Goal: Task Accomplishment & Management: Manage account settings

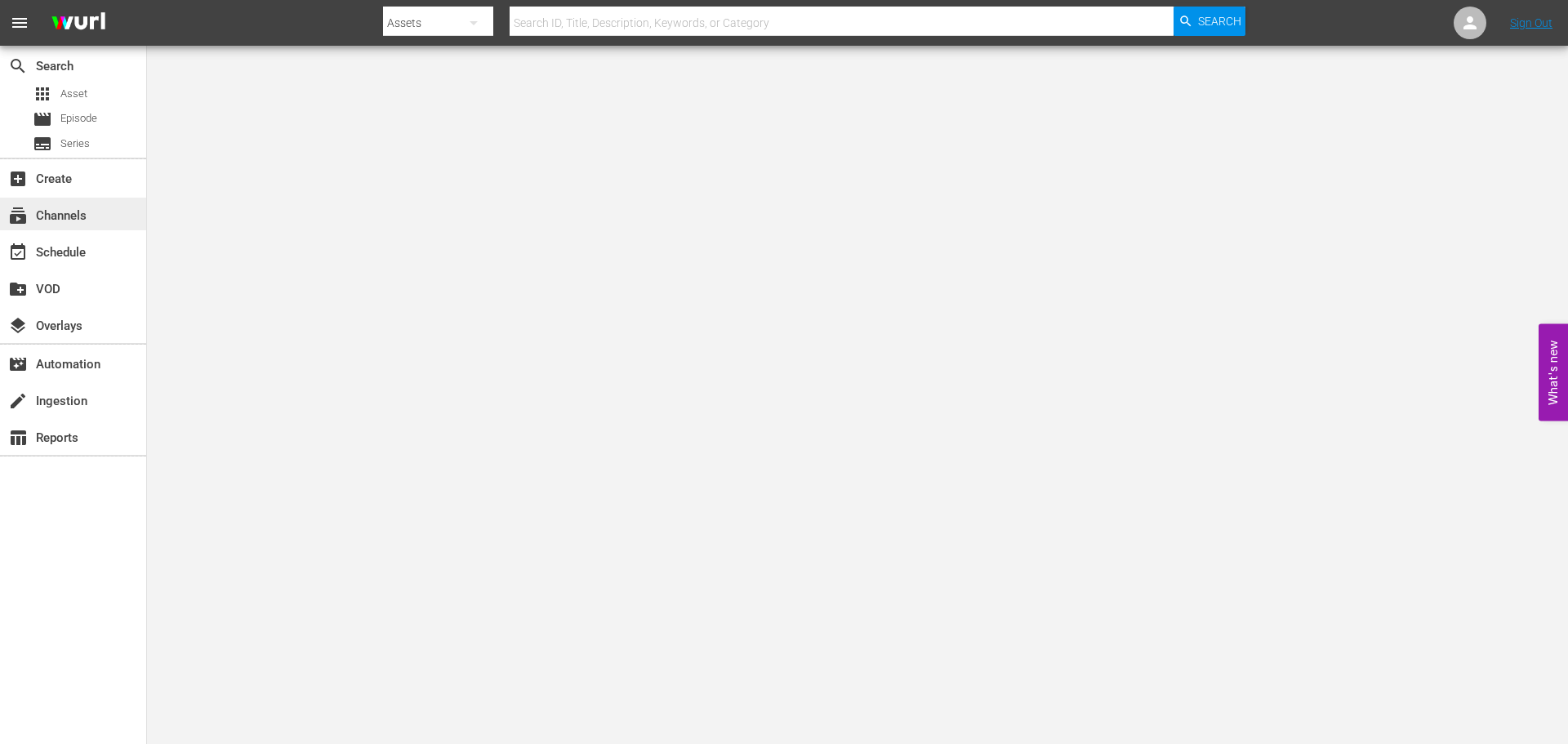
click at [85, 221] on div "subscriptions Channels" at bounding box center [46, 212] width 91 height 15
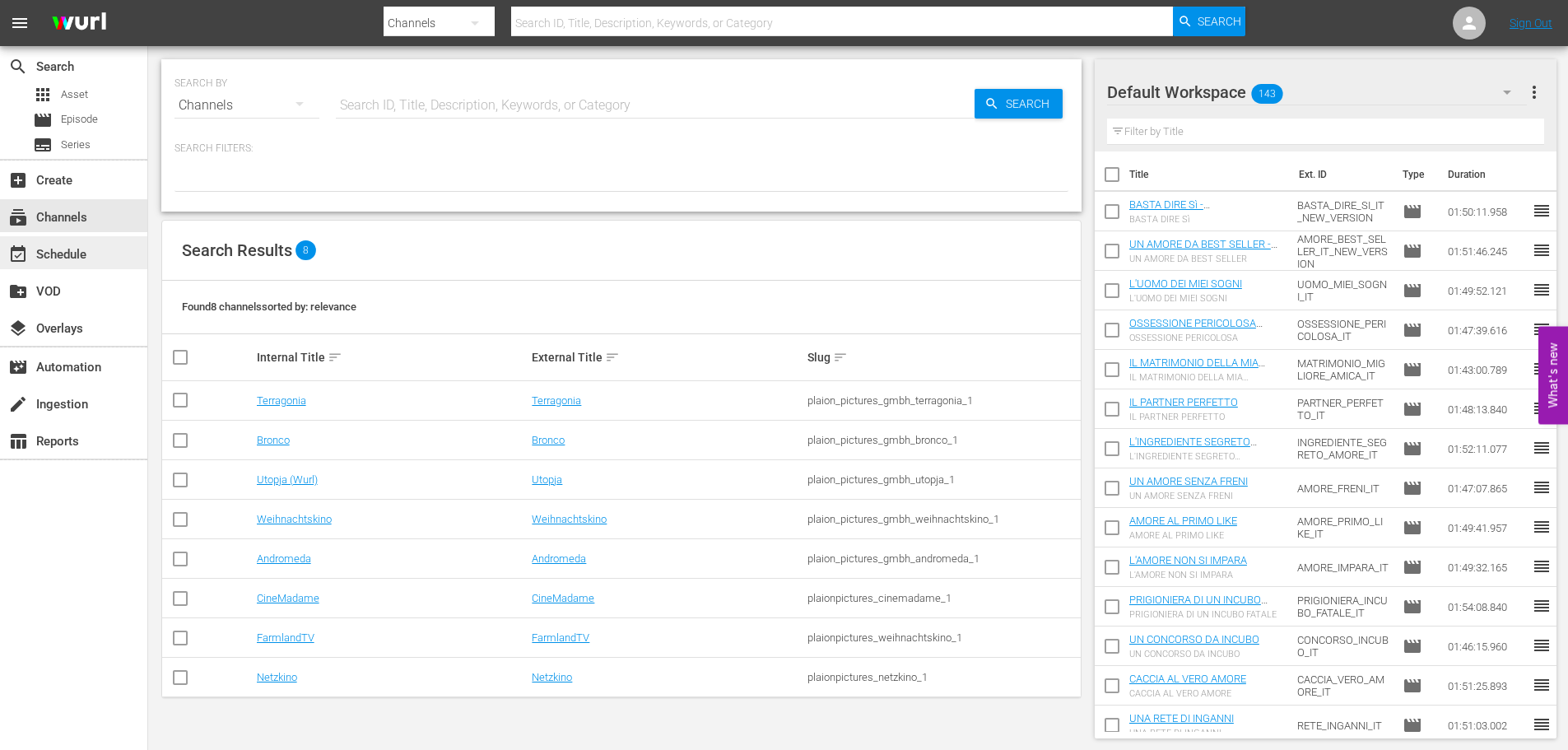
click at [76, 239] on div "event_available Schedule" at bounding box center [73, 253] width 147 height 33
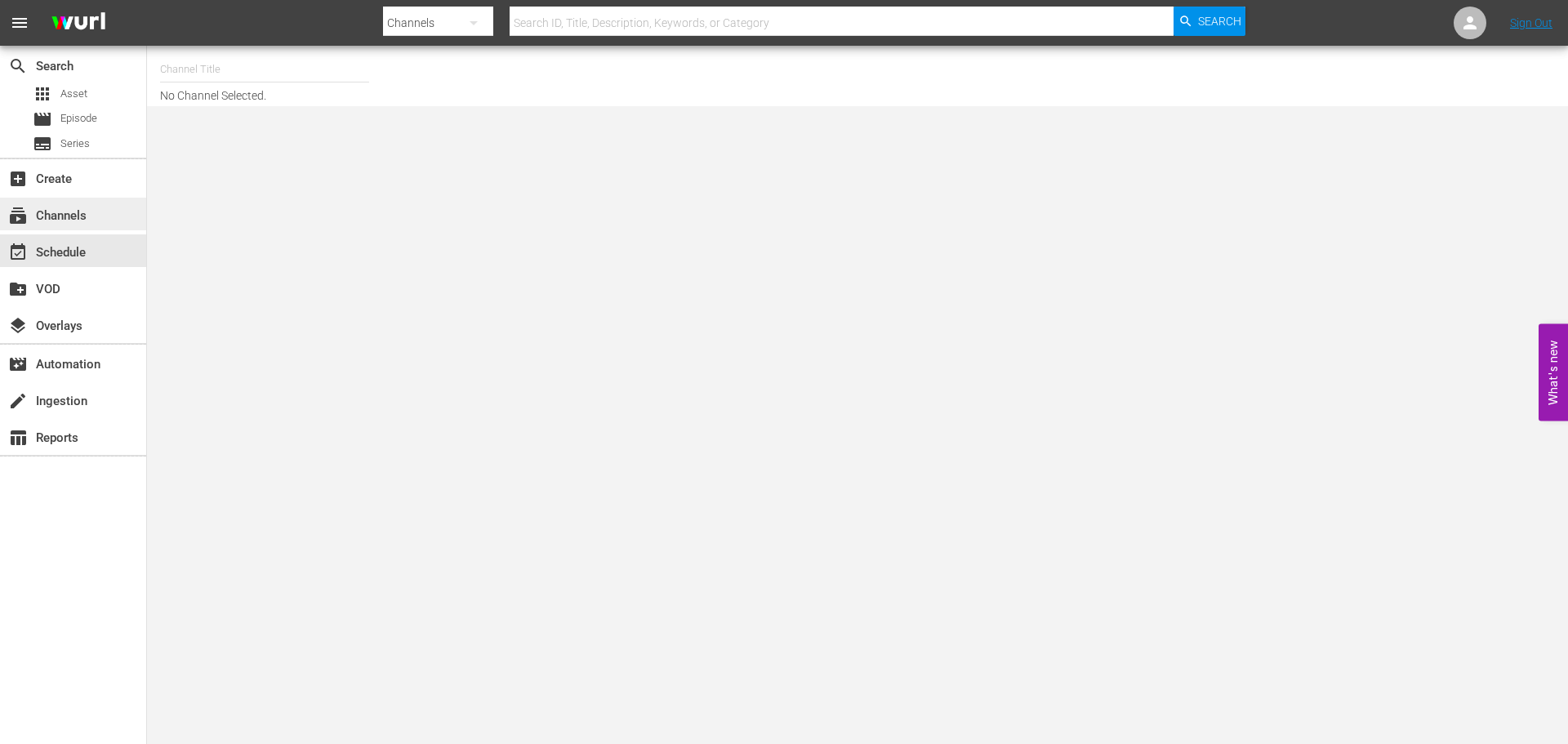
click at [124, 205] on div "subscriptions Channels" at bounding box center [73, 214] width 146 height 33
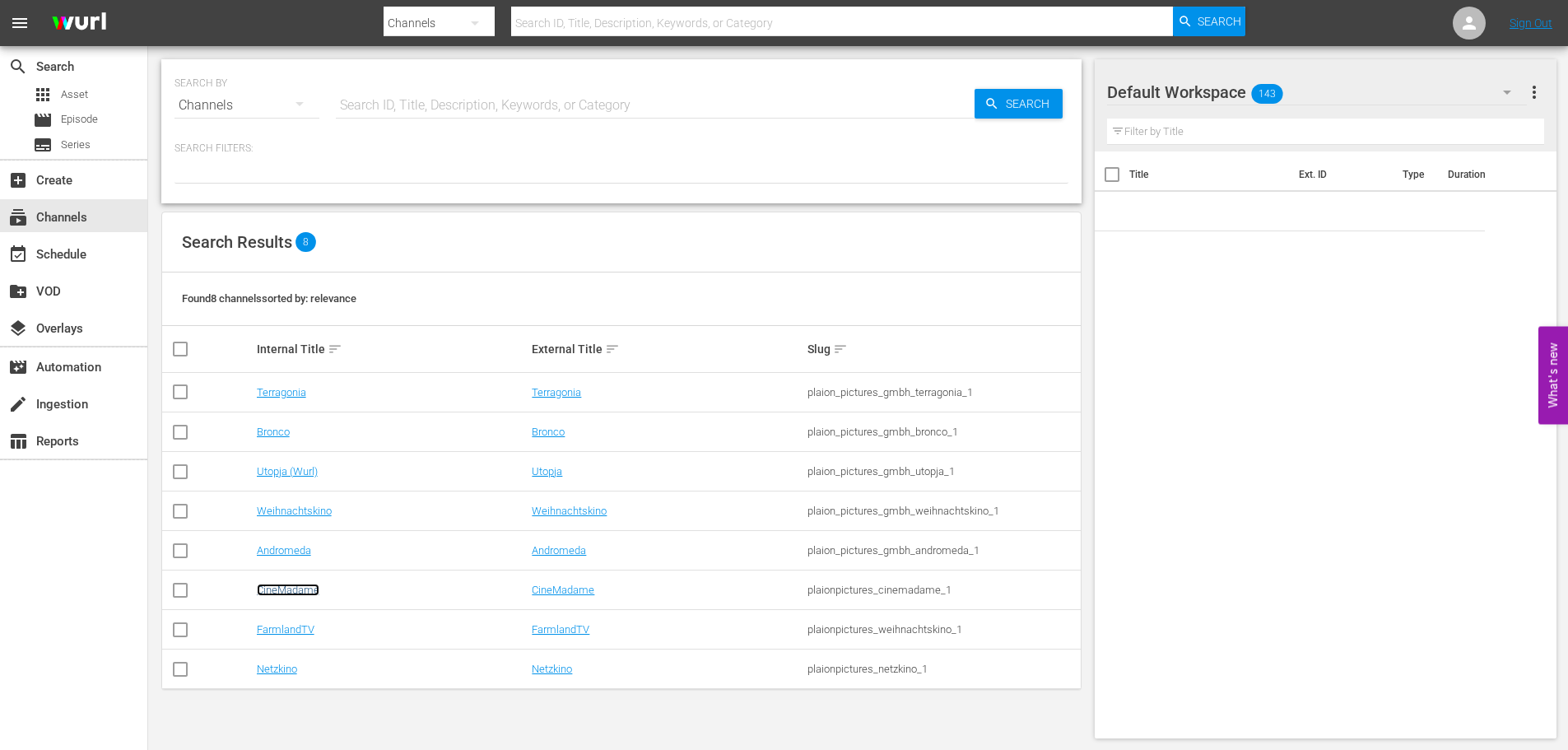
click at [286, 592] on link "CineMadame" at bounding box center [288, 590] width 62 height 13
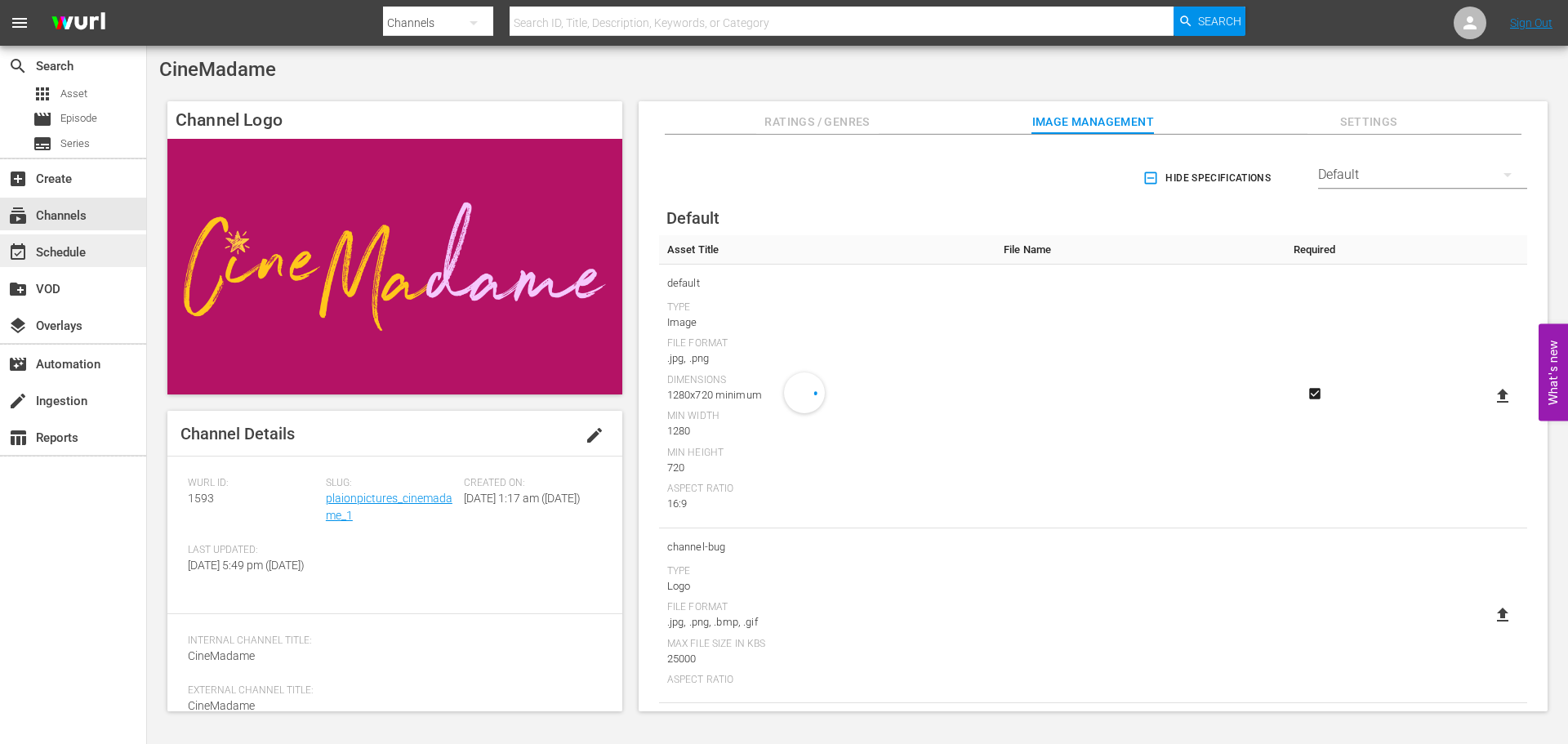
click at [48, 243] on div "event_available Schedule" at bounding box center [46, 249] width 91 height 15
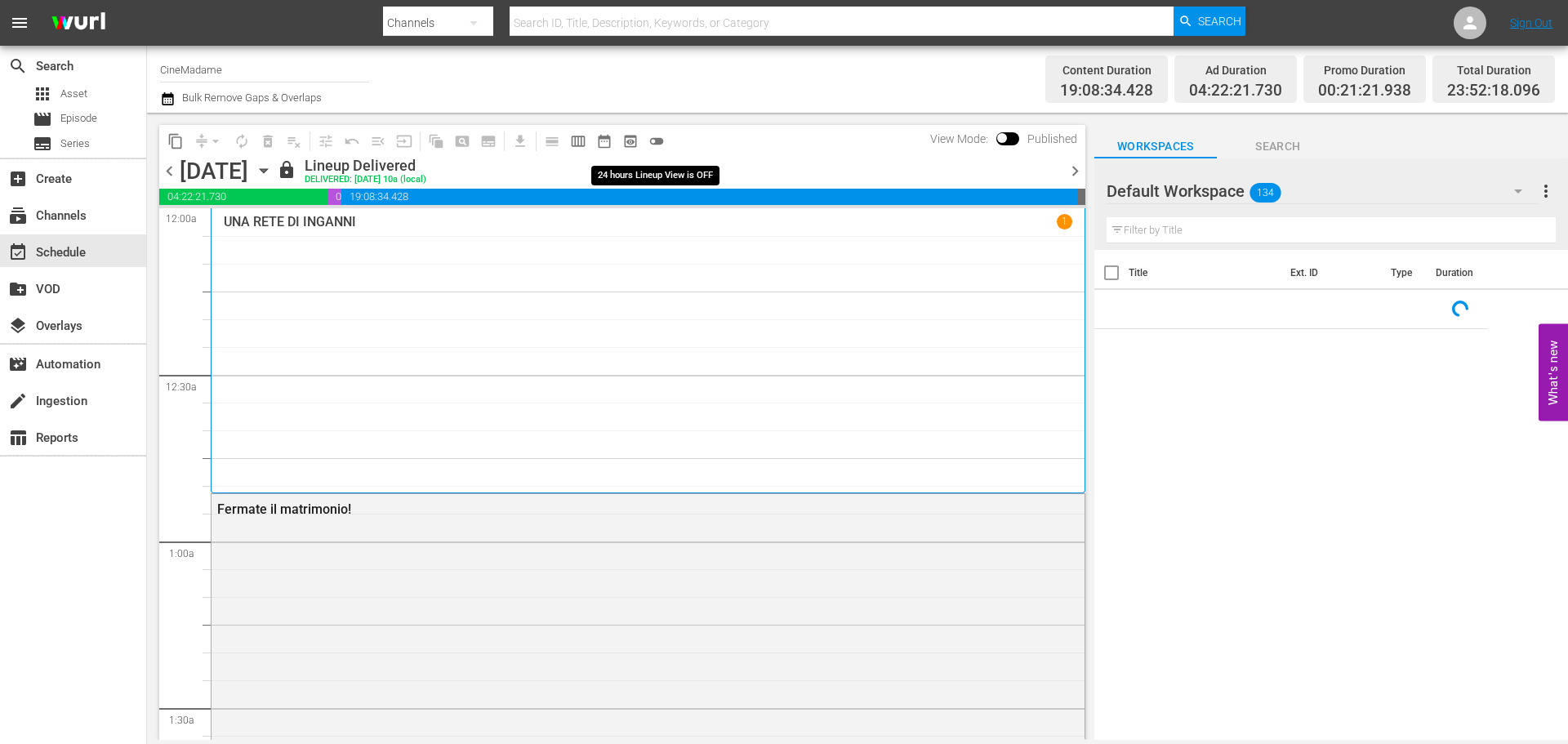
click at [666, 140] on button "toggle_off" at bounding box center [656, 140] width 26 height 26
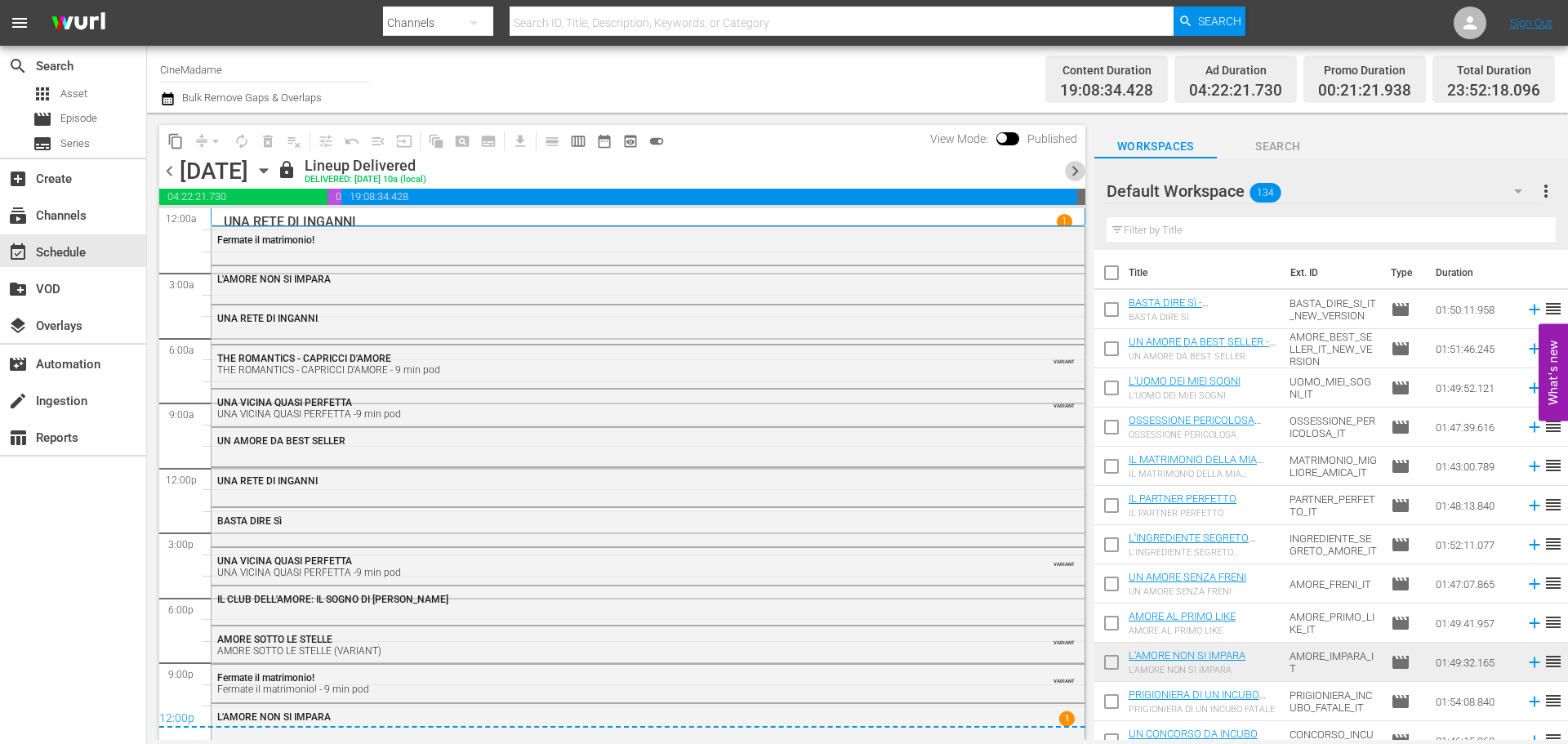
click at [1071, 170] on span "chevron_right" at bounding box center [1075, 170] width 20 height 20
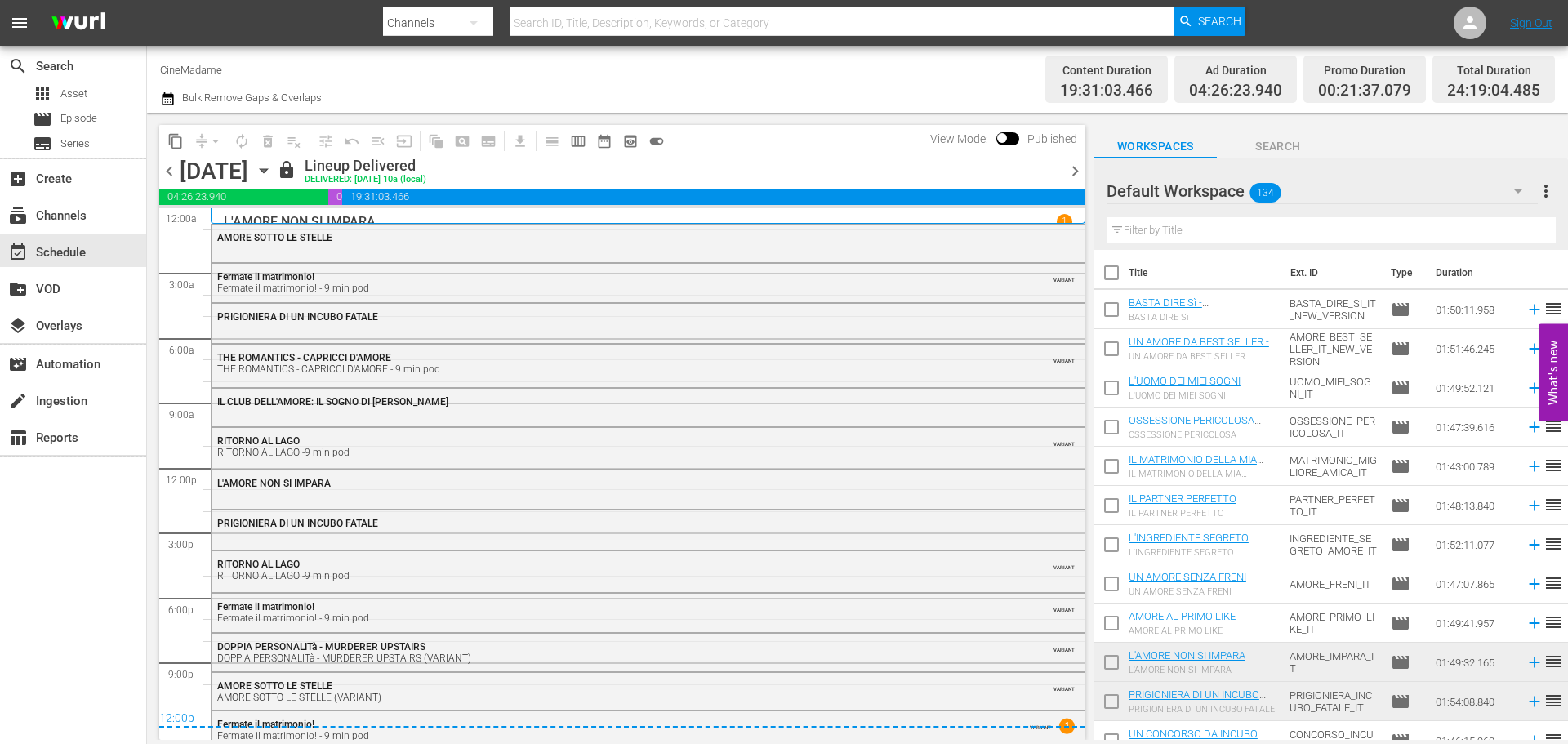
click at [1071, 170] on span "chevron_right" at bounding box center [1075, 170] width 20 height 20
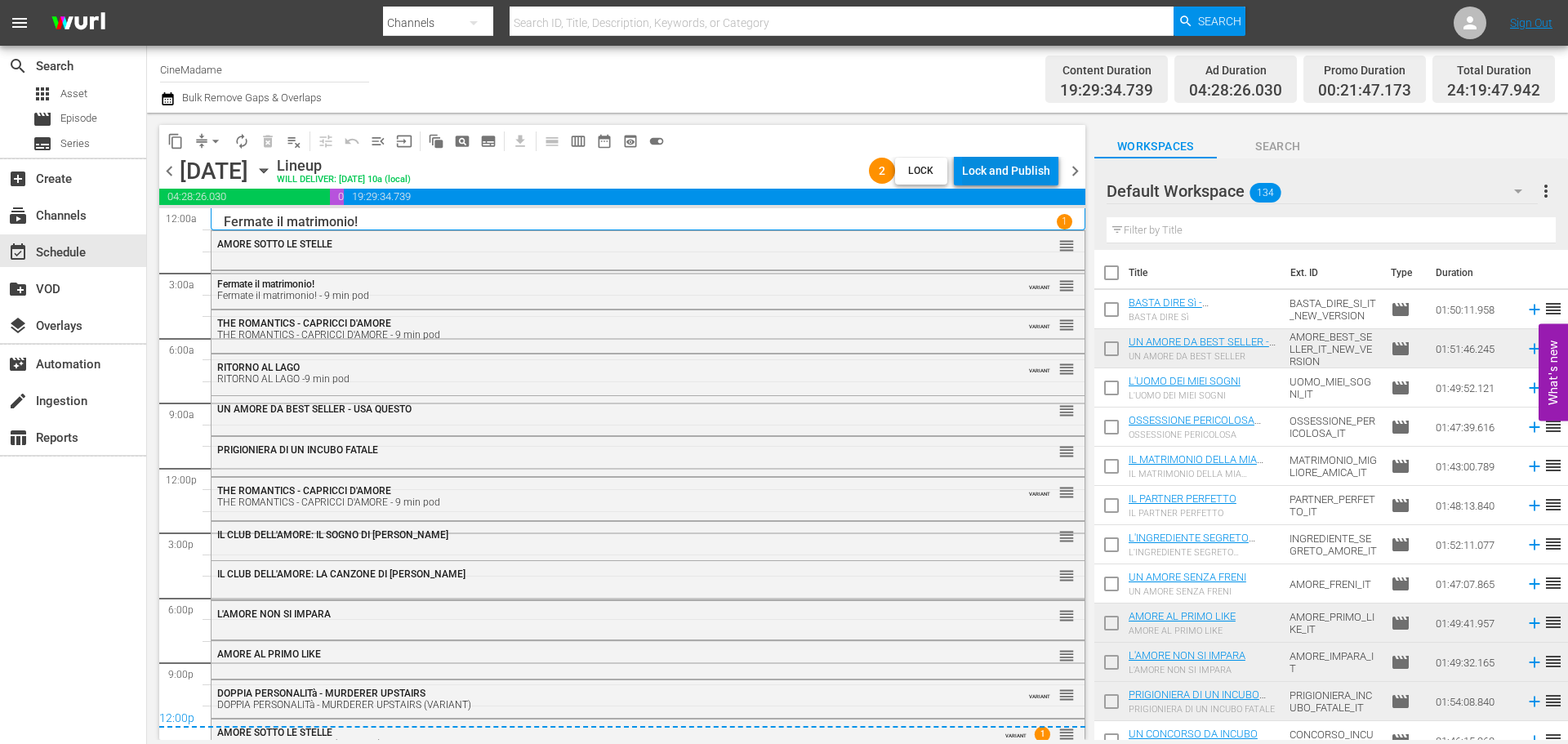
click at [1028, 170] on div "Lock and Publish" at bounding box center [1005, 170] width 88 height 29
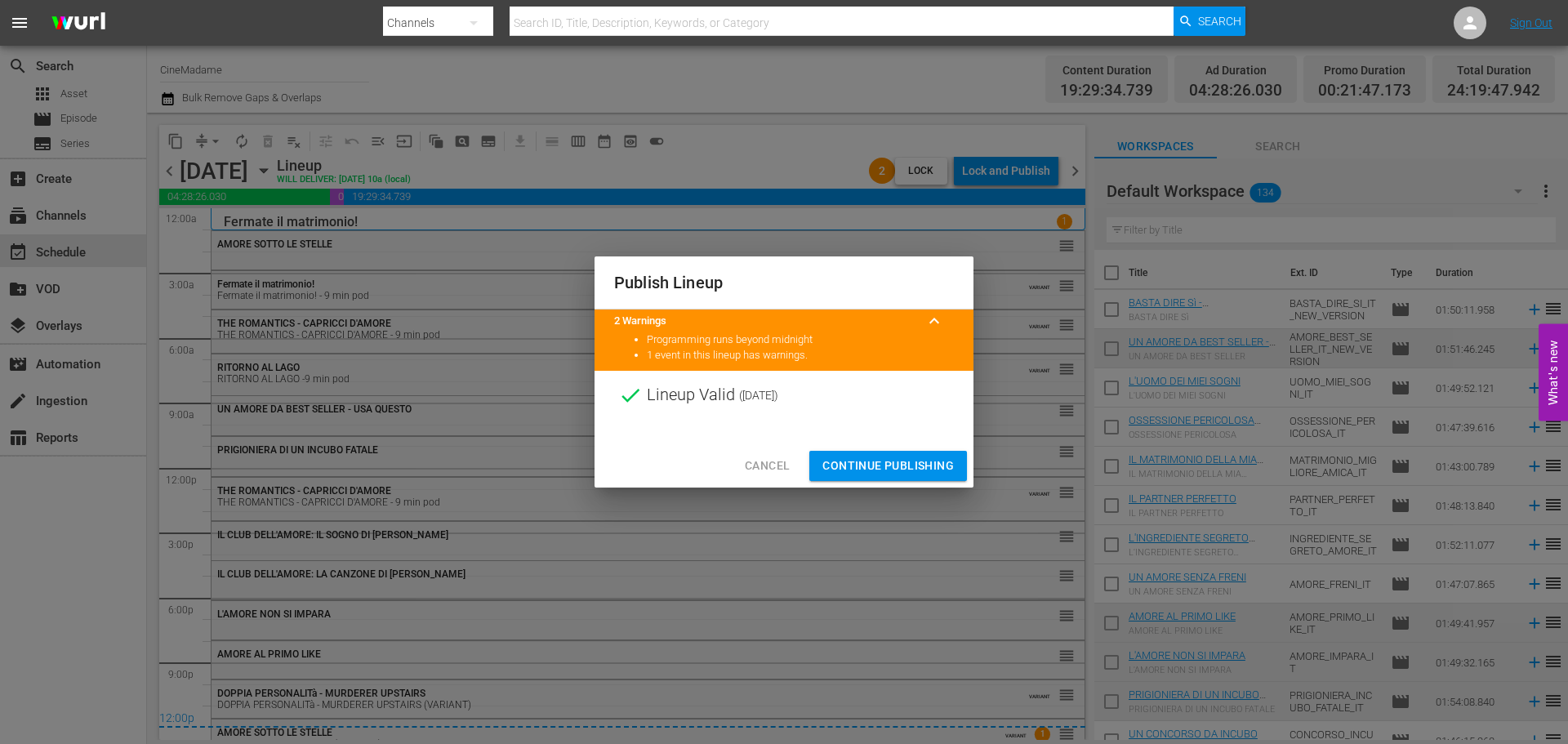
click at [874, 471] on span "Continue Publishing" at bounding box center [888, 466] width 132 height 20
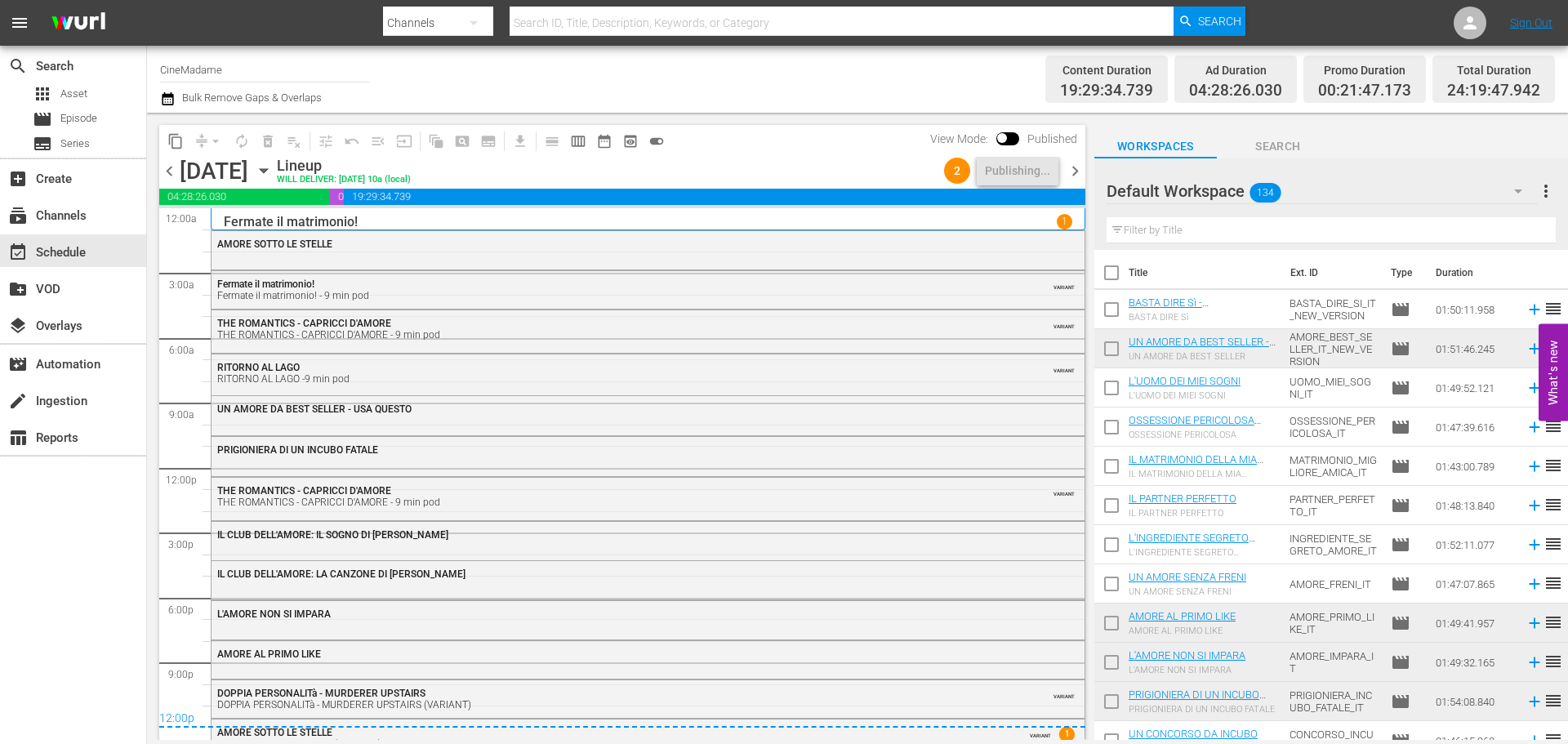
click at [1078, 165] on span "chevron_right" at bounding box center [1075, 170] width 20 height 20
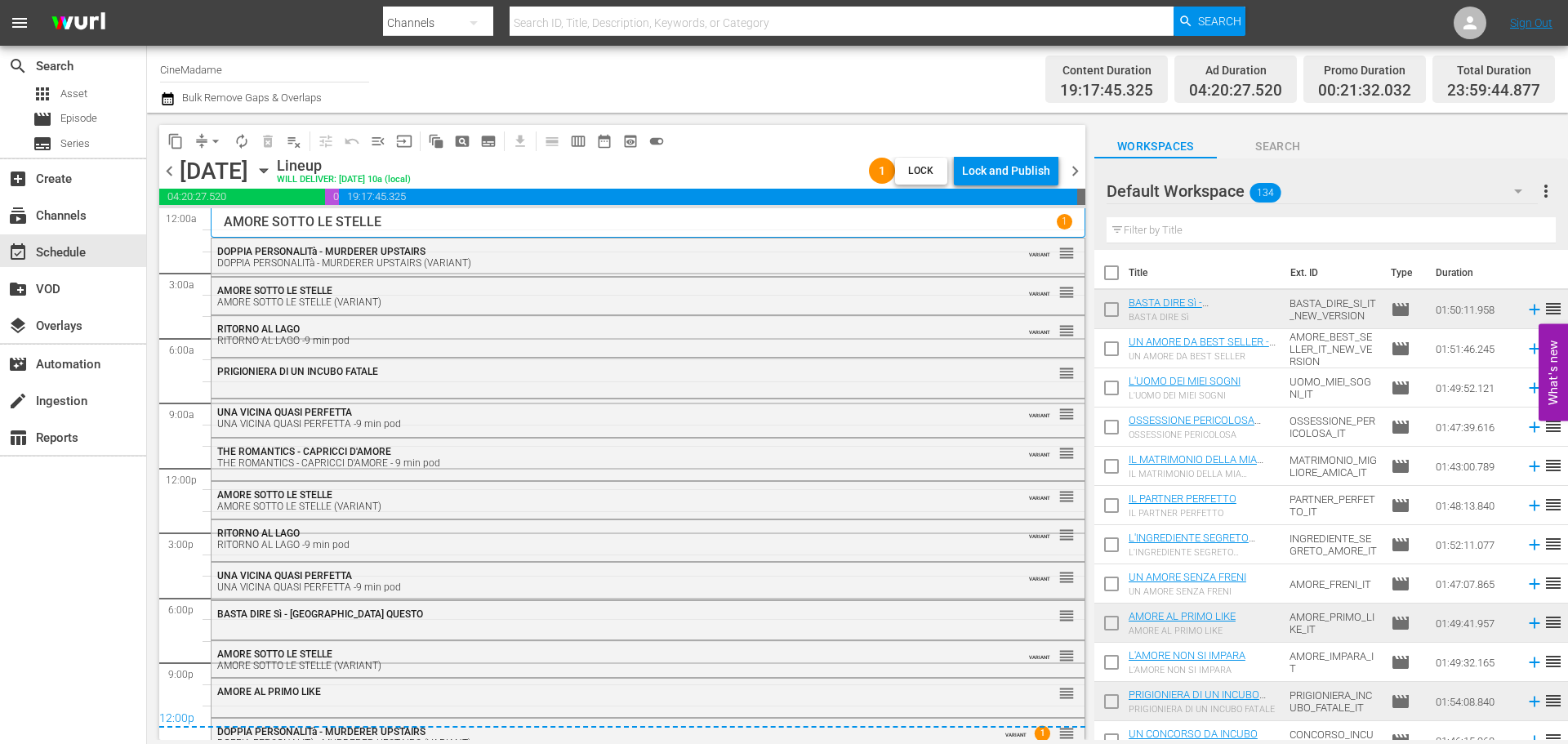
click at [915, 170] on span "Lock" at bounding box center [921, 171] width 39 height 17
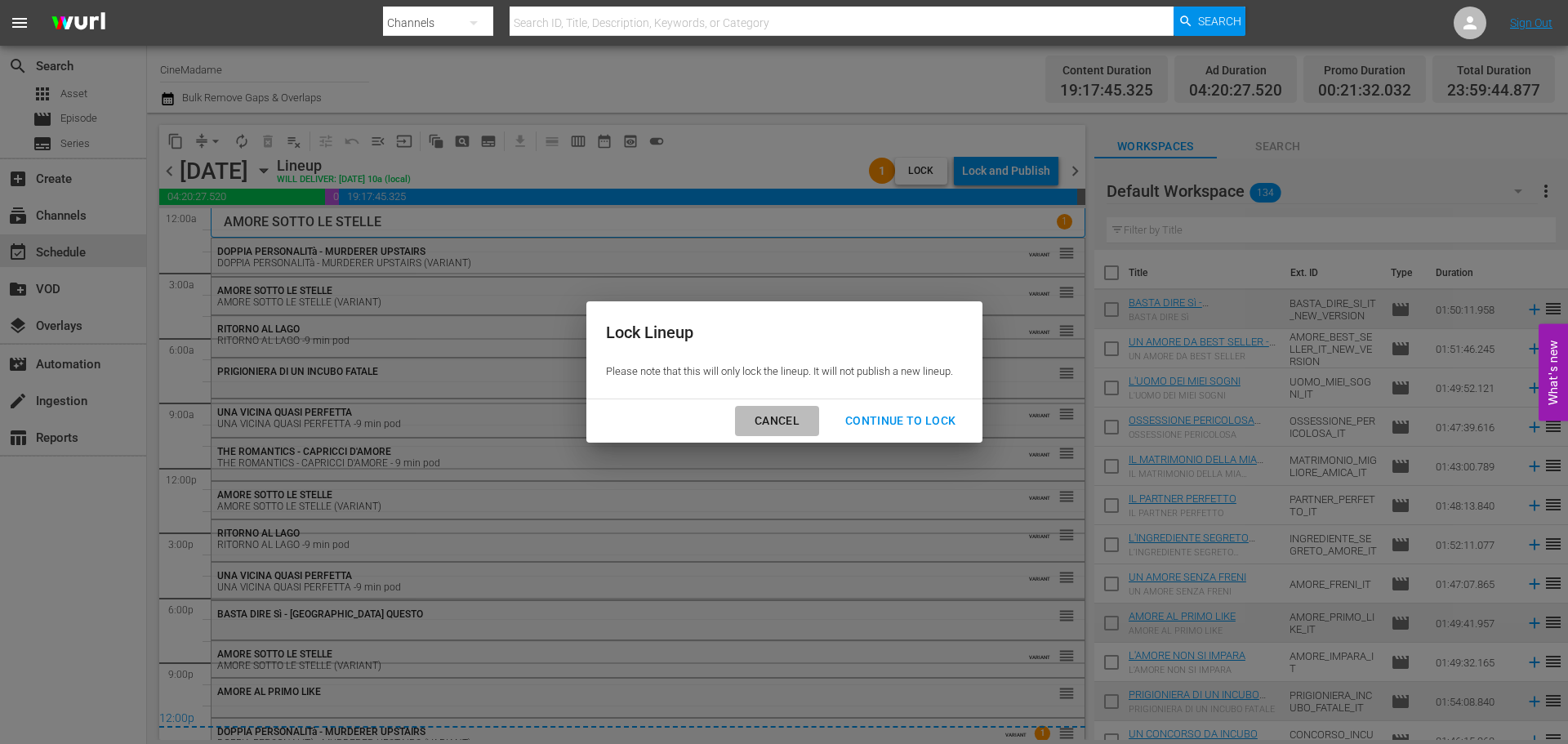
click at [791, 423] on div "Cancel" at bounding box center [777, 420] width 71 height 20
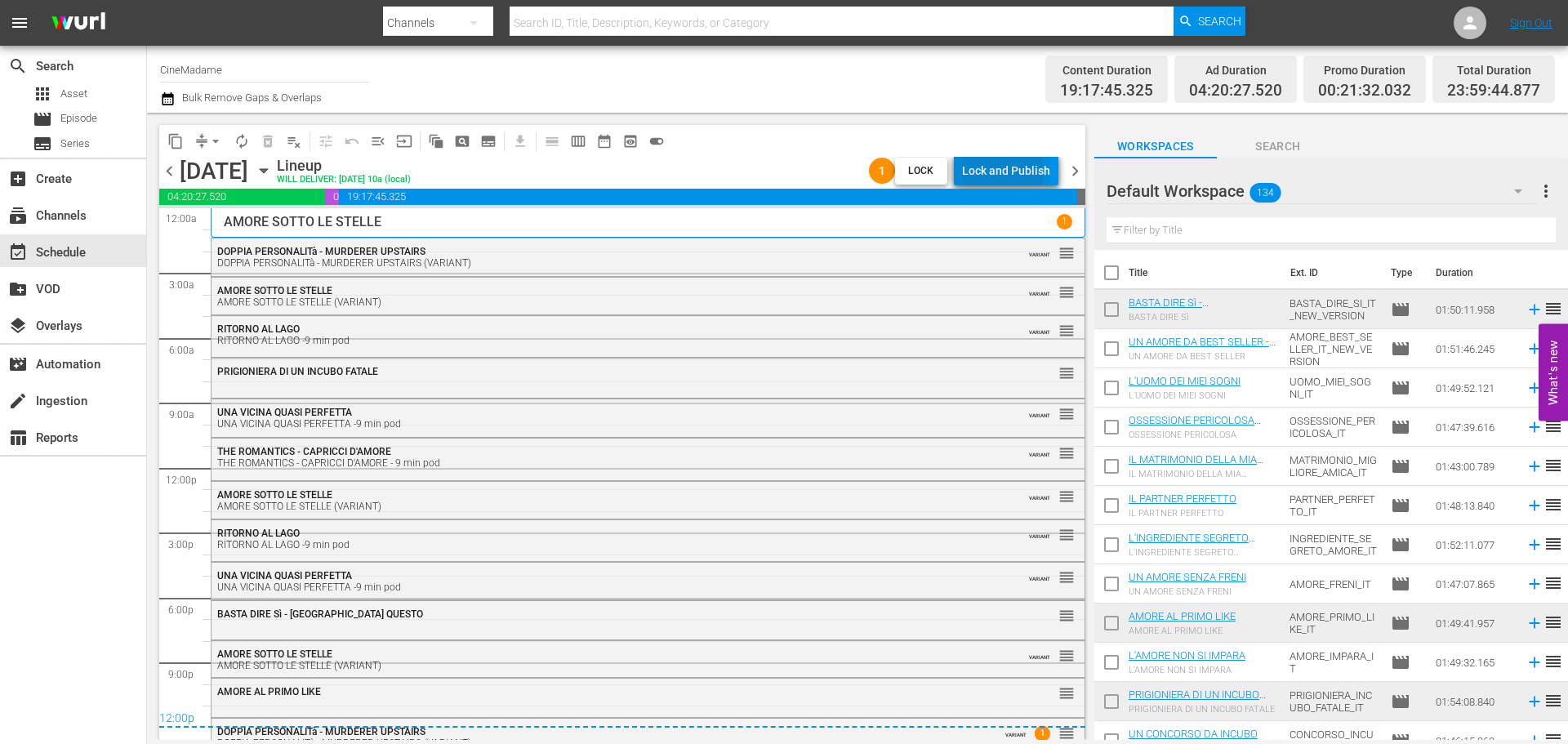
click at [987, 174] on div "Lock and Publish" at bounding box center [1005, 170] width 88 height 29
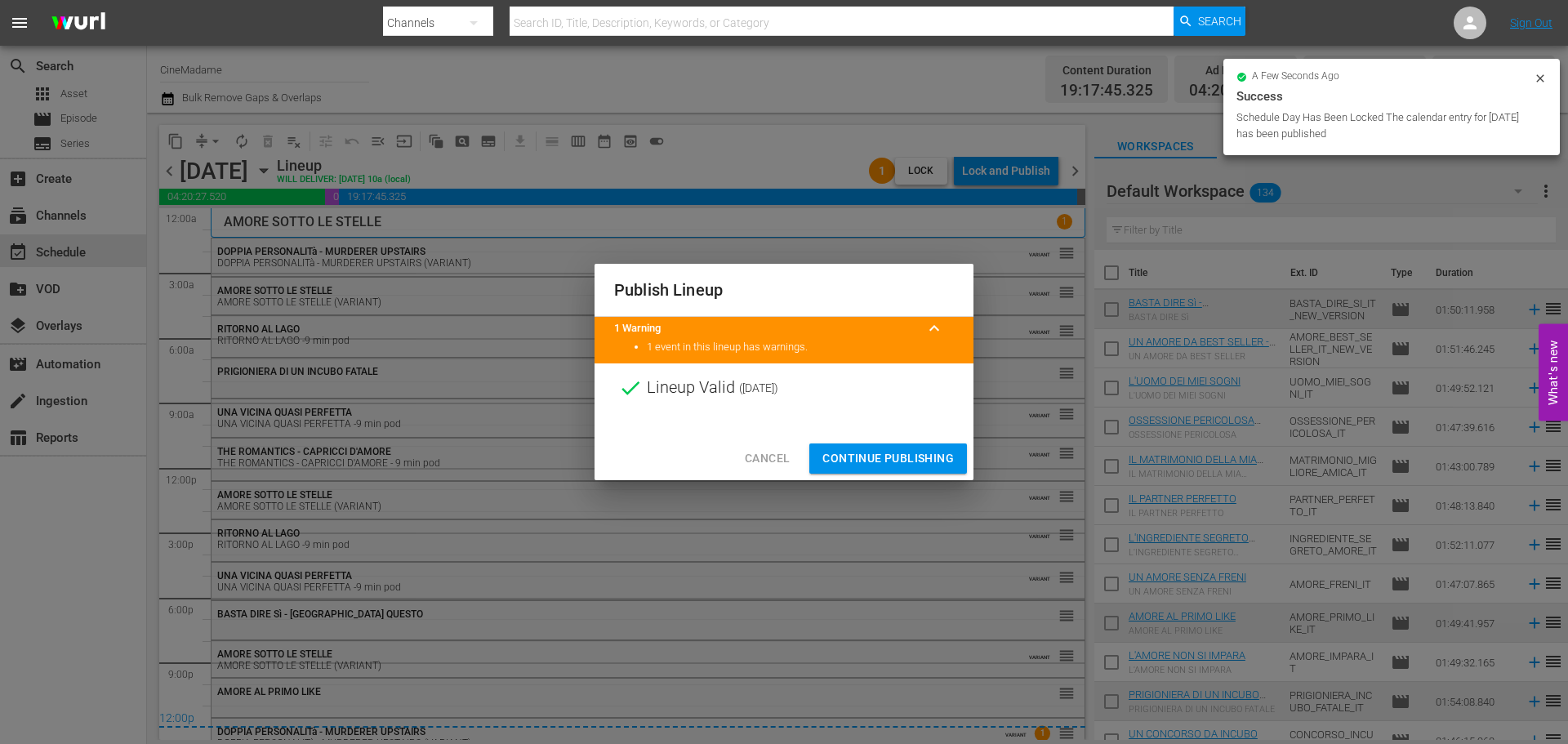
click at [889, 457] on span "Continue Publishing" at bounding box center [888, 458] width 132 height 20
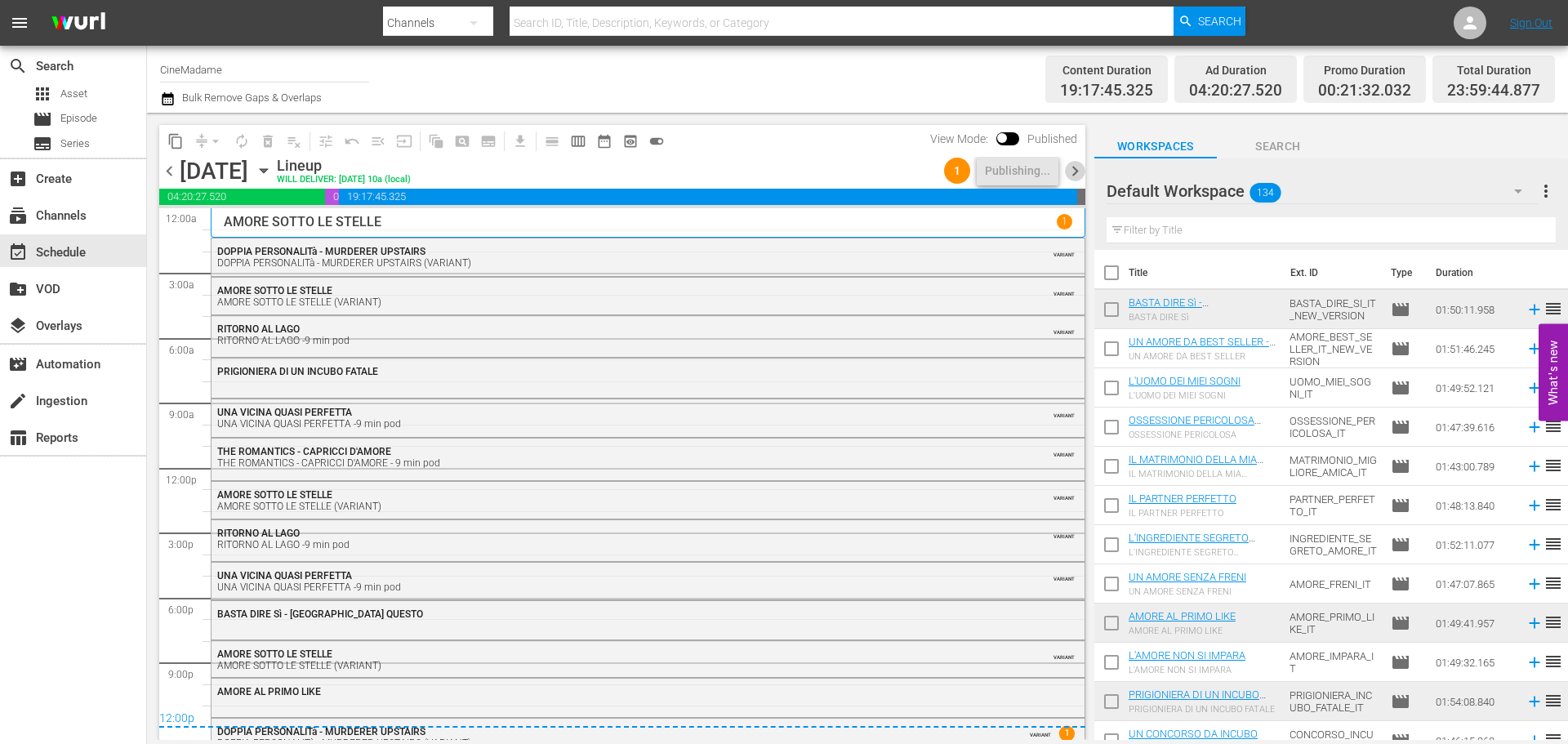
click at [1072, 170] on span "chevron_right" at bounding box center [1075, 170] width 20 height 20
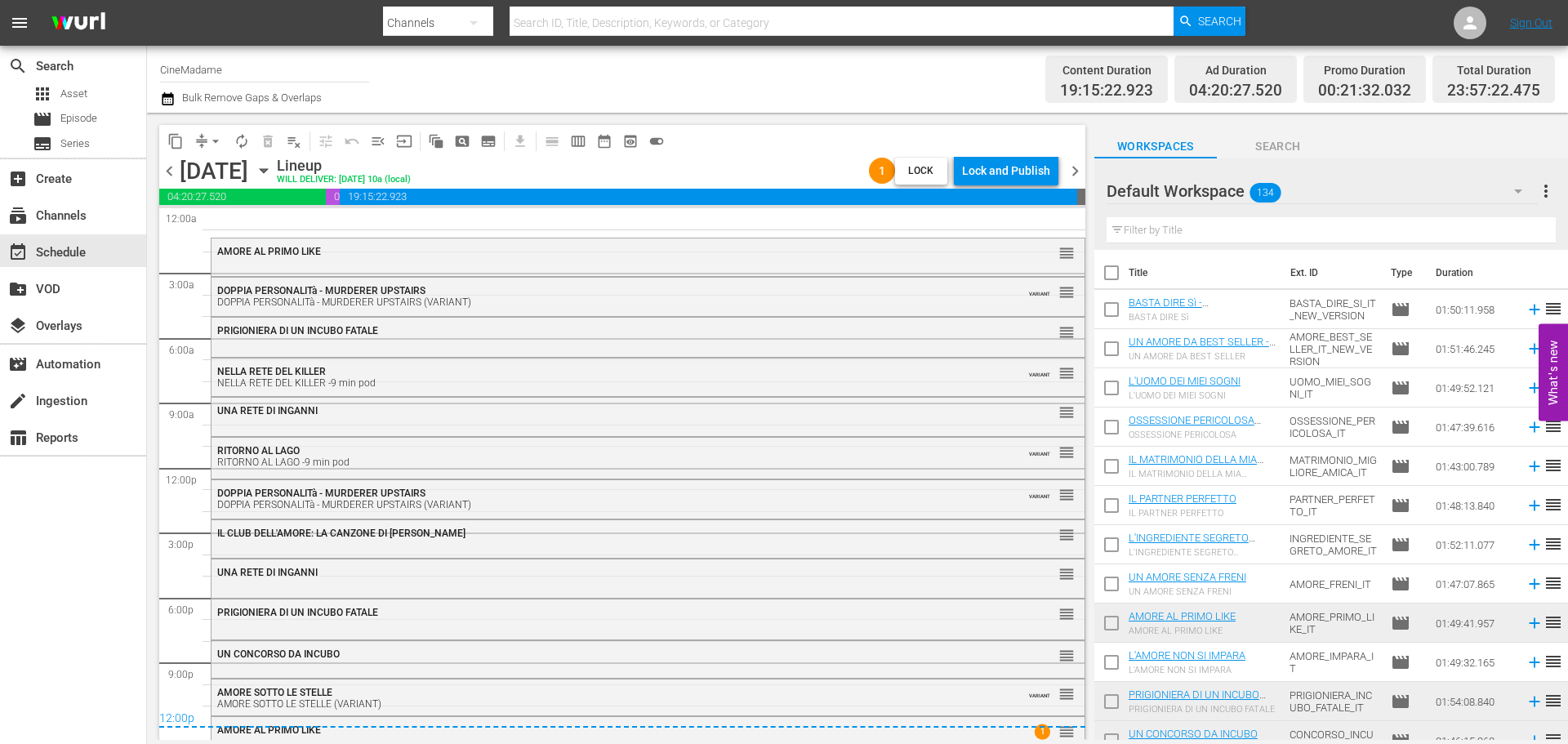
click at [169, 169] on span "chevron_left" at bounding box center [169, 170] width 20 height 20
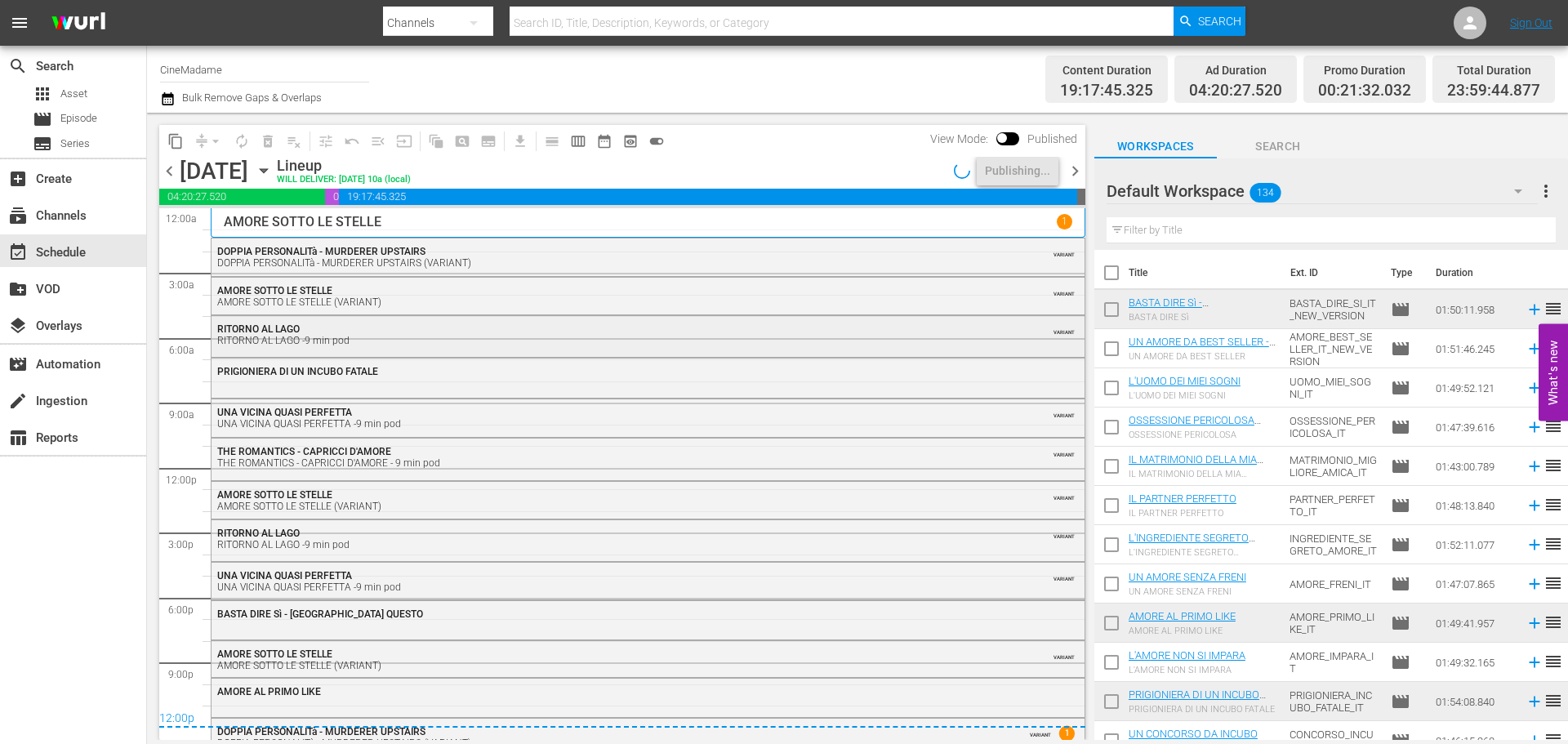
scroll to position [17, 0]
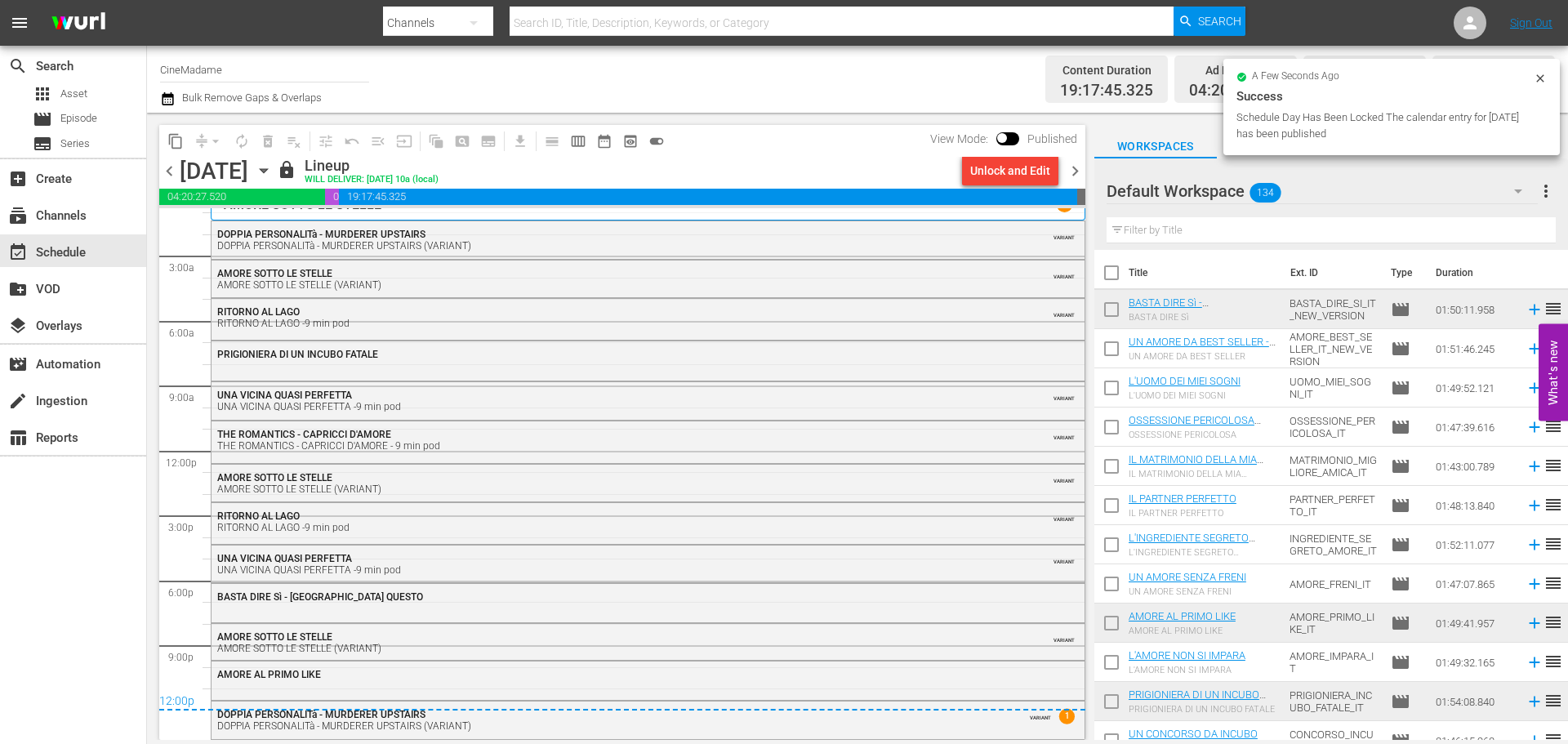
click at [1078, 170] on span "chevron_right" at bounding box center [1075, 170] width 20 height 20
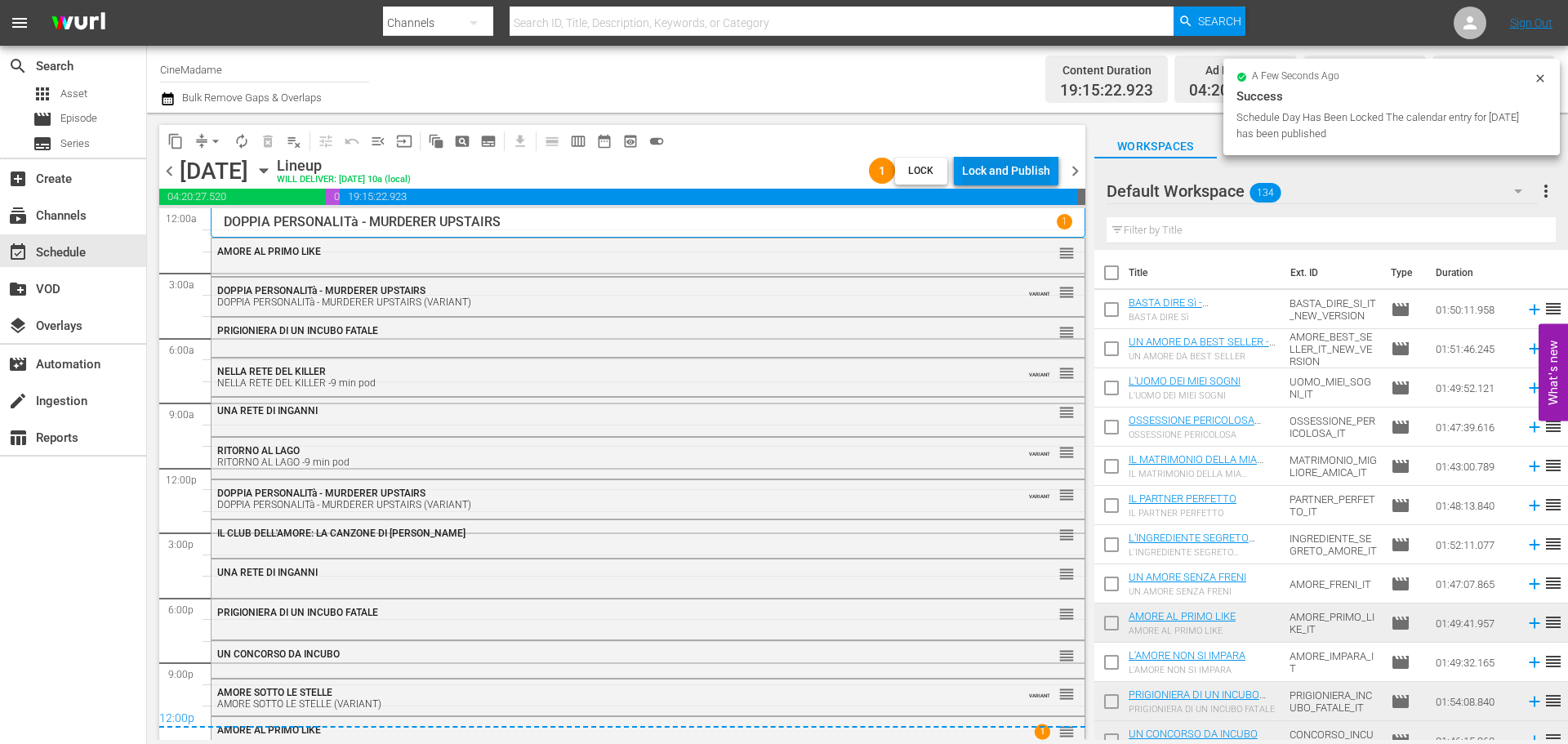
click at [1034, 170] on div "Lock and Publish" at bounding box center [1005, 170] width 88 height 29
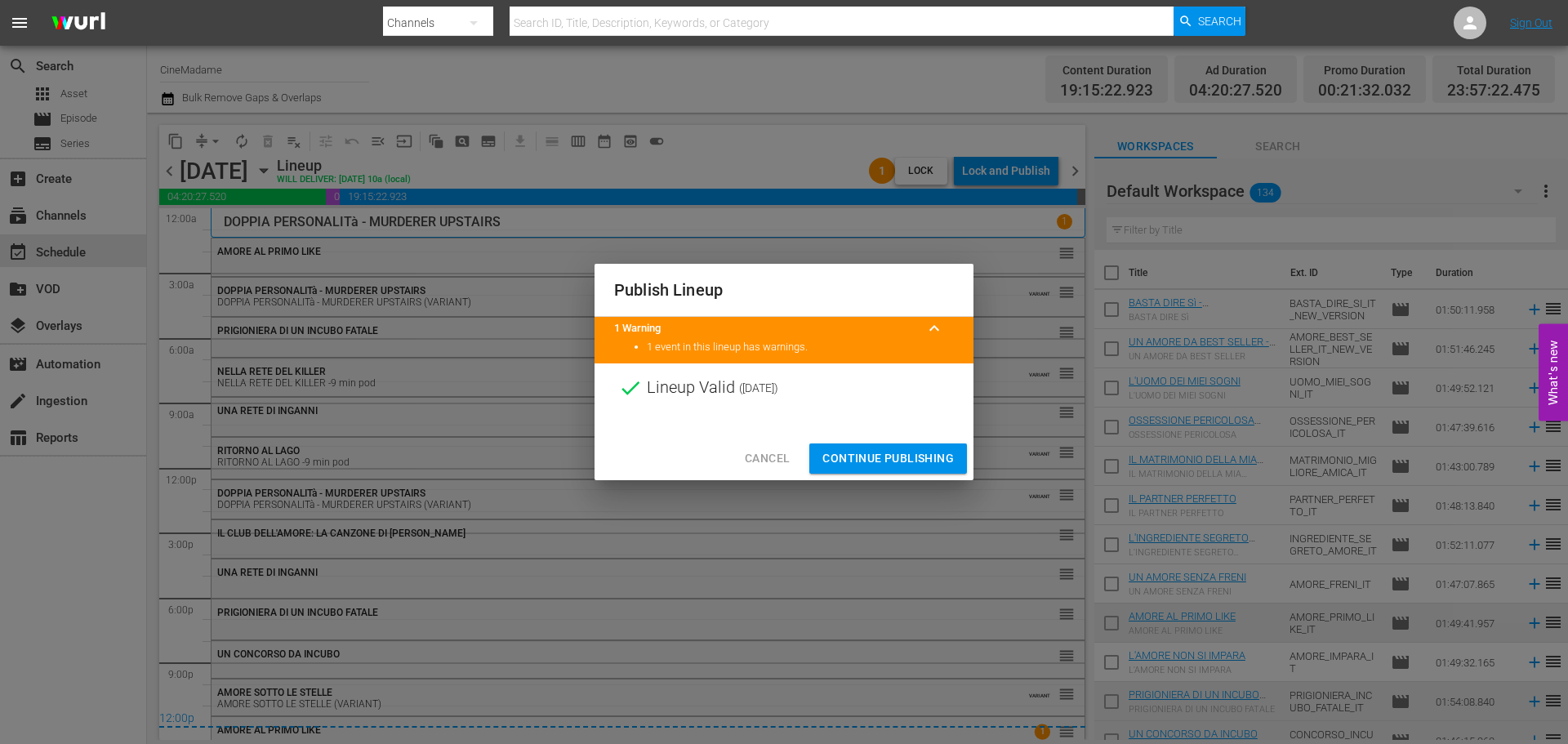
click at [899, 442] on div "Cancel Continue Publishing" at bounding box center [784, 458] width 379 height 44
click at [896, 456] on span "Continue Publishing" at bounding box center [888, 458] width 132 height 20
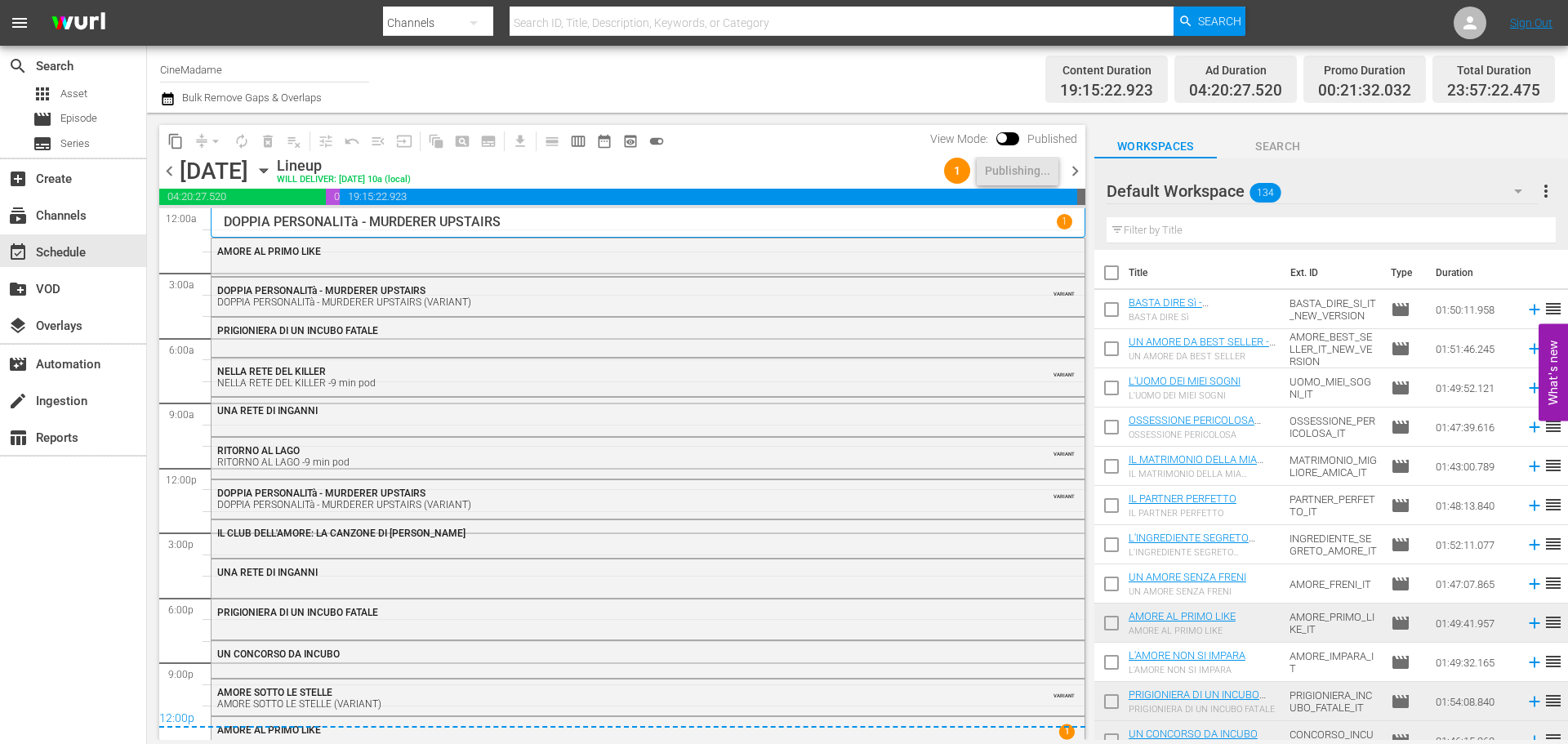
click at [1076, 166] on span "chevron_right" at bounding box center [1075, 170] width 20 height 20
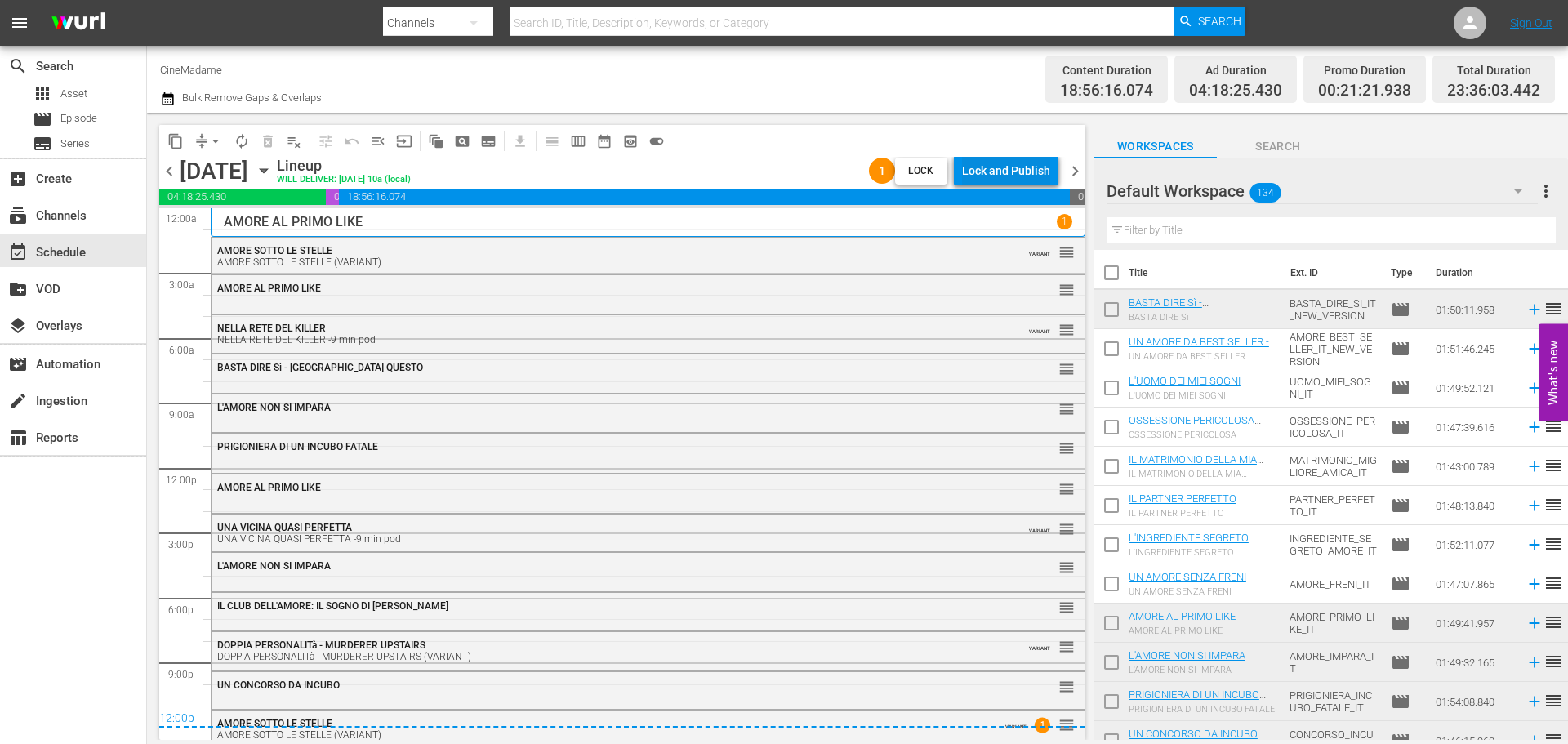
click at [1012, 165] on div "Lock and Publish" at bounding box center [1005, 170] width 88 height 29
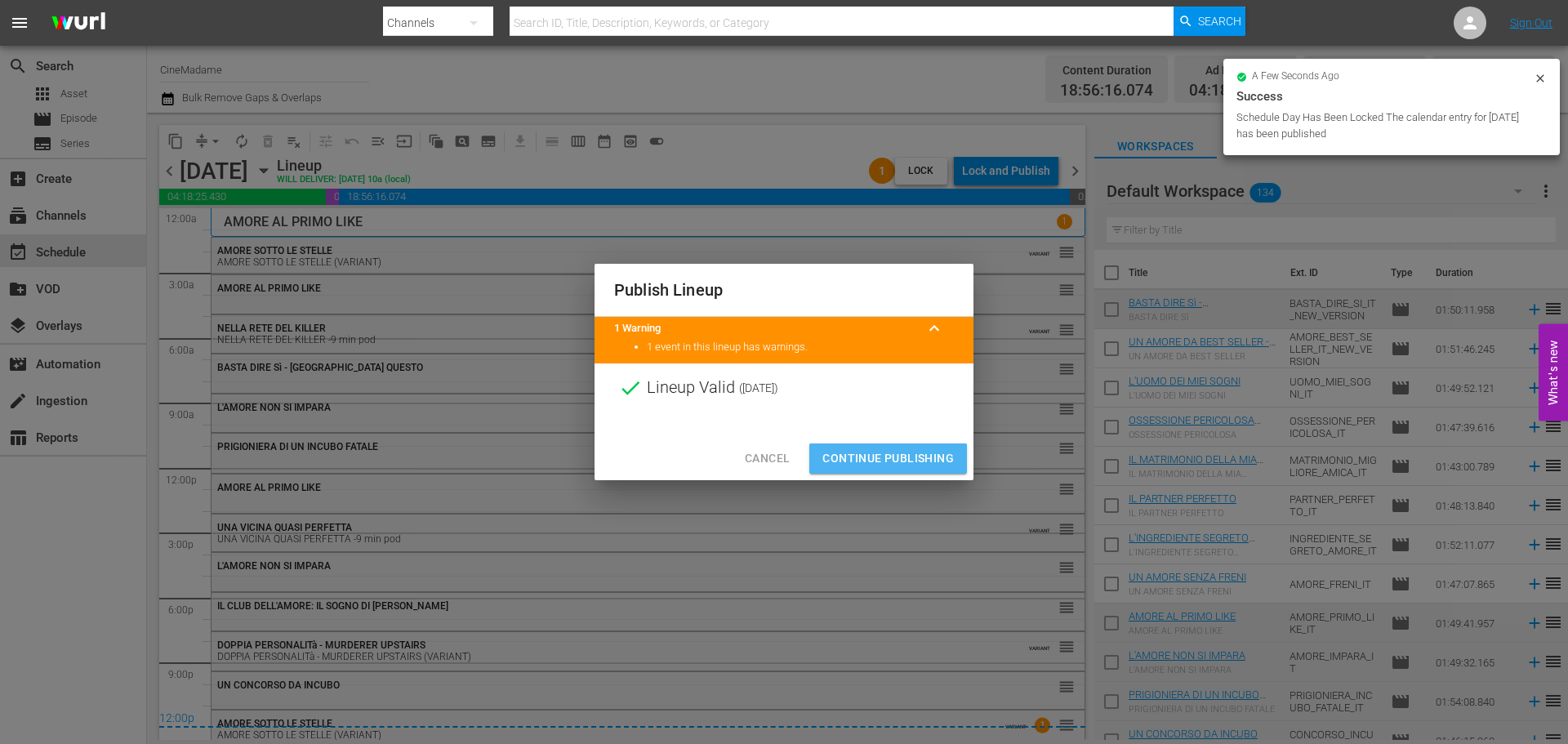
click at [882, 451] on span "Continue Publishing" at bounding box center [888, 458] width 132 height 20
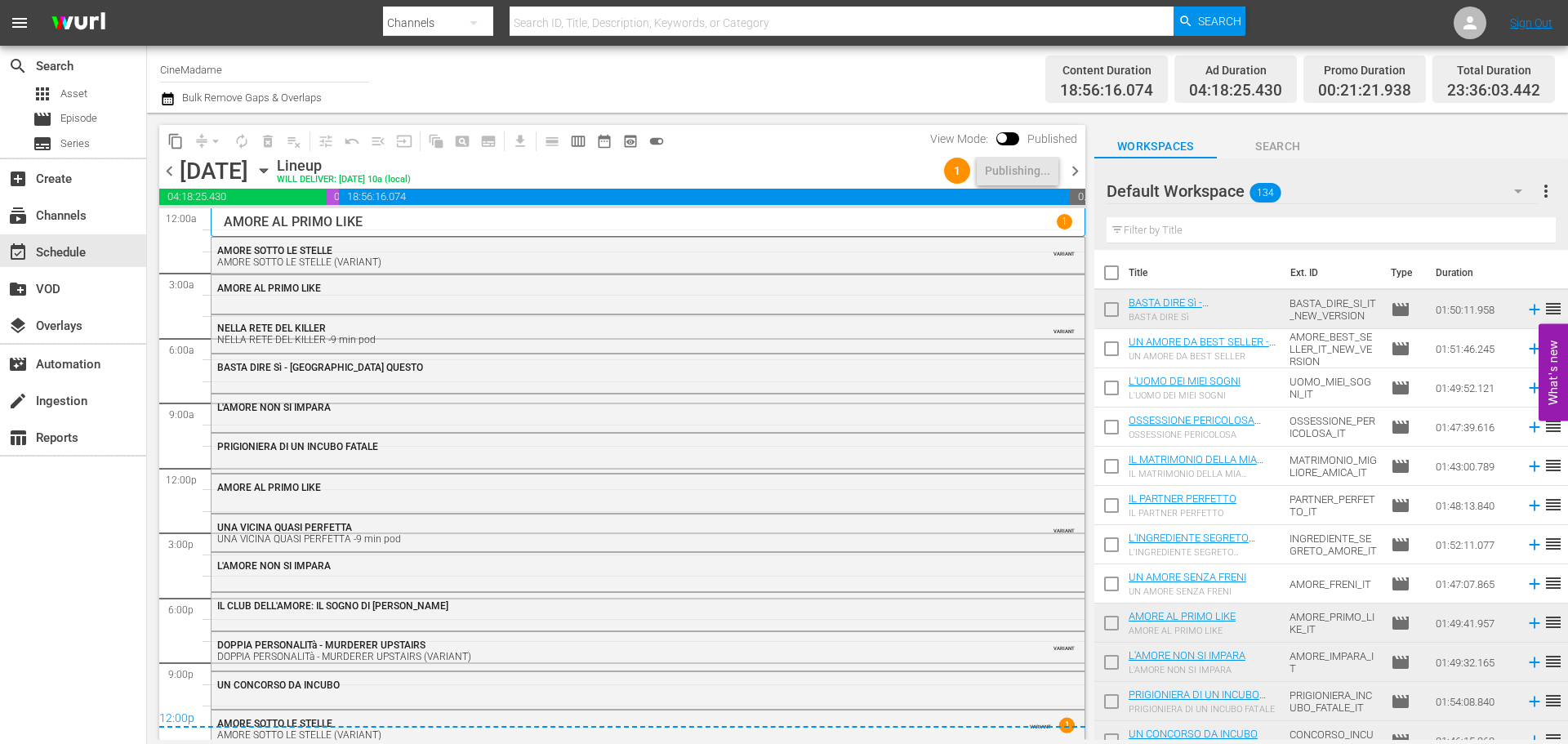
click at [1079, 173] on span "chevron_right" at bounding box center [1075, 170] width 20 height 20
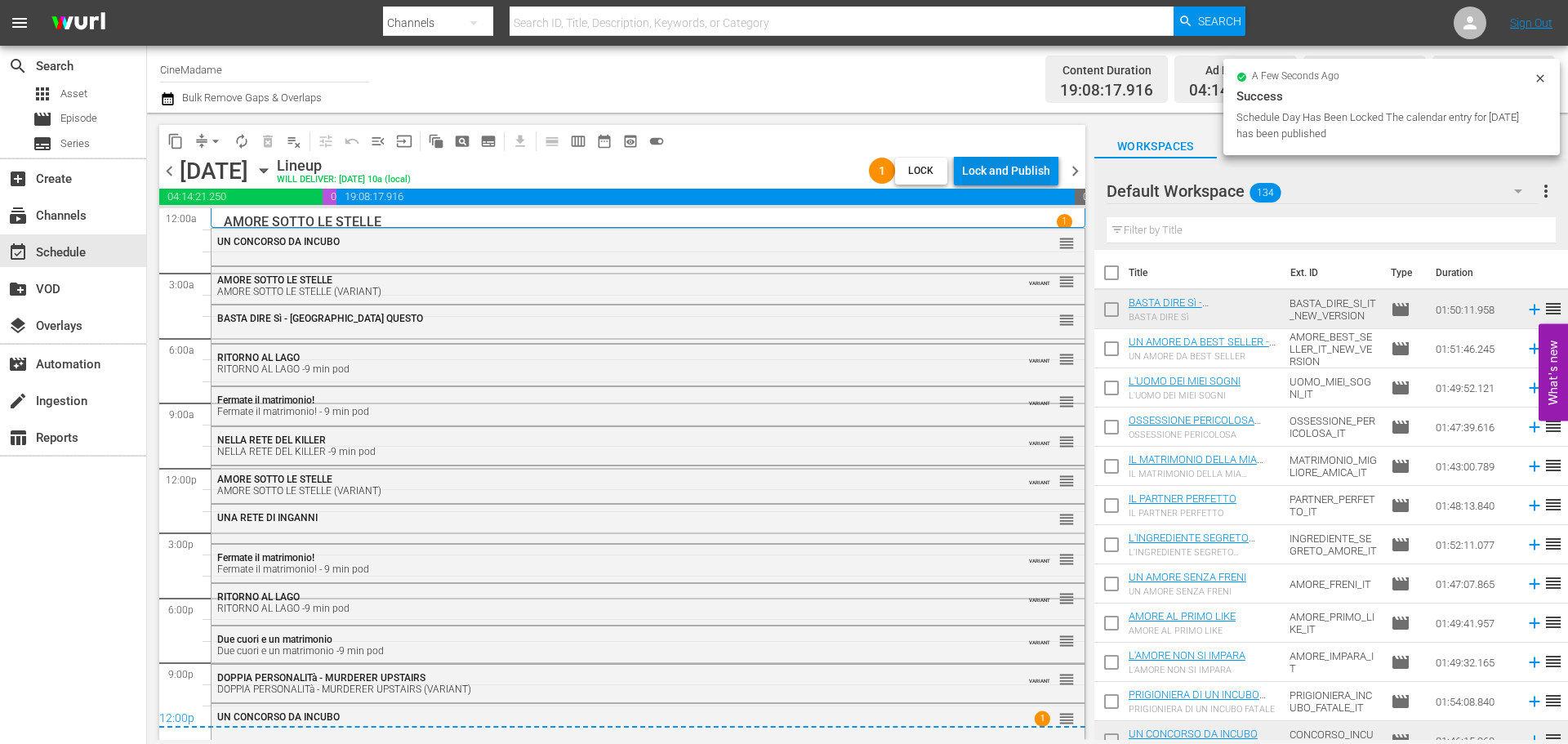
click at [1018, 179] on div "Lock and Publish" at bounding box center [1005, 170] width 88 height 29
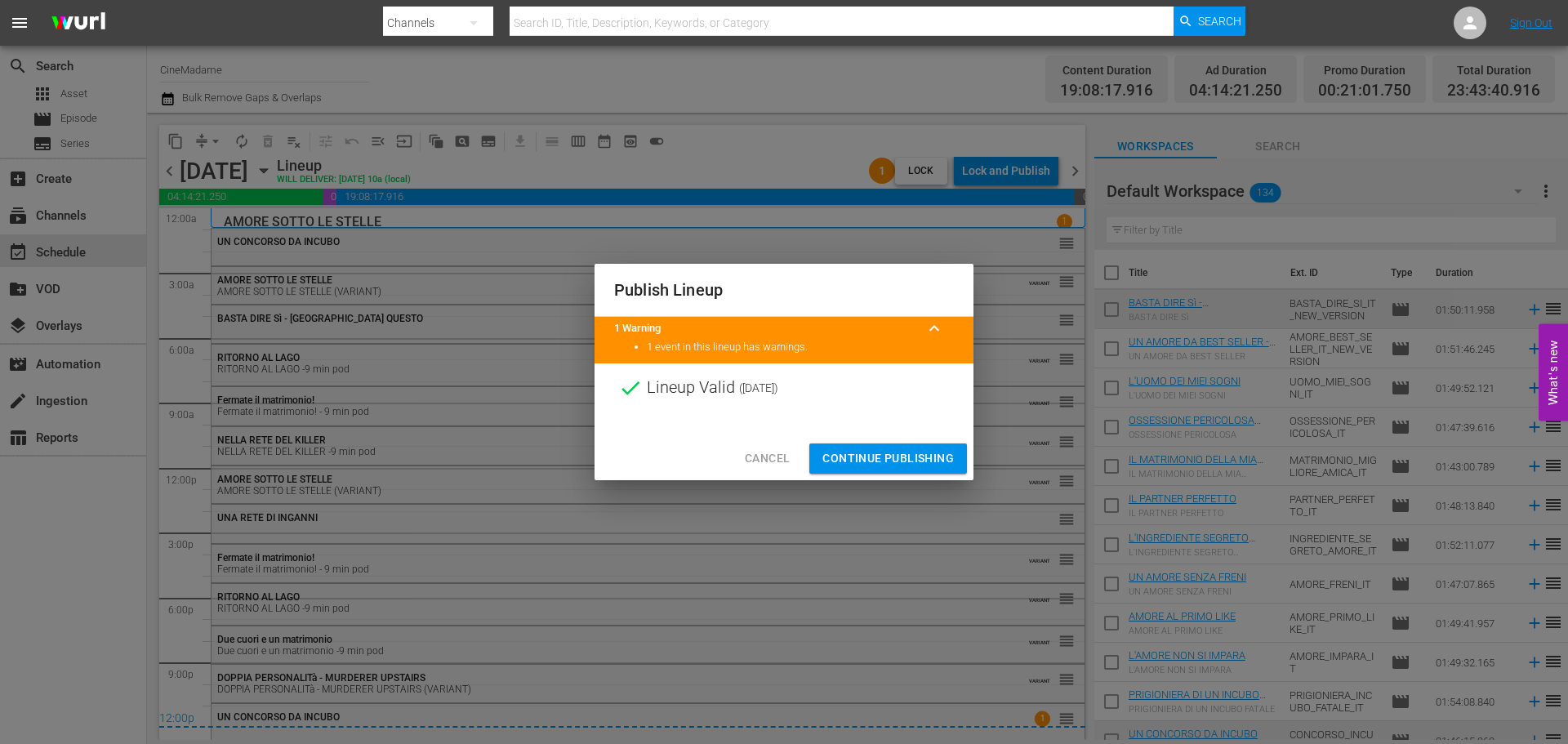
click at [891, 462] on span "Continue Publishing" at bounding box center [888, 458] width 132 height 20
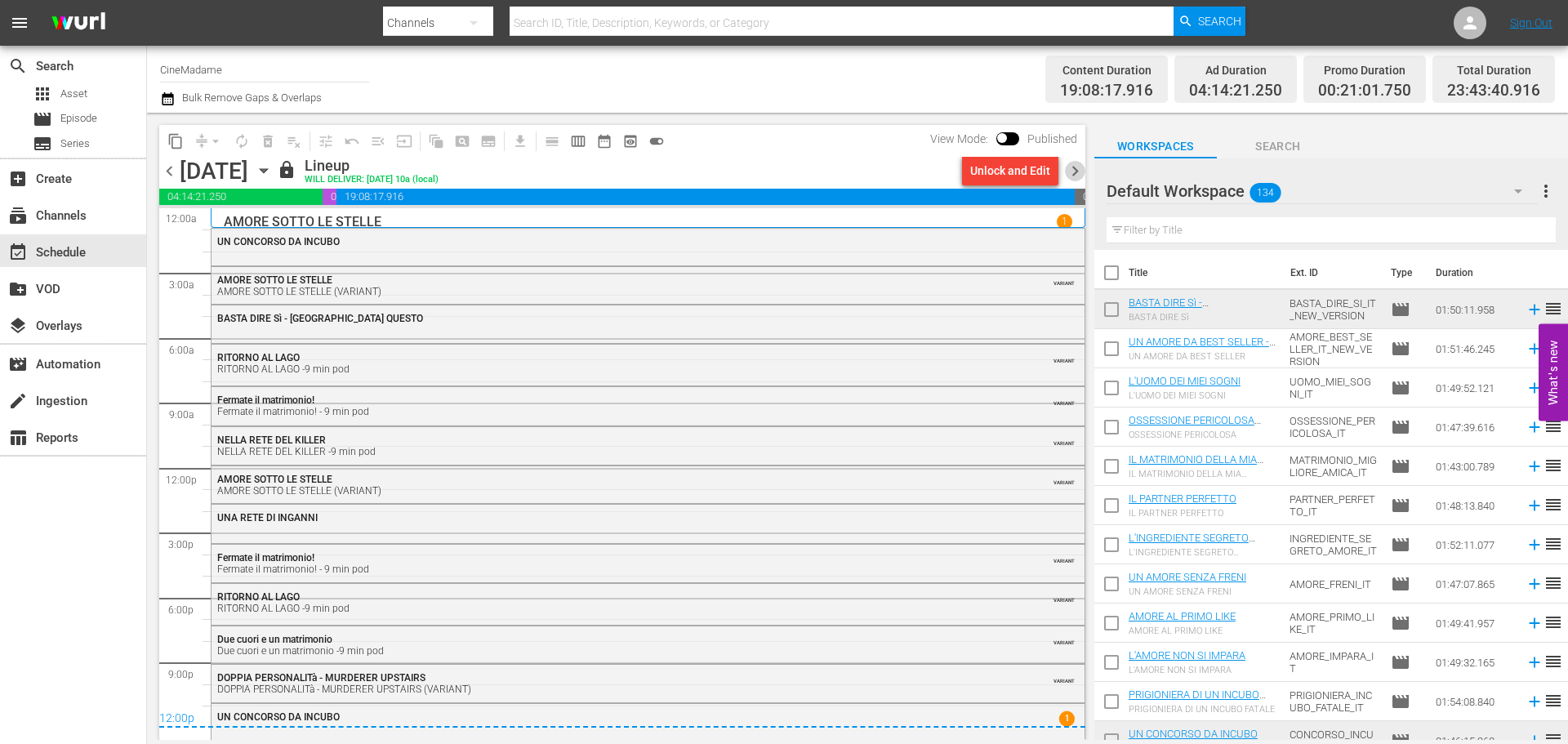
click at [1070, 165] on span "chevron_right" at bounding box center [1075, 170] width 20 height 20
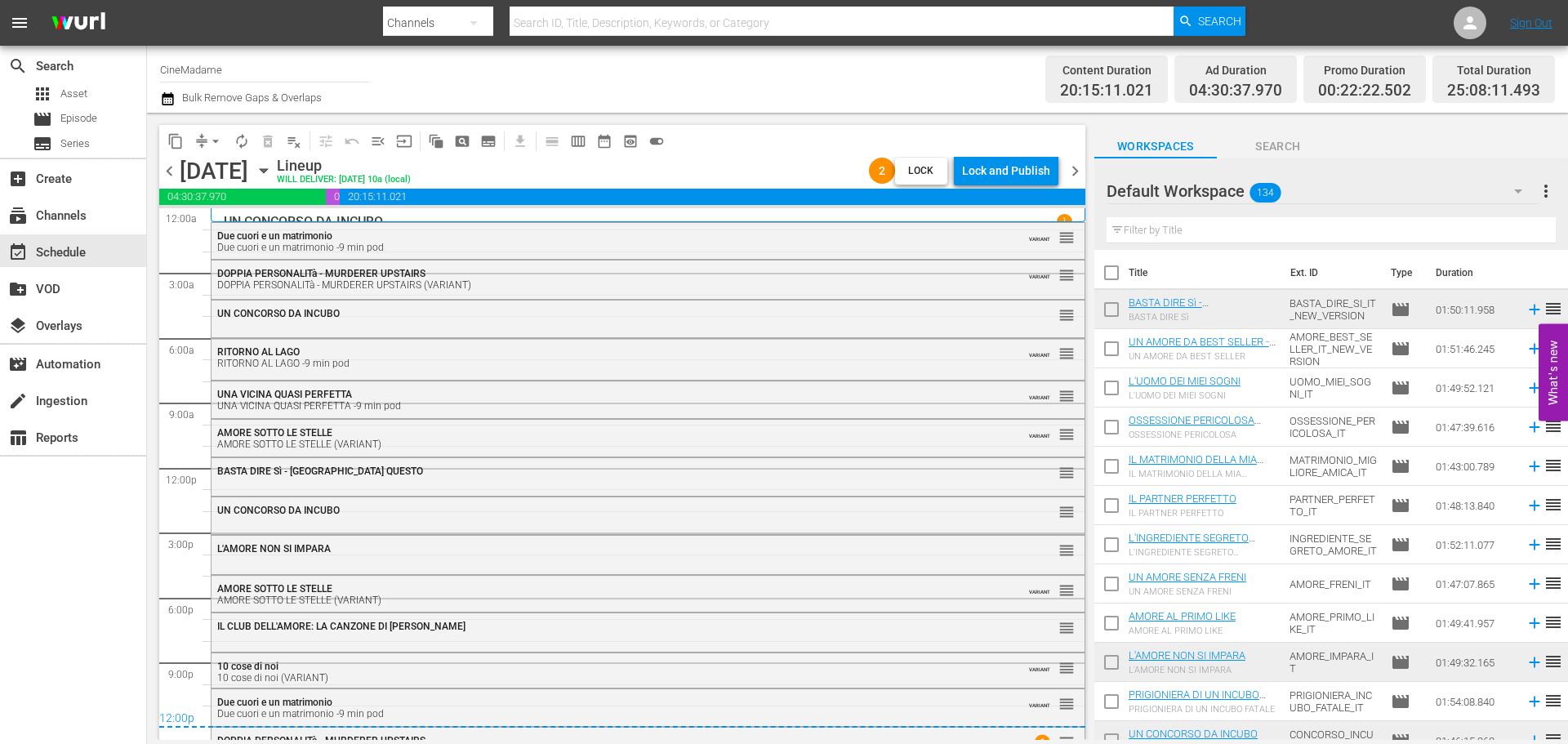
click at [998, 173] on div "Lock and Publish" at bounding box center [1005, 170] width 88 height 29
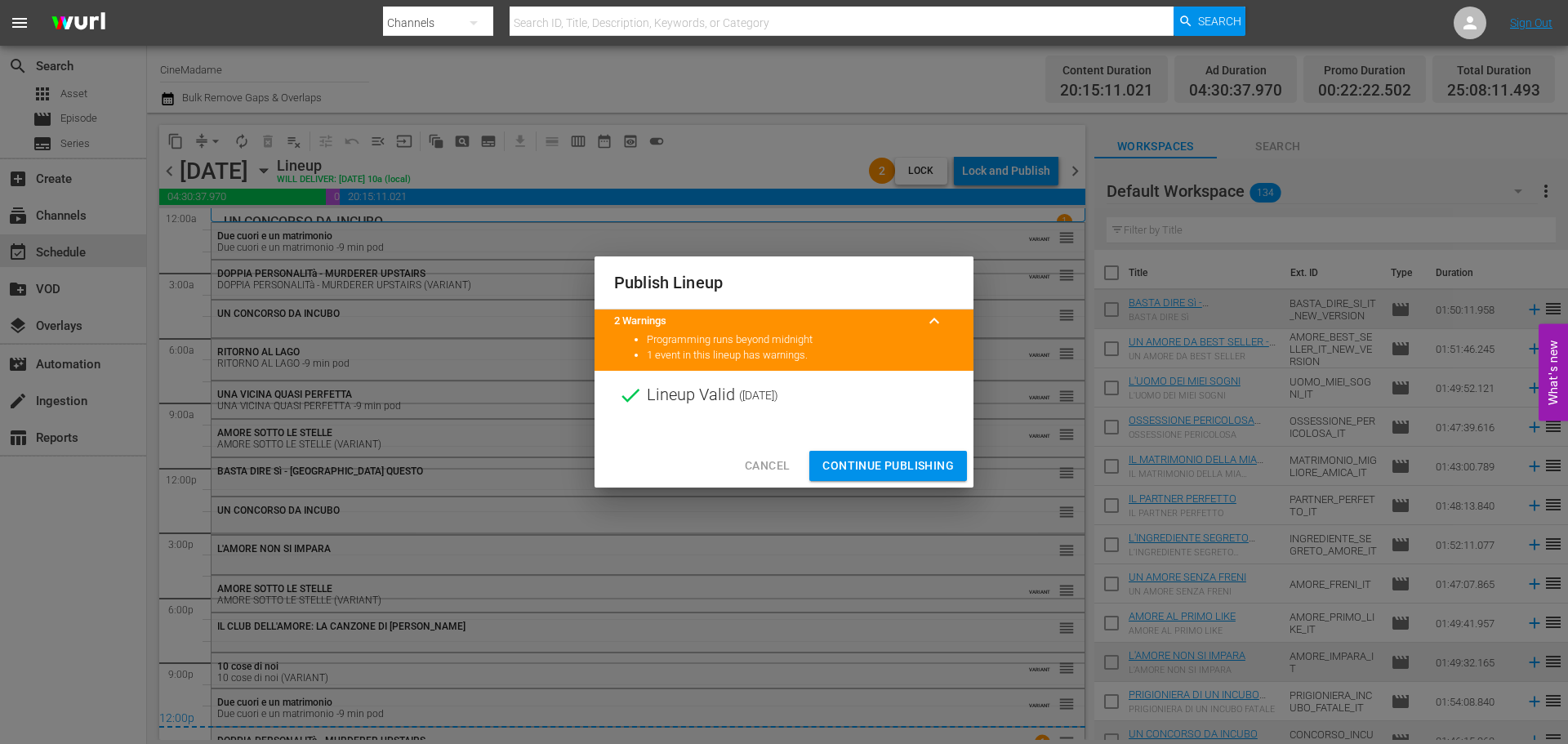
click at [897, 467] on span "Continue Publishing" at bounding box center [888, 466] width 132 height 20
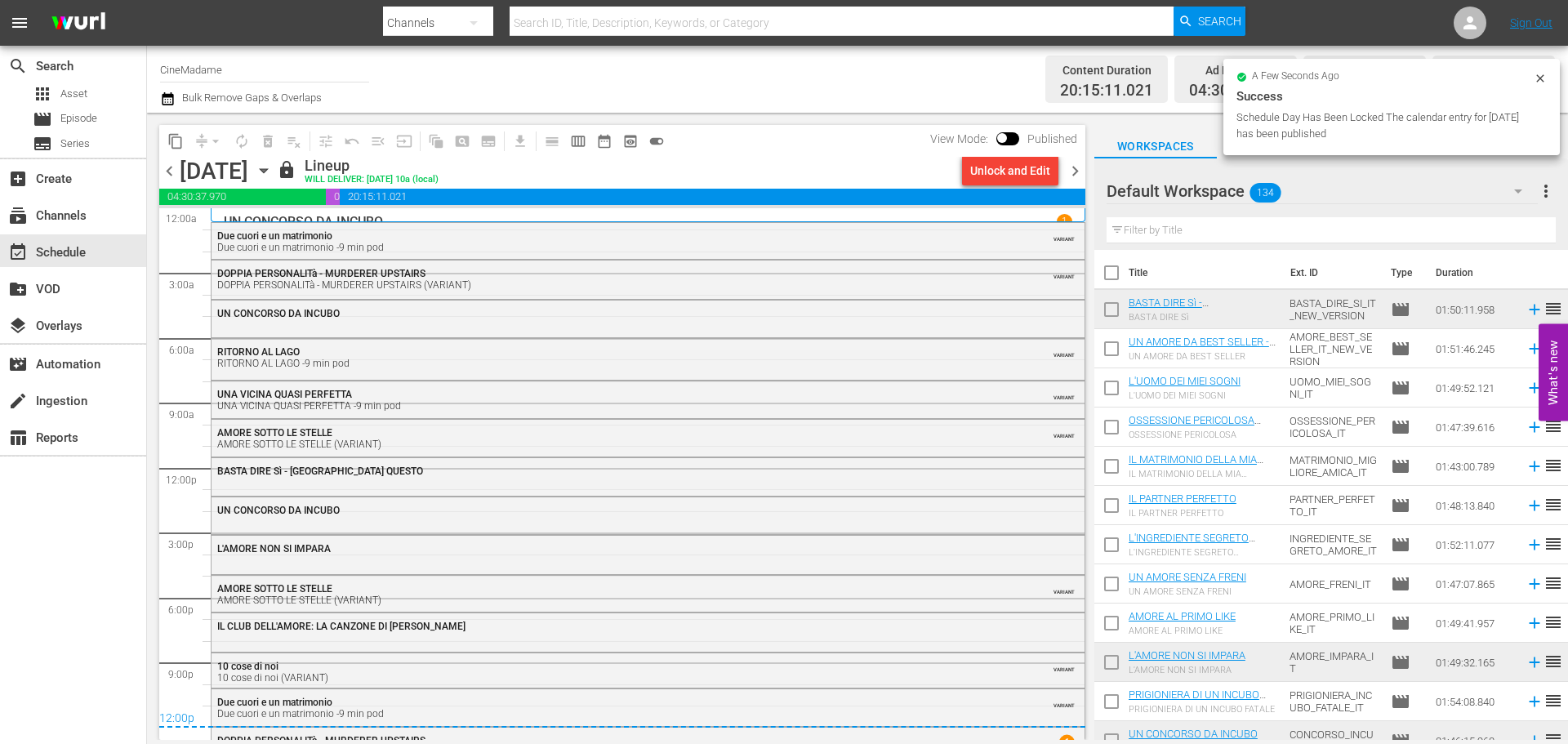
click at [1076, 170] on span "chevron_right" at bounding box center [1075, 170] width 20 height 20
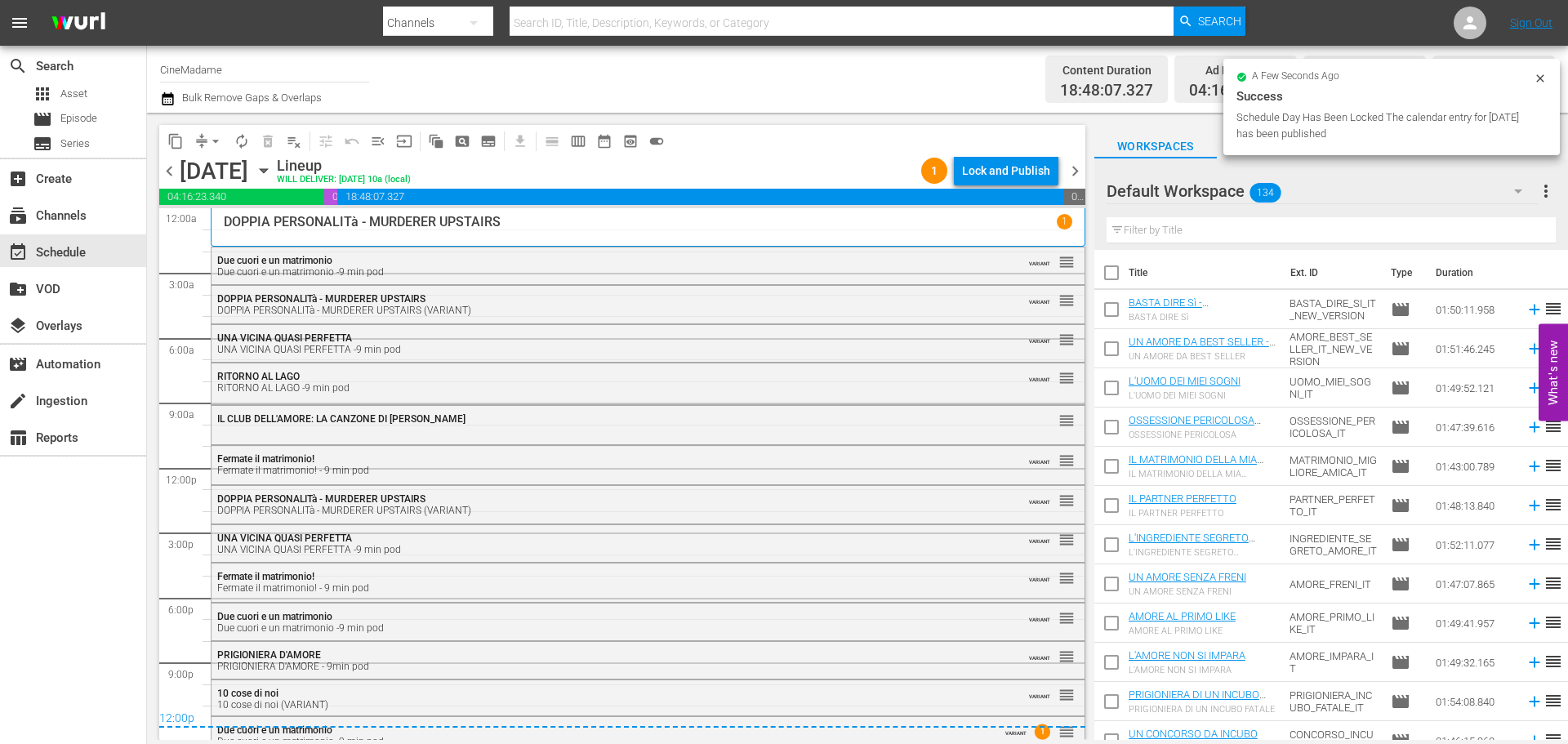
click at [1013, 175] on div "Lock and Publish" at bounding box center [1005, 170] width 88 height 29
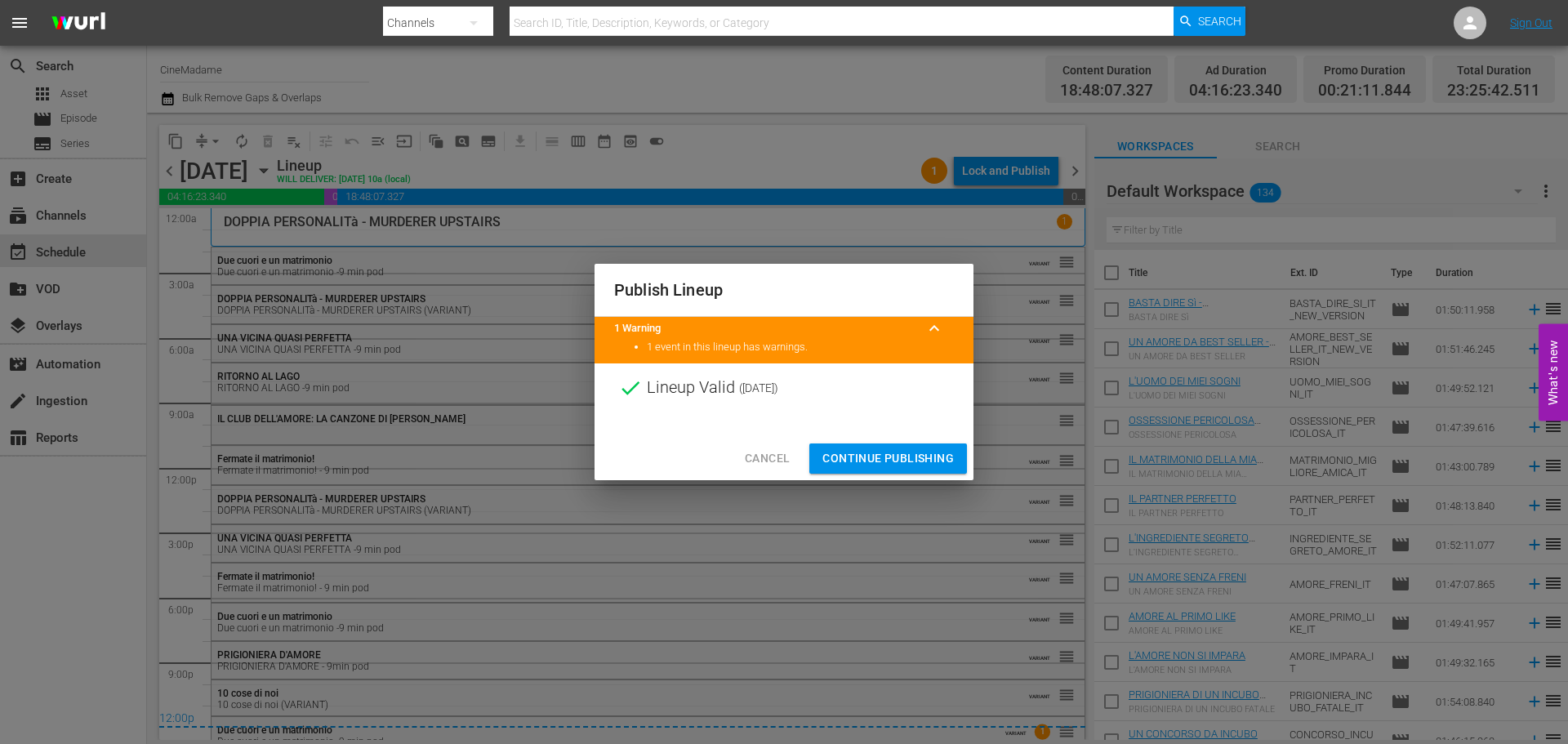
click at [901, 455] on span "Continue Publishing" at bounding box center [888, 458] width 132 height 20
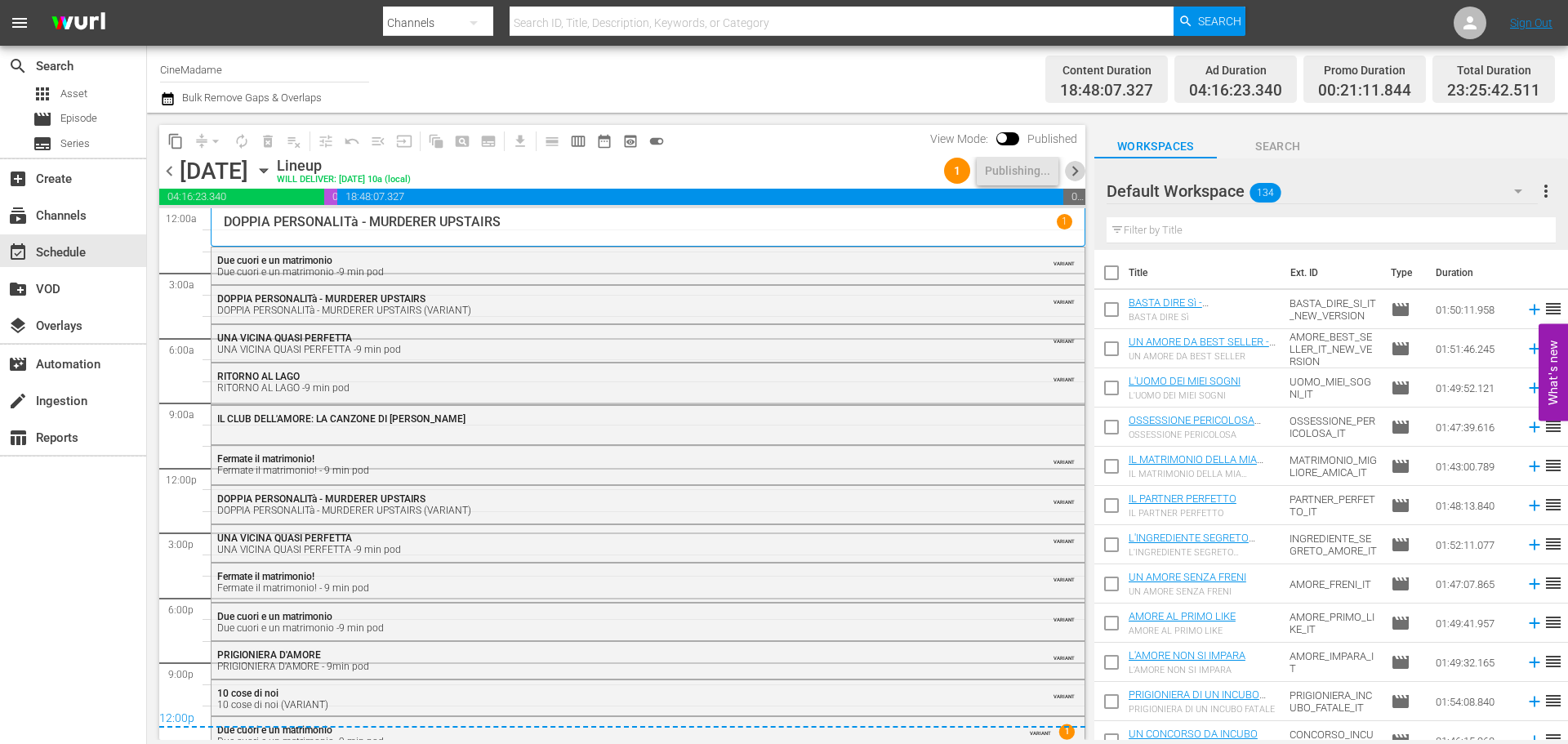
click at [1072, 173] on span "chevron_right" at bounding box center [1075, 170] width 20 height 20
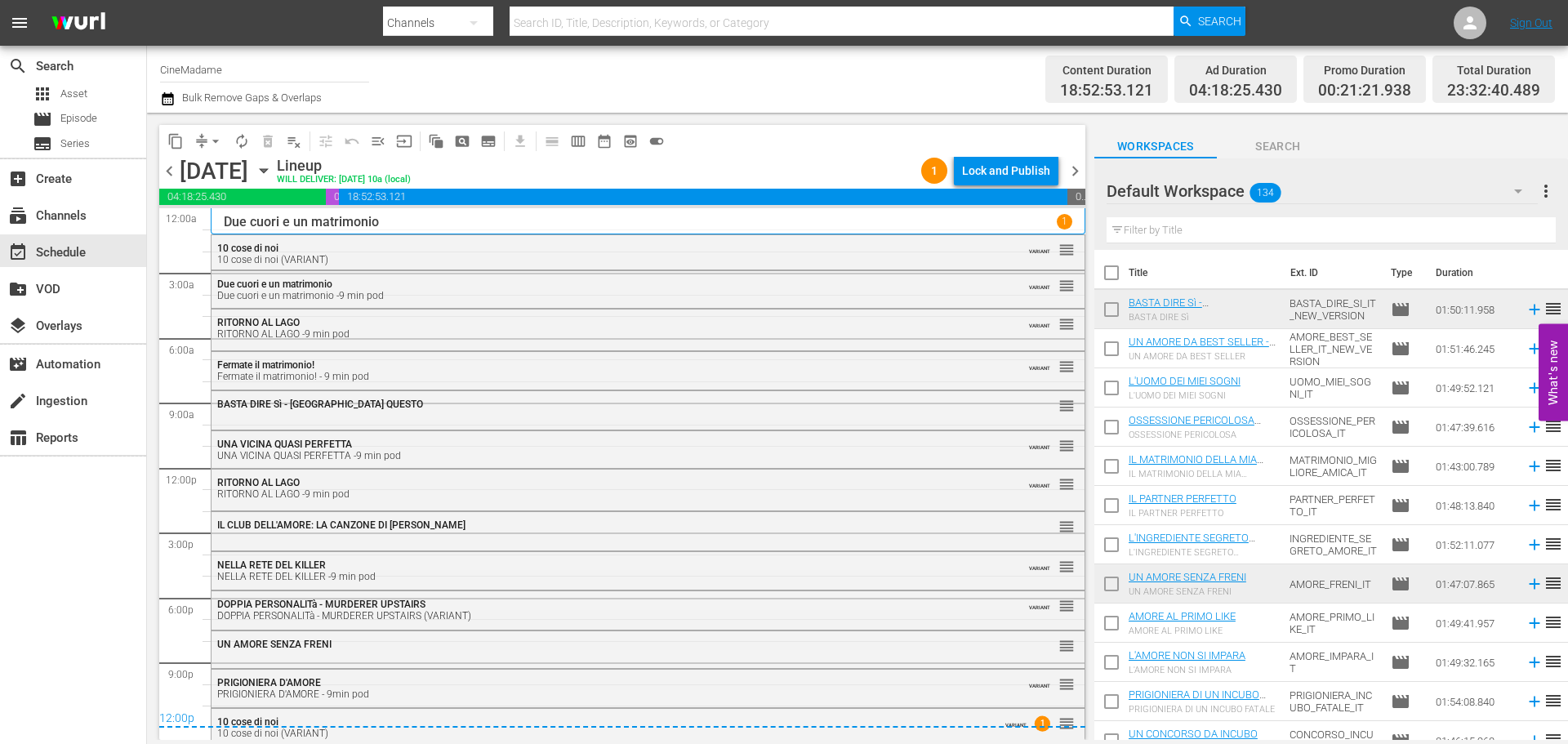
click at [1012, 178] on div "Lock and Publish" at bounding box center [1005, 170] width 88 height 29
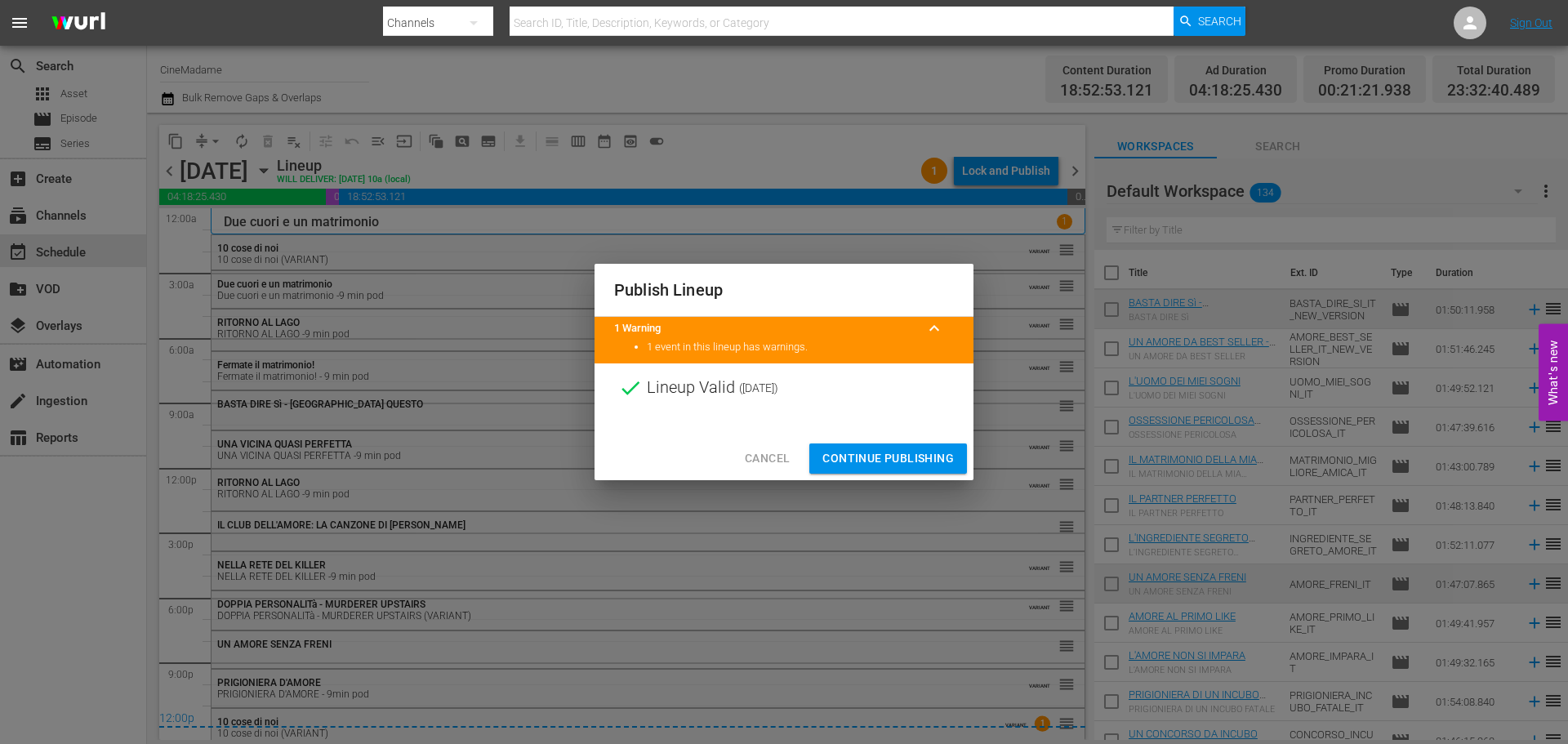
click at [875, 453] on span "Continue Publishing" at bounding box center [888, 458] width 132 height 20
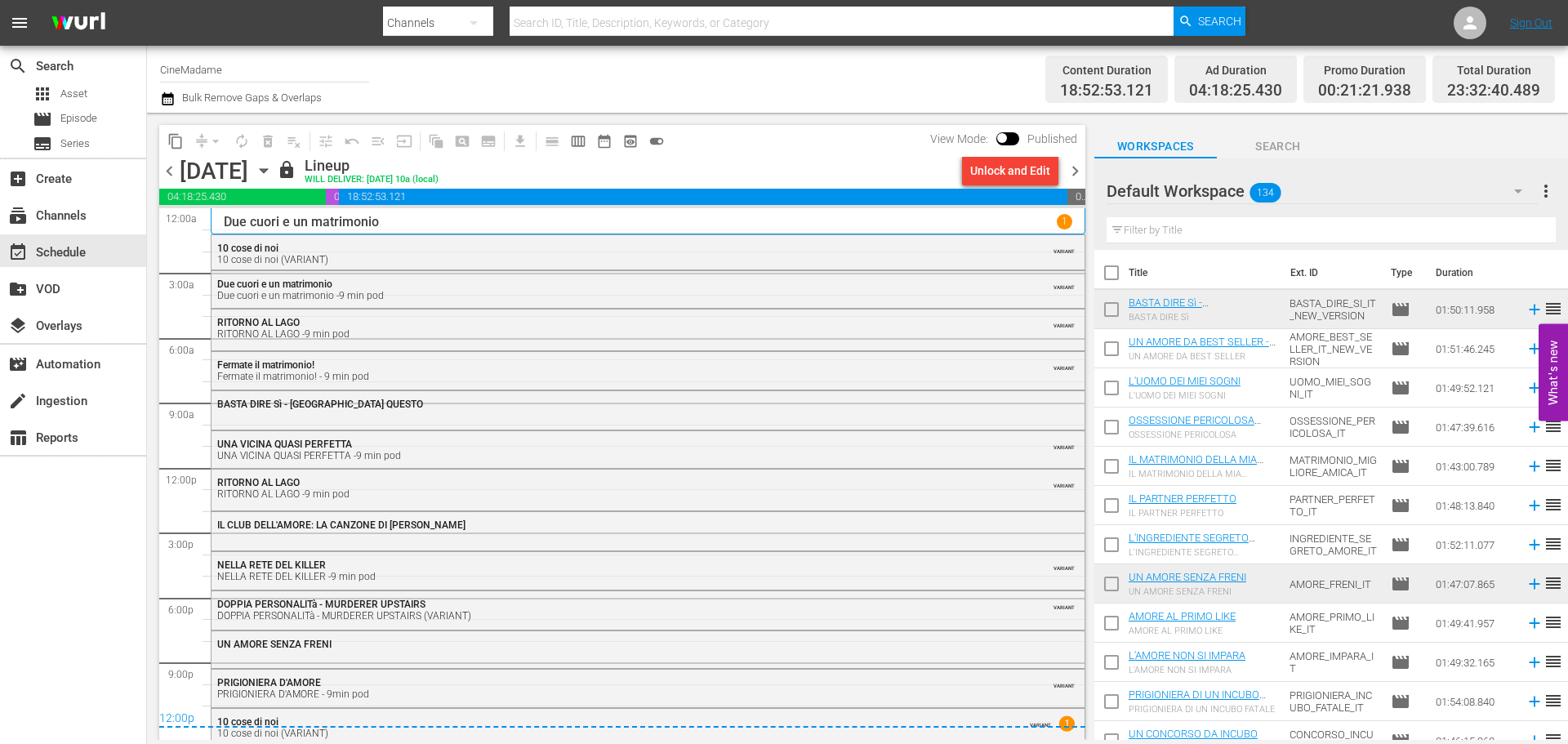
click at [1073, 170] on span "chevron_right" at bounding box center [1075, 170] width 20 height 20
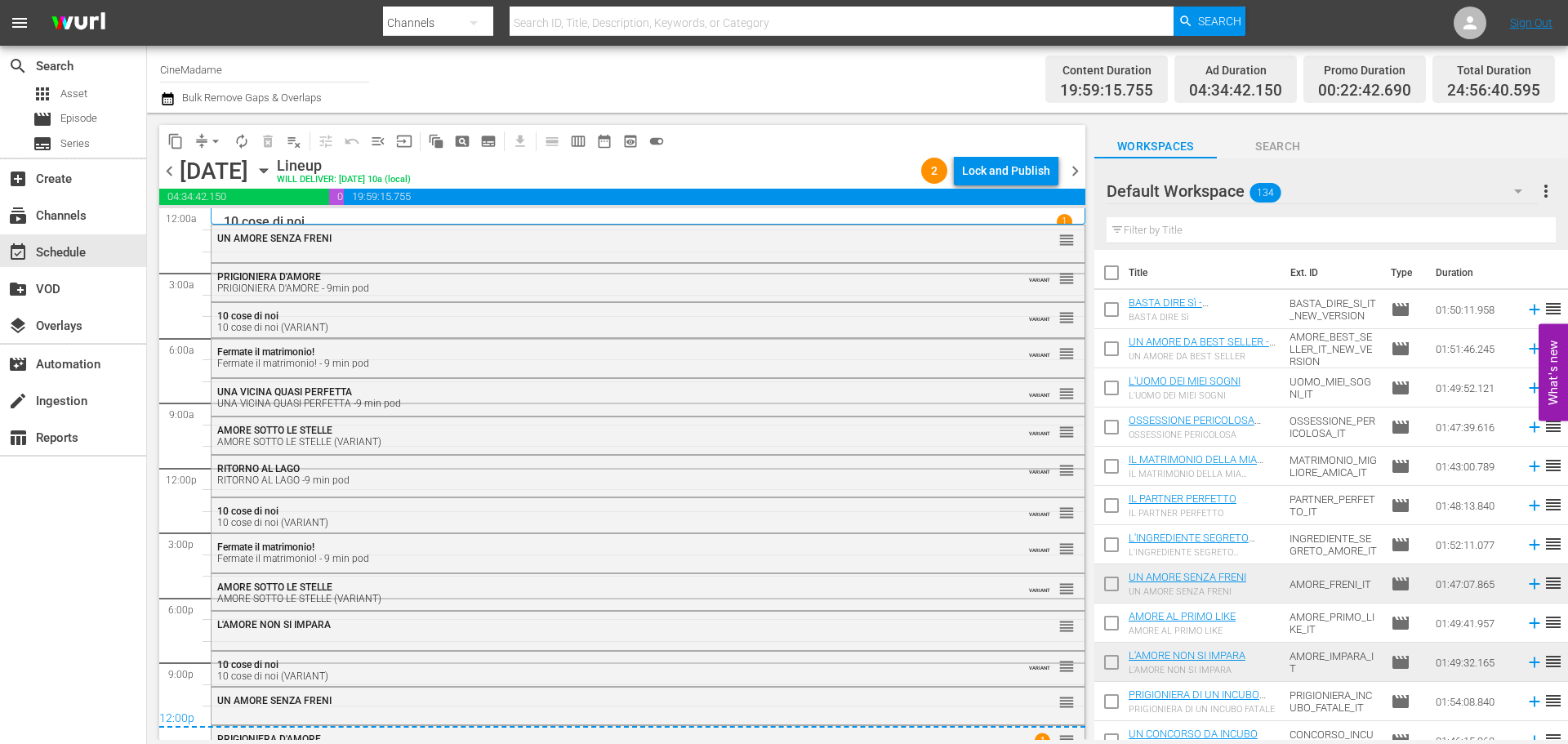
click at [1021, 174] on div "Lock and Publish" at bounding box center [1005, 170] width 88 height 29
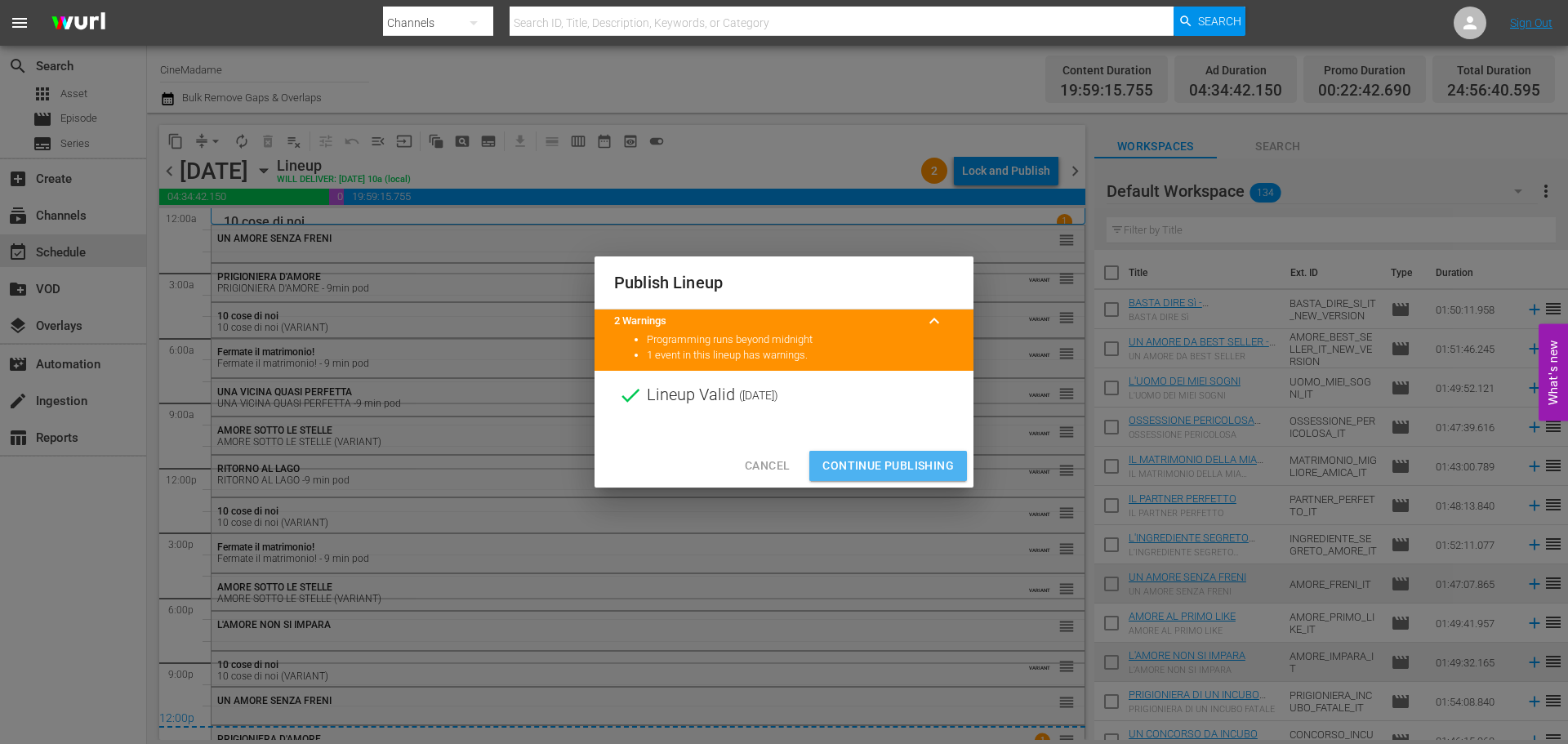
click at [883, 456] on span "Continue Publishing" at bounding box center [888, 466] width 132 height 20
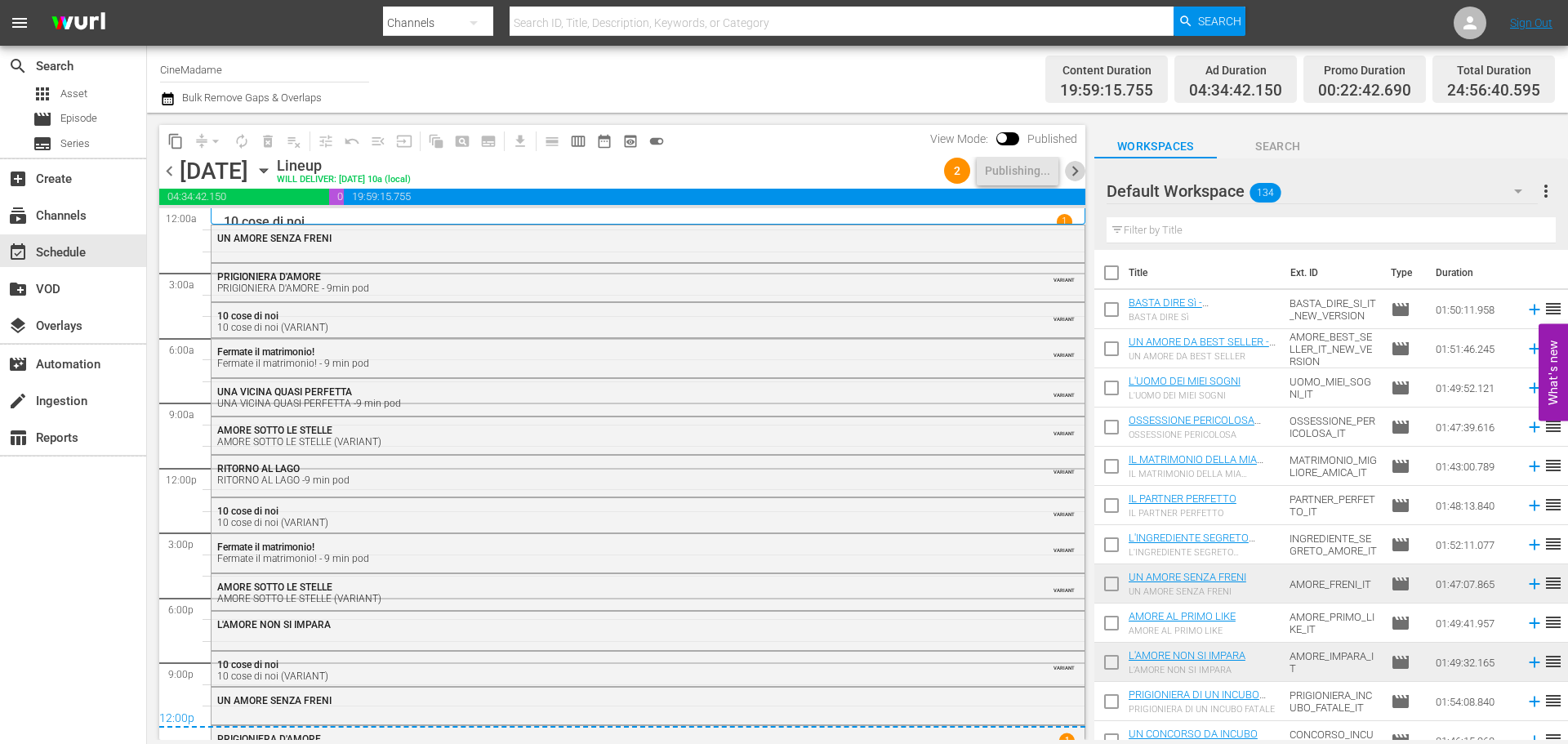
click at [1076, 164] on span "chevron_right" at bounding box center [1075, 170] width 20 height 20
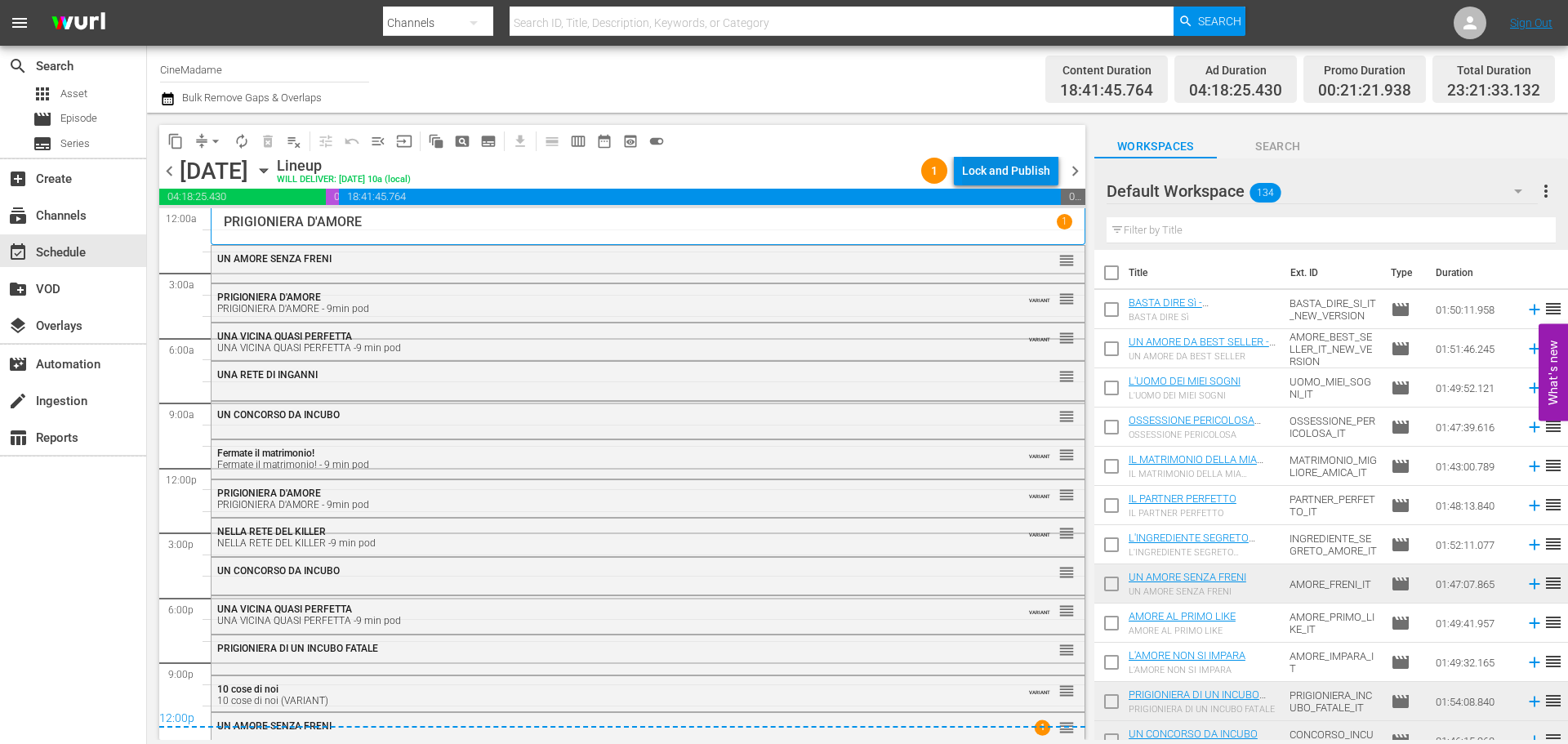
click at [982, 183] on div "Lock and Publish" at bounding box center [1005, 170] width 88 height 29
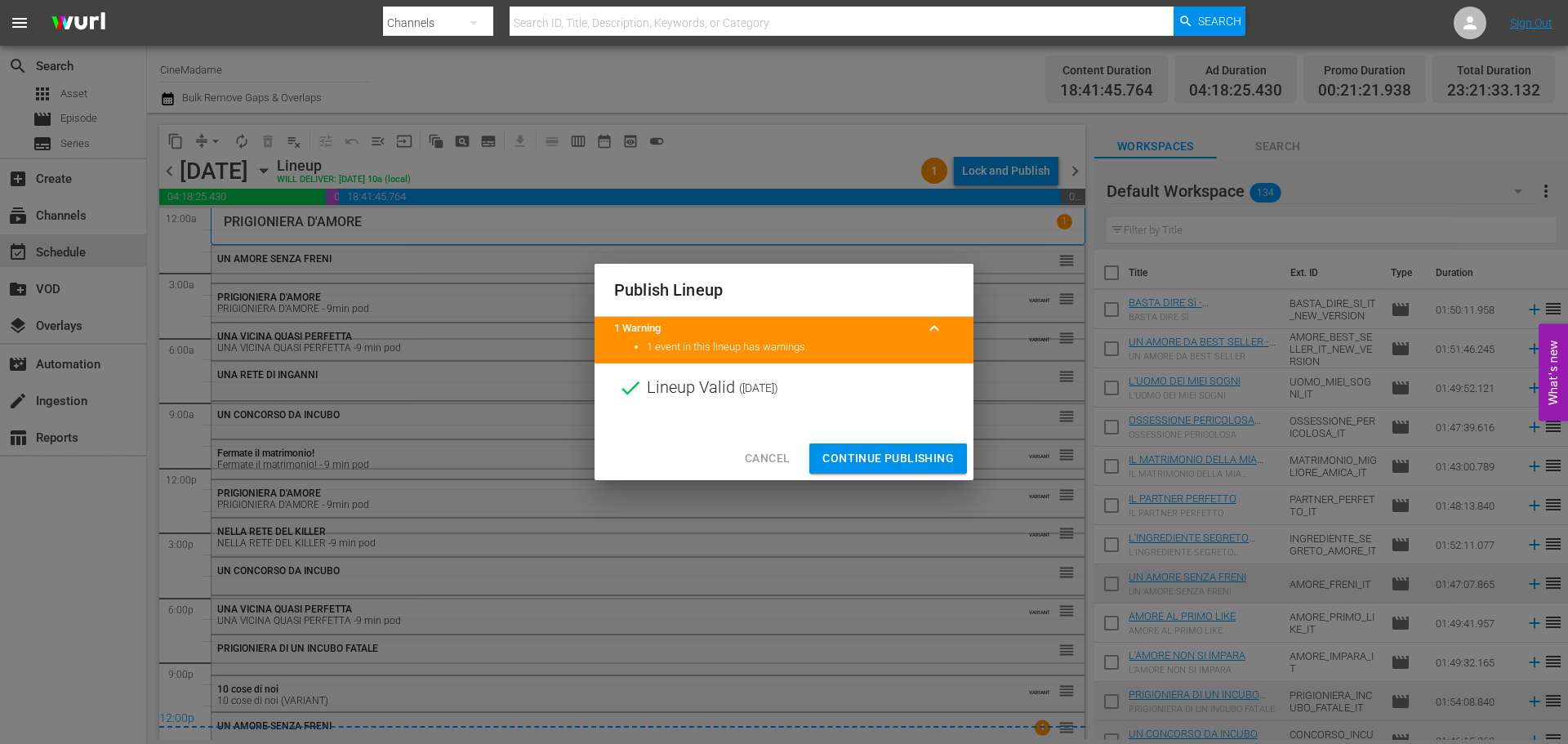
click at [885, 461] on span "Continue Publishing" at bounding box center [888, 458] width 132 height 20
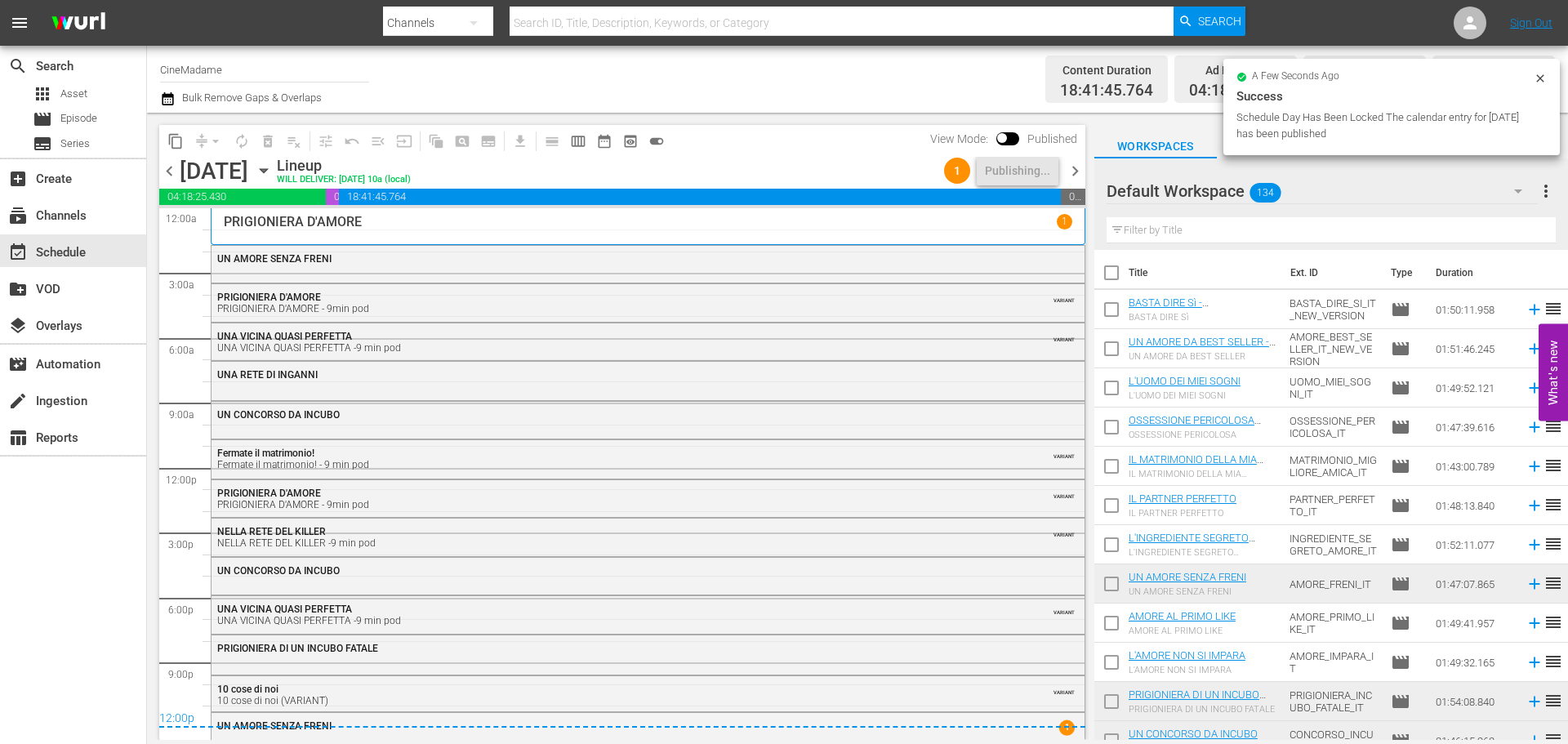
click at [1077, 170] on span "chevron_right" at bounding box center [1075, 170] width 20 height 20
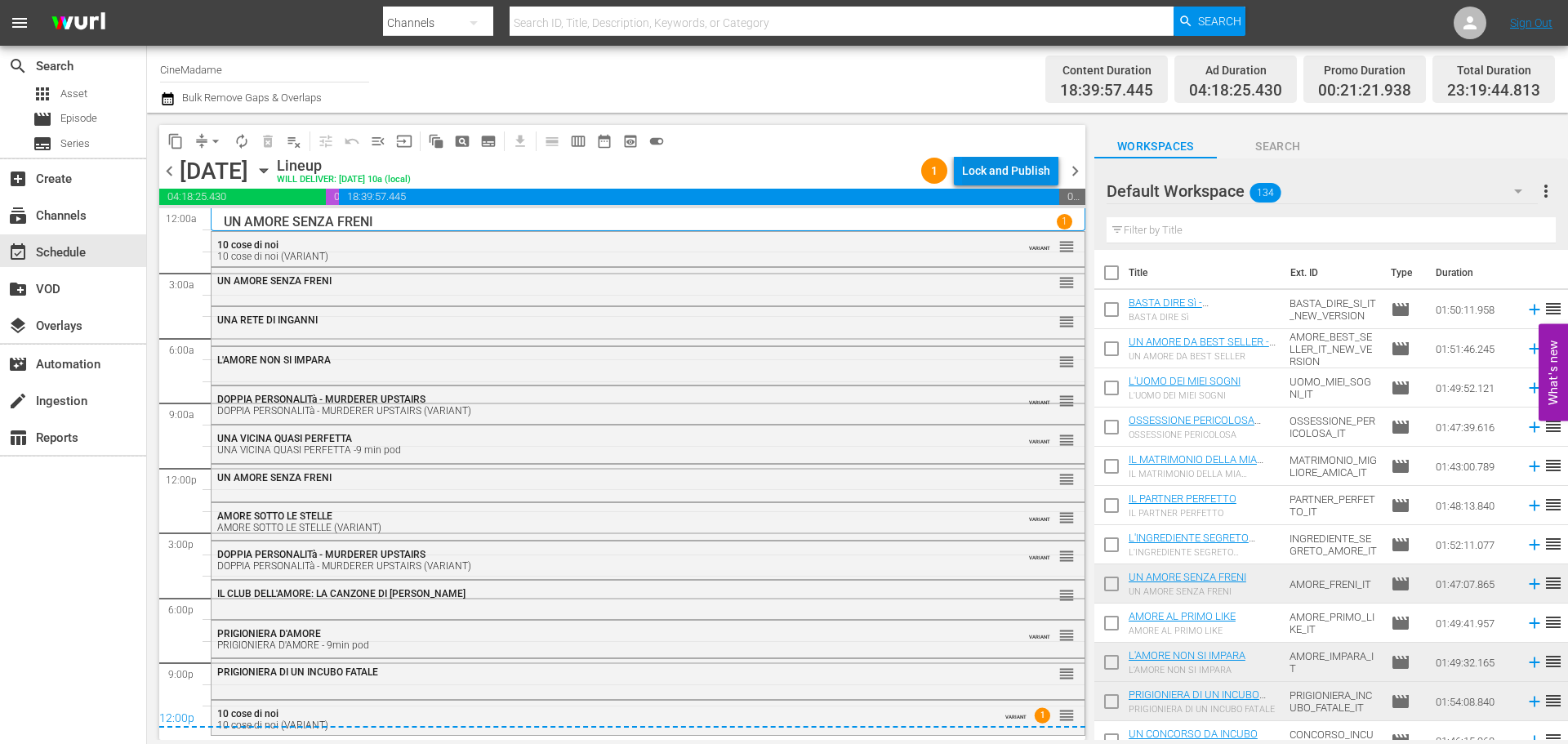
click at [1010, 170] on div "Lock and Publish" at bounding box center [1005, 170] width 88 height 29
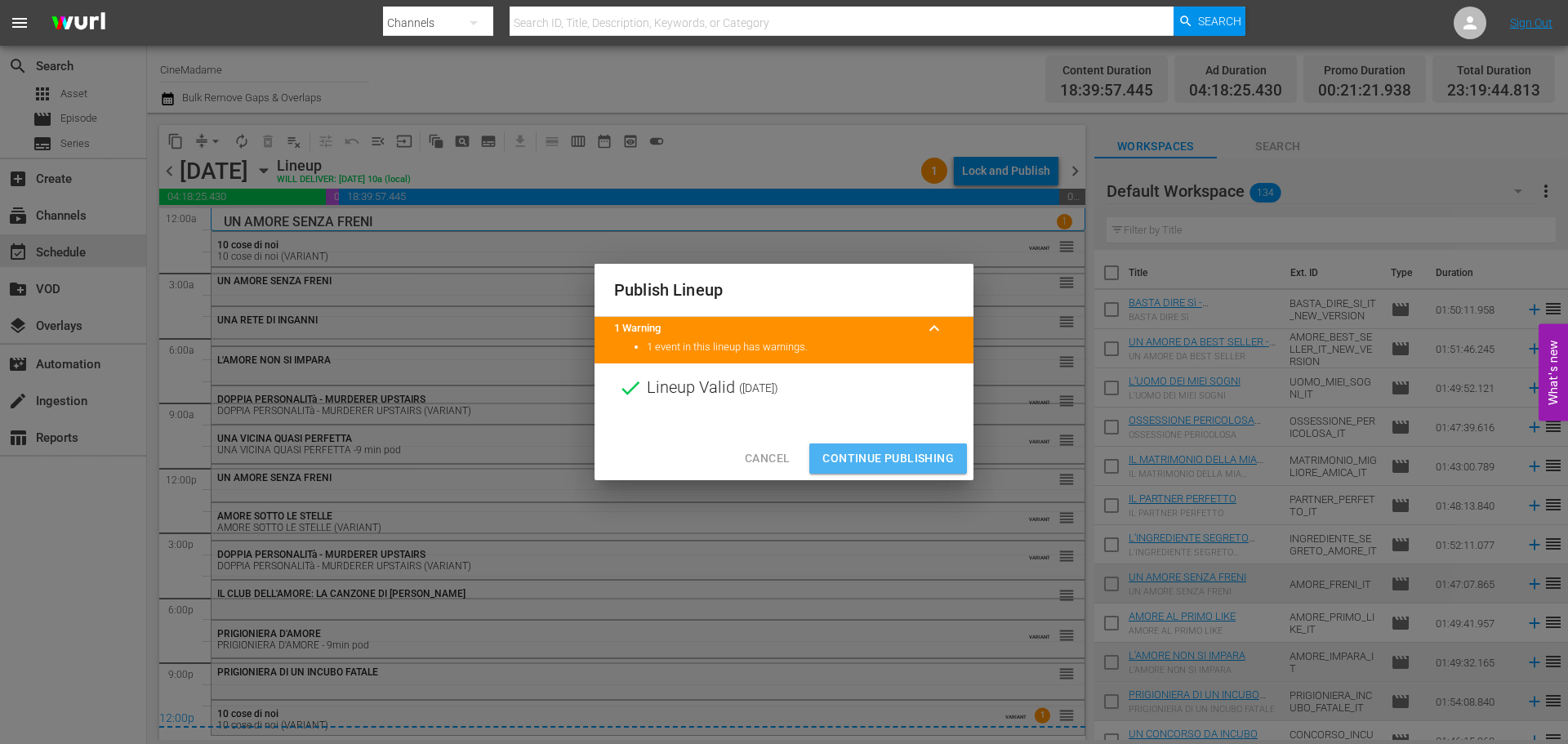
click at [855, 453] on span "Continue Publishing" at bounding box center [888, 458] width 132 height 20
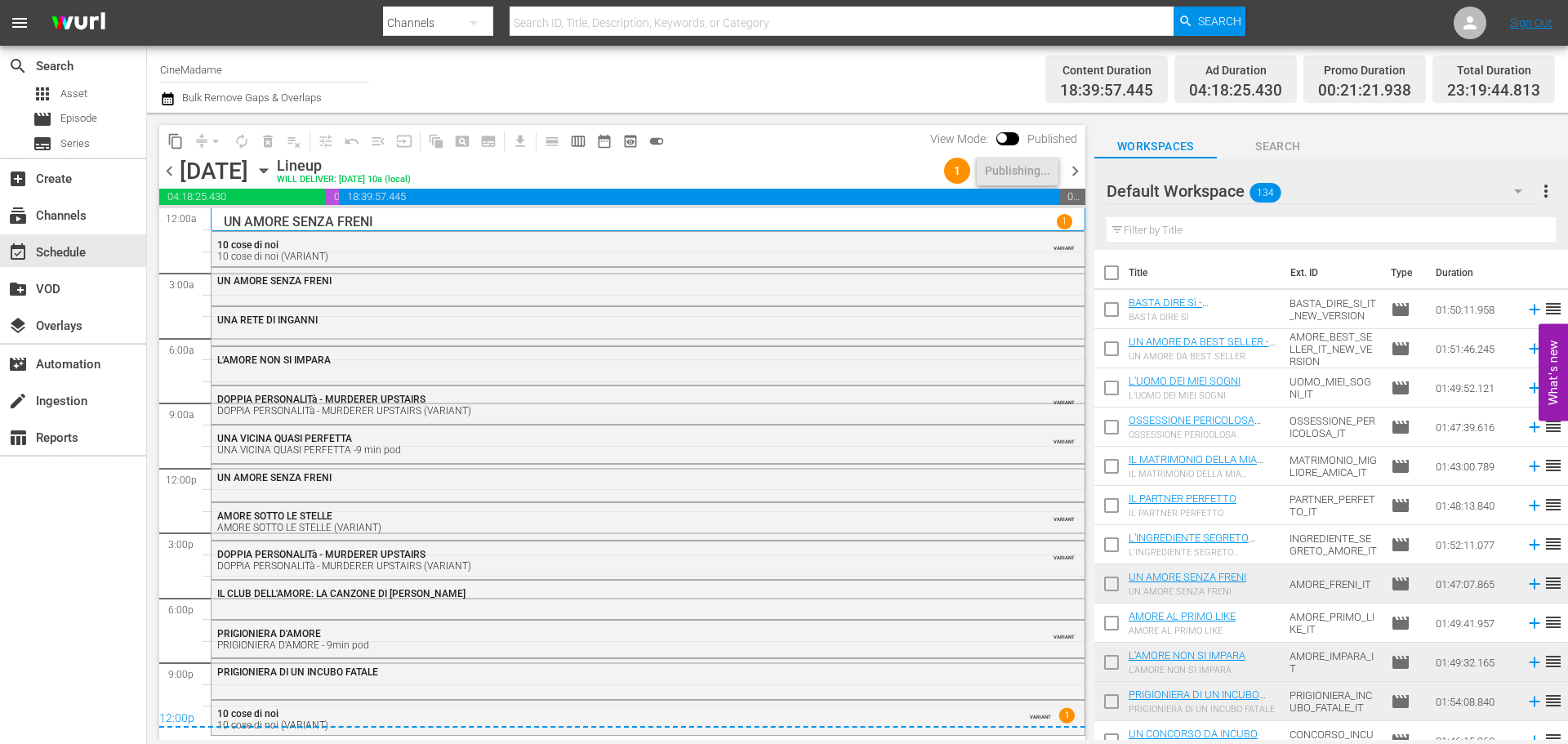
click at [1076, 169] on span "chevron_right" at bounding box center [1075, 170] width 20 height 20
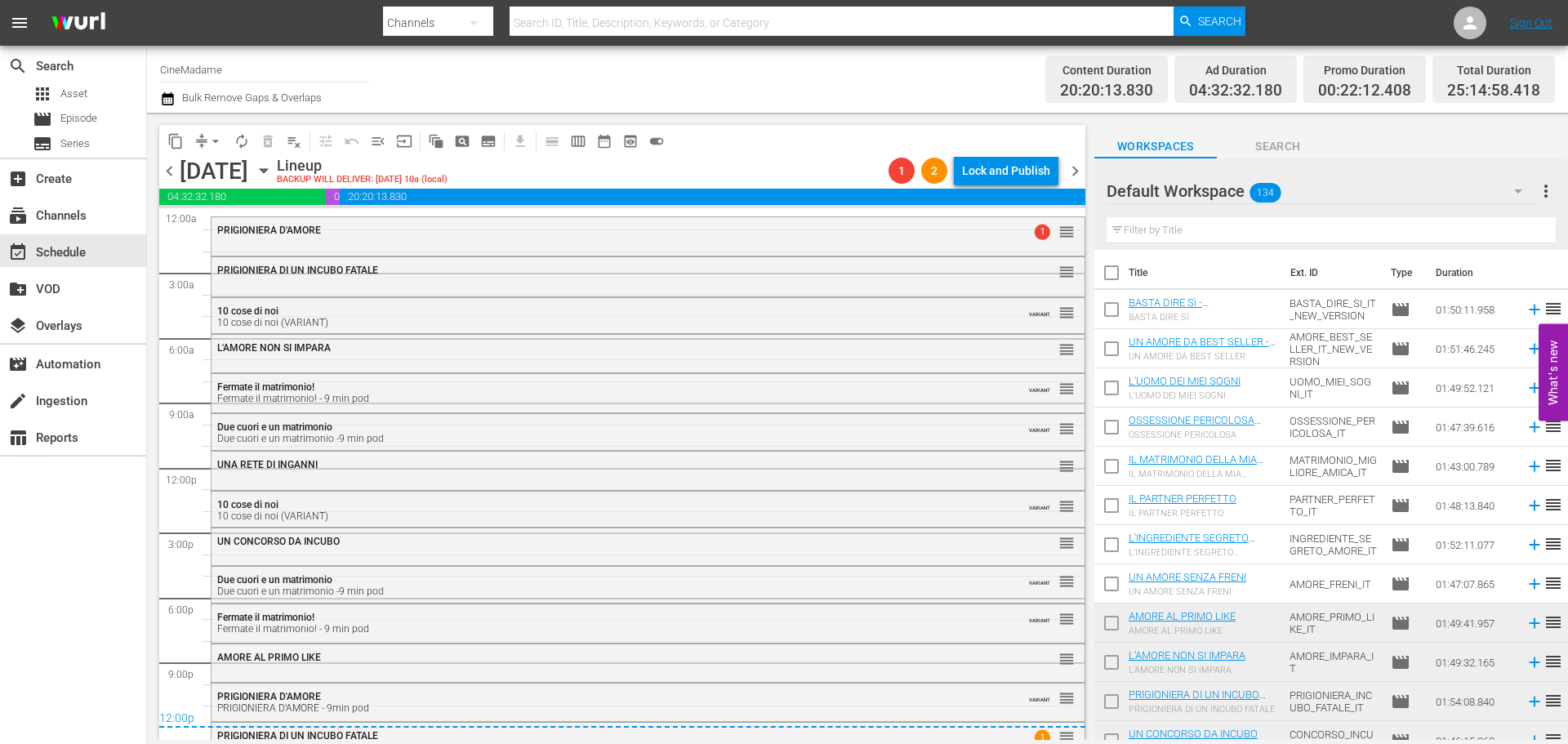
click at [992, 176] on div "Lock and Publish" at bounding box center [1005, 170] width 88 height 29
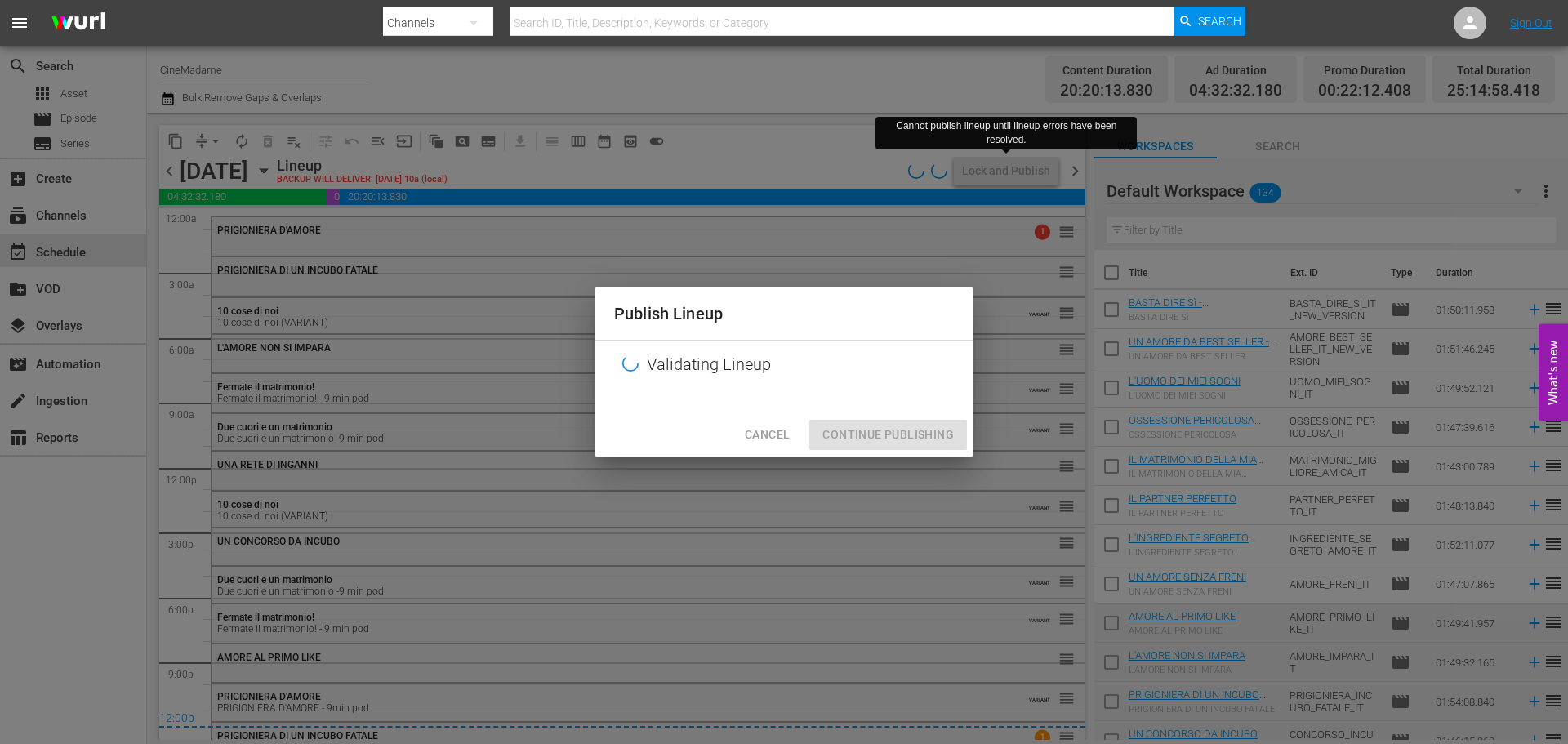
click at [768, 430] on span "Cancel" at bounding box center [767, 434] width 45 height 20
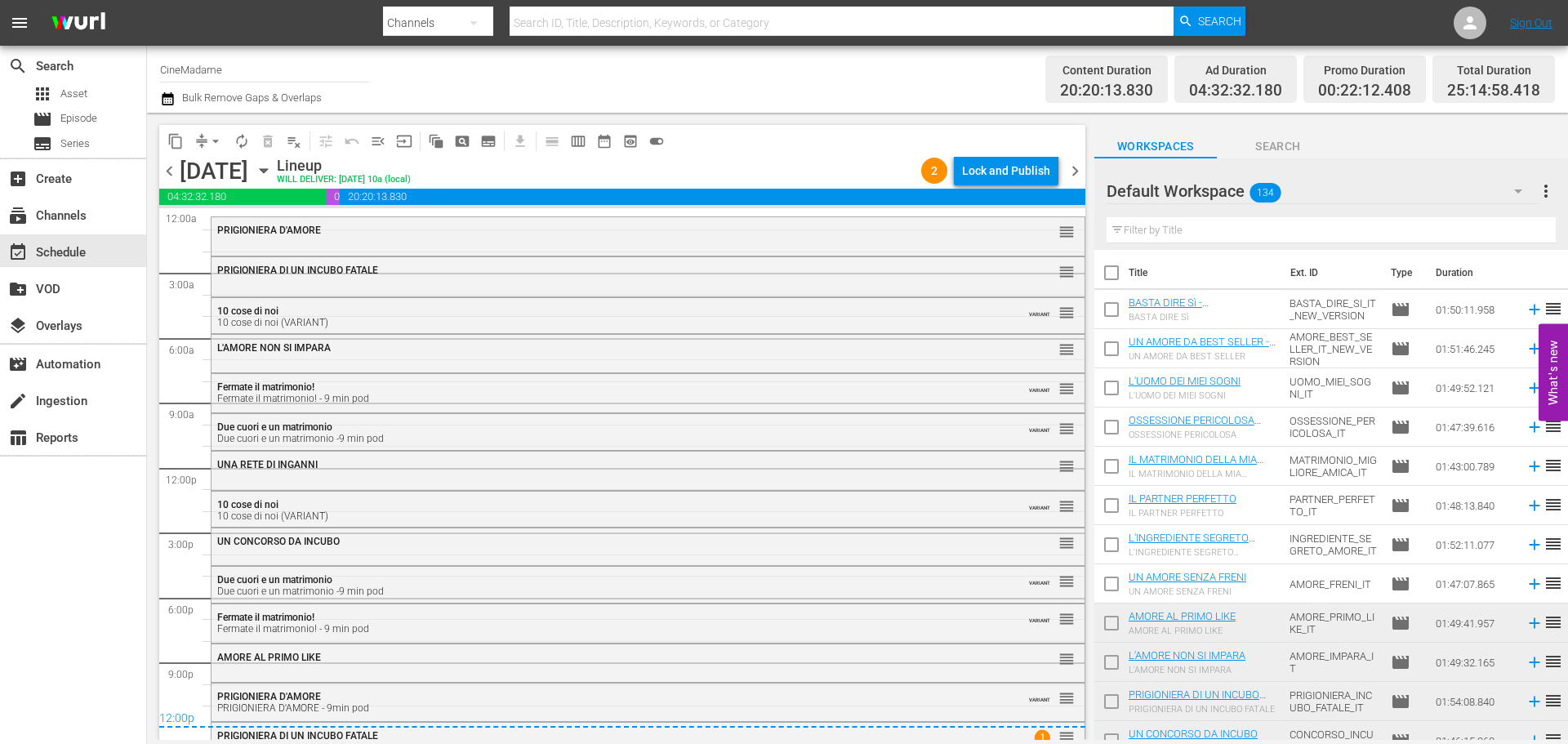
click at [167, 170] on span "chevron_left" at bounding box center [169, 170] width 20 height 20
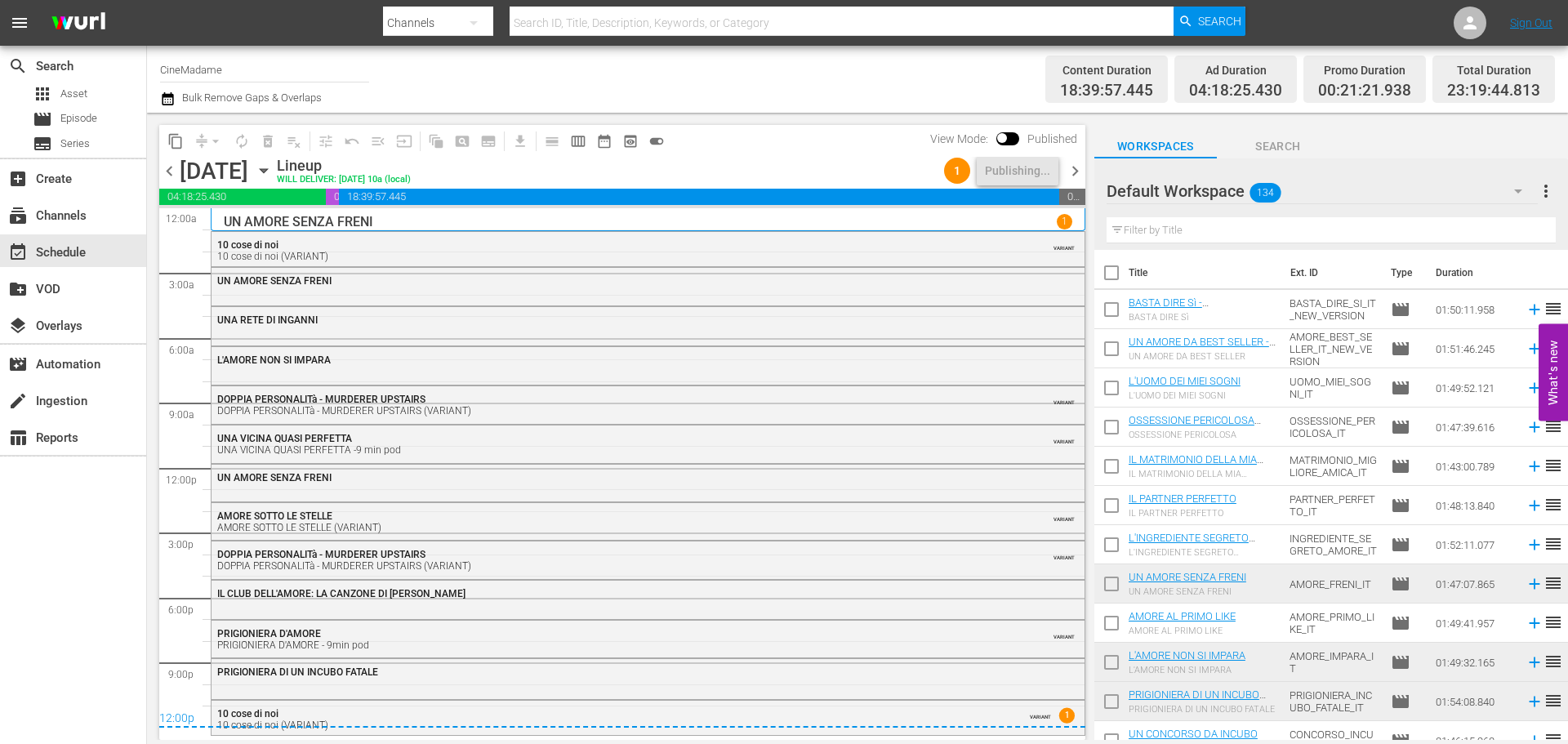
click at [1073, 169] on span "chevron_right" at bounding box center [1075, 170] width 20 height 20
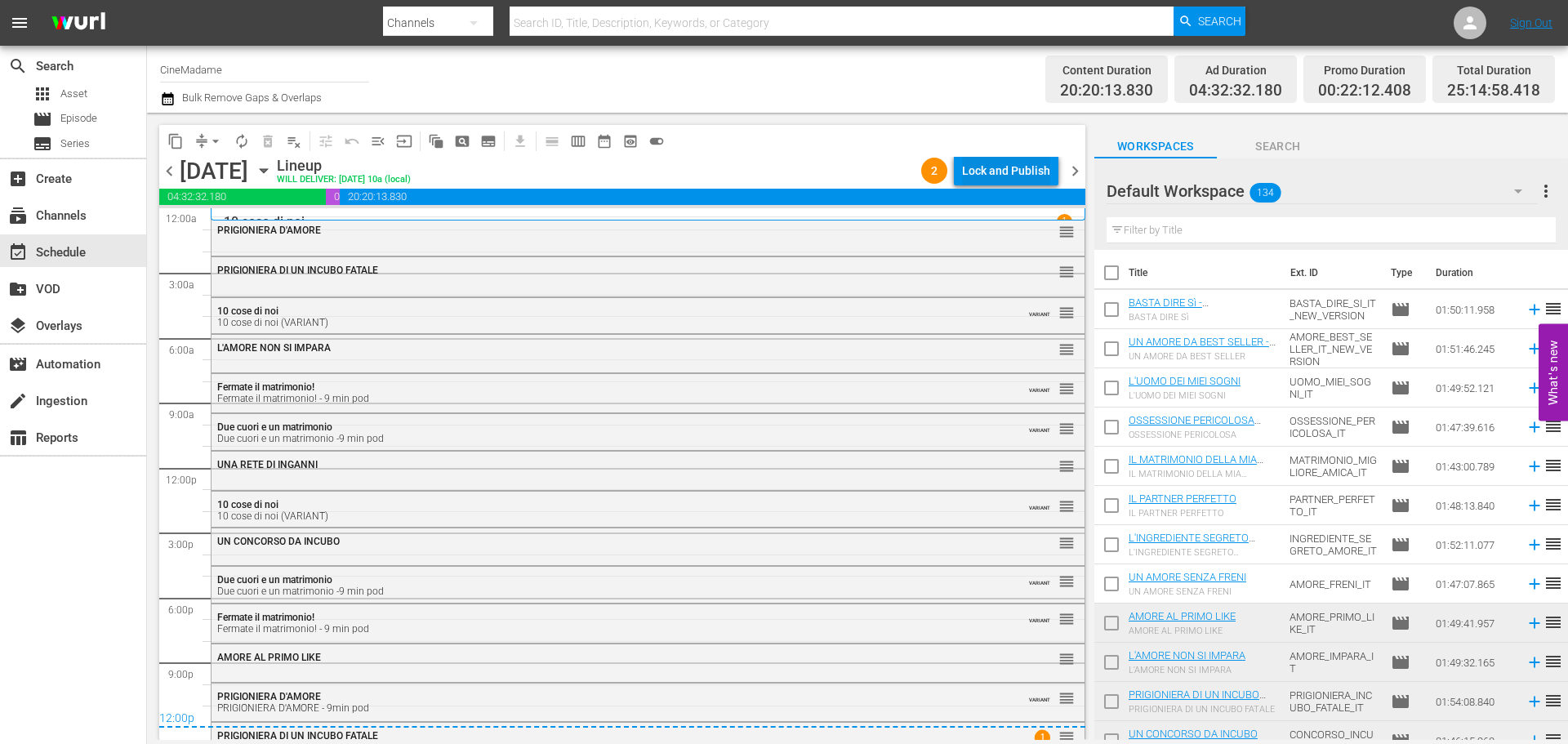
click at [993, 163] on div "Lock and Publish" at bounding box center [1005, 170] width 88 height 29
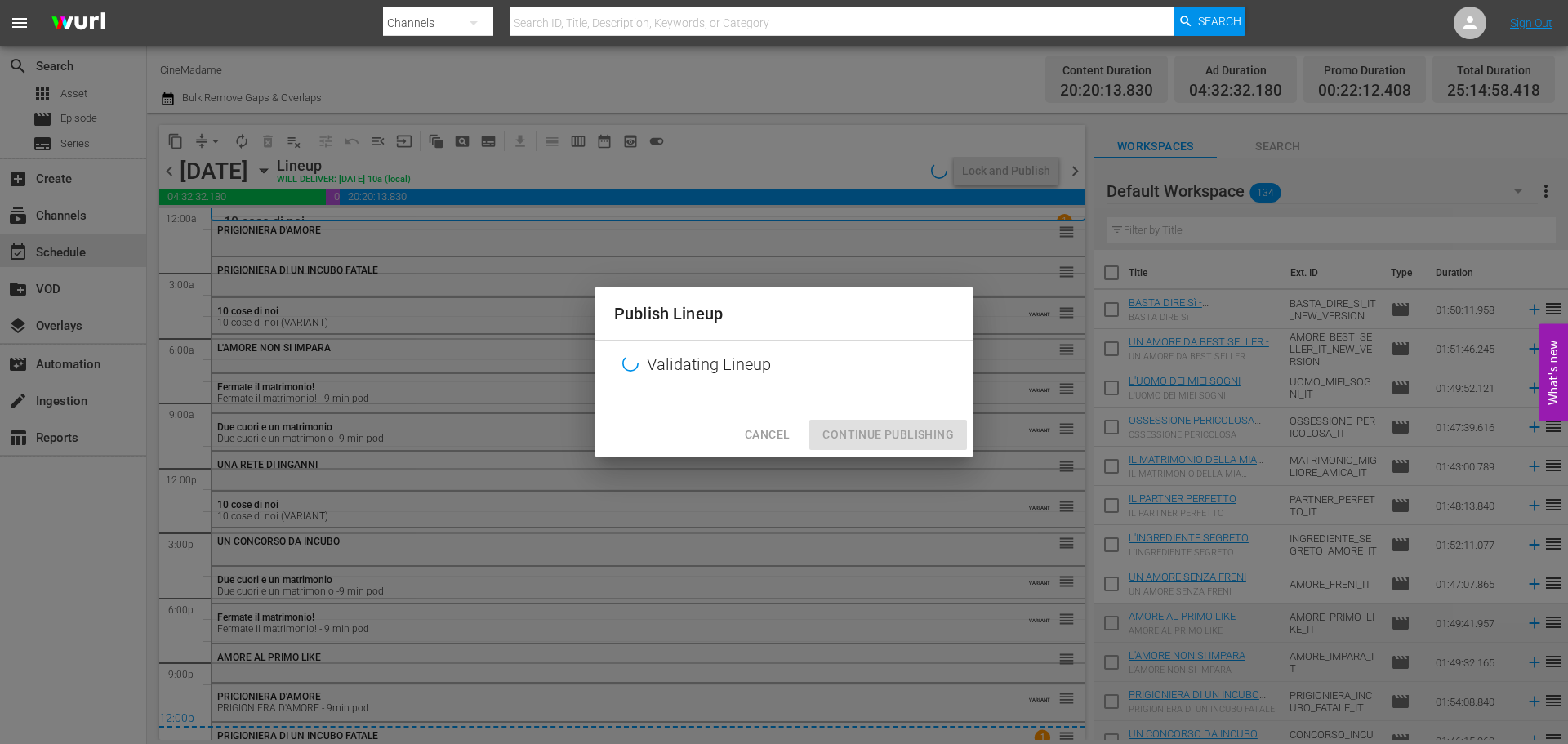
click at [1074, 169] on div "Publish Lineup Validating Lineup Cancel Continue Publishing" at bounding box center [784, 372] width 1568 height 744
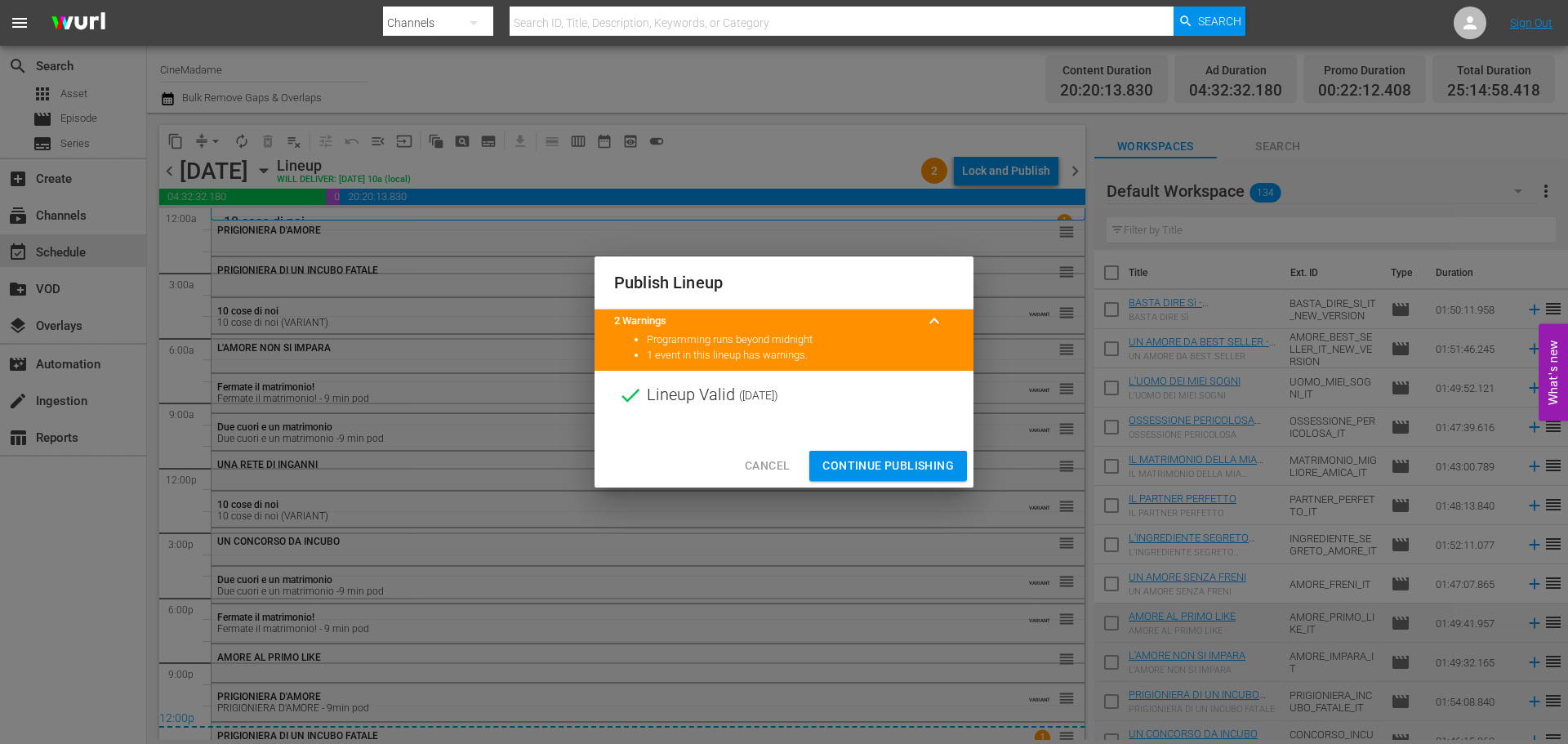
click at [909, 470] on span "Continue Publishing" at bounding box center [888, 466] width 132 height 20
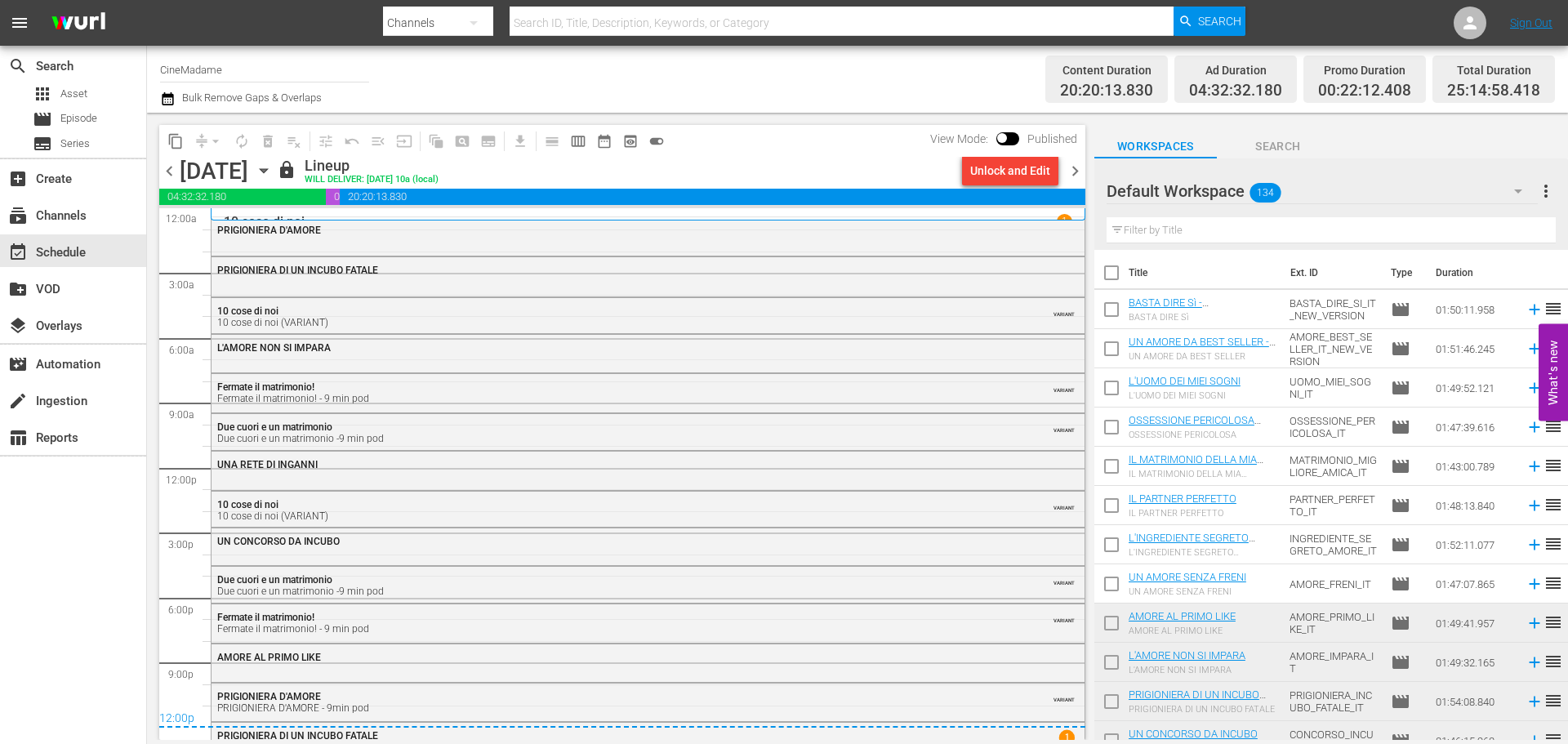
click at [1077, 166] on span "chevron_right" at bounding box center [1075, 170] width 20 height 20
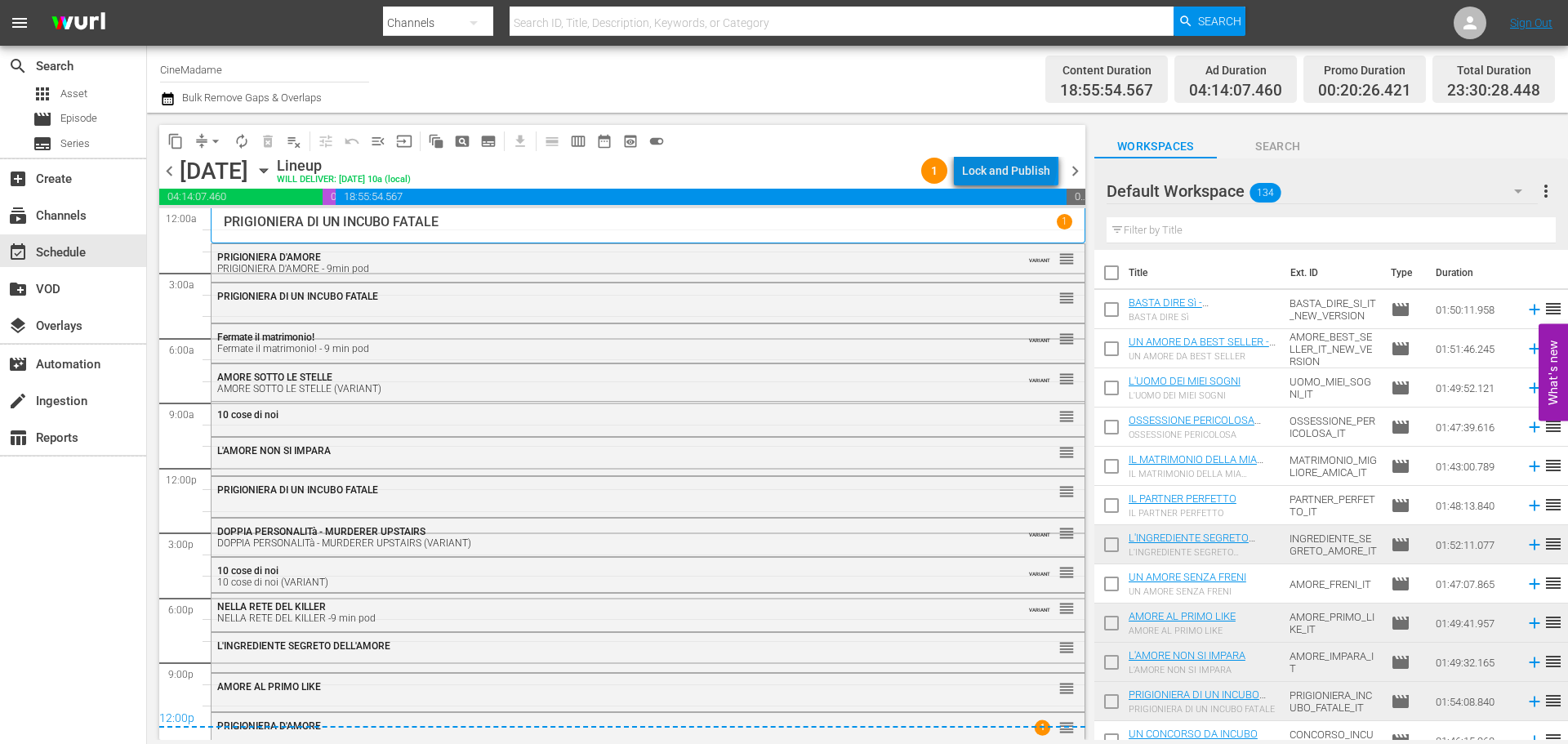
click at [1013, 167] on div "Lock and Publish" at bounding box center [1005, 170] width 88 height 29
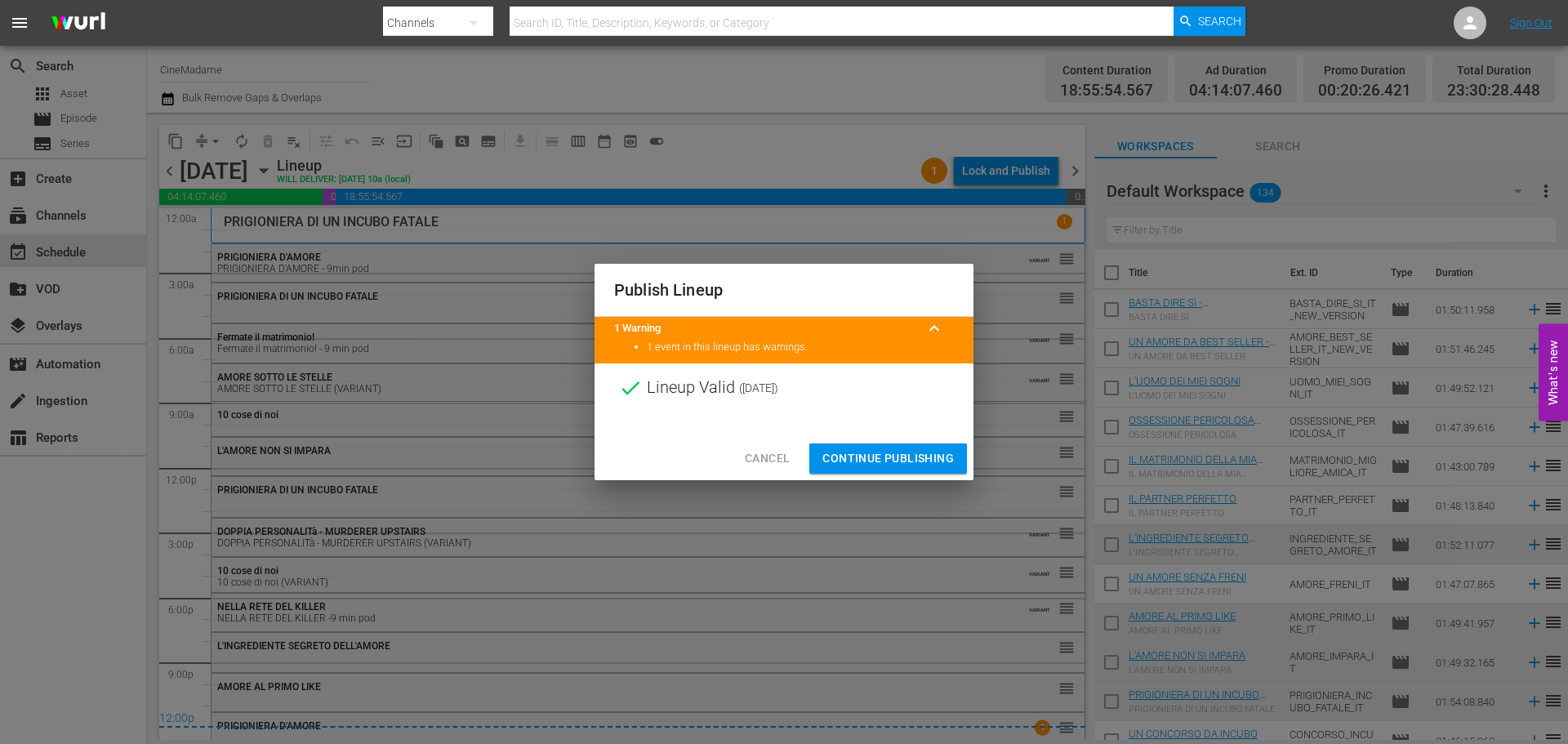
click at [886, 456] on span "Continue Publishing" at bounding box center [888, 458] width 132 height 20
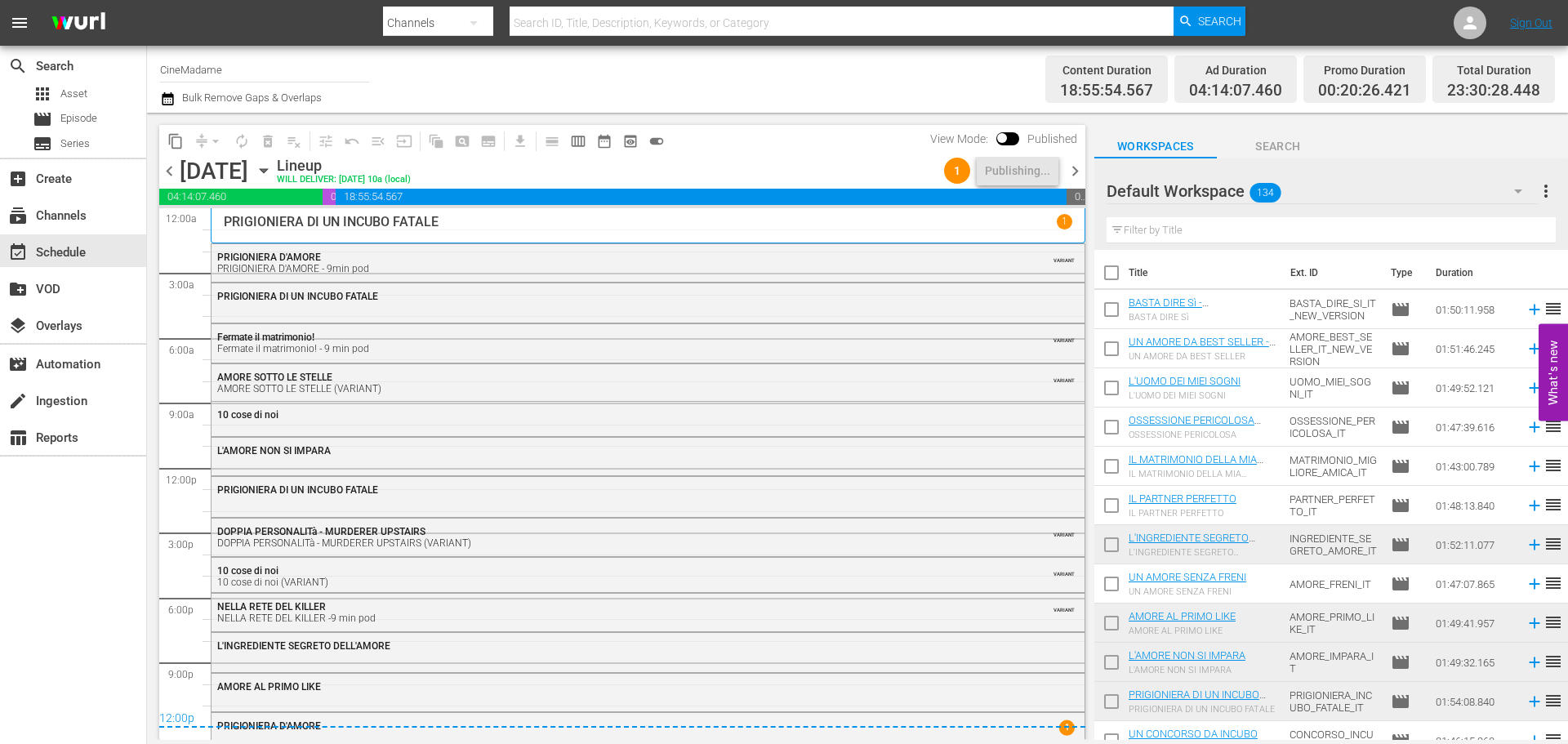
click at [1076, 164] on span "chevron_right" at bounding box center [1075, 170] width 20 height 20
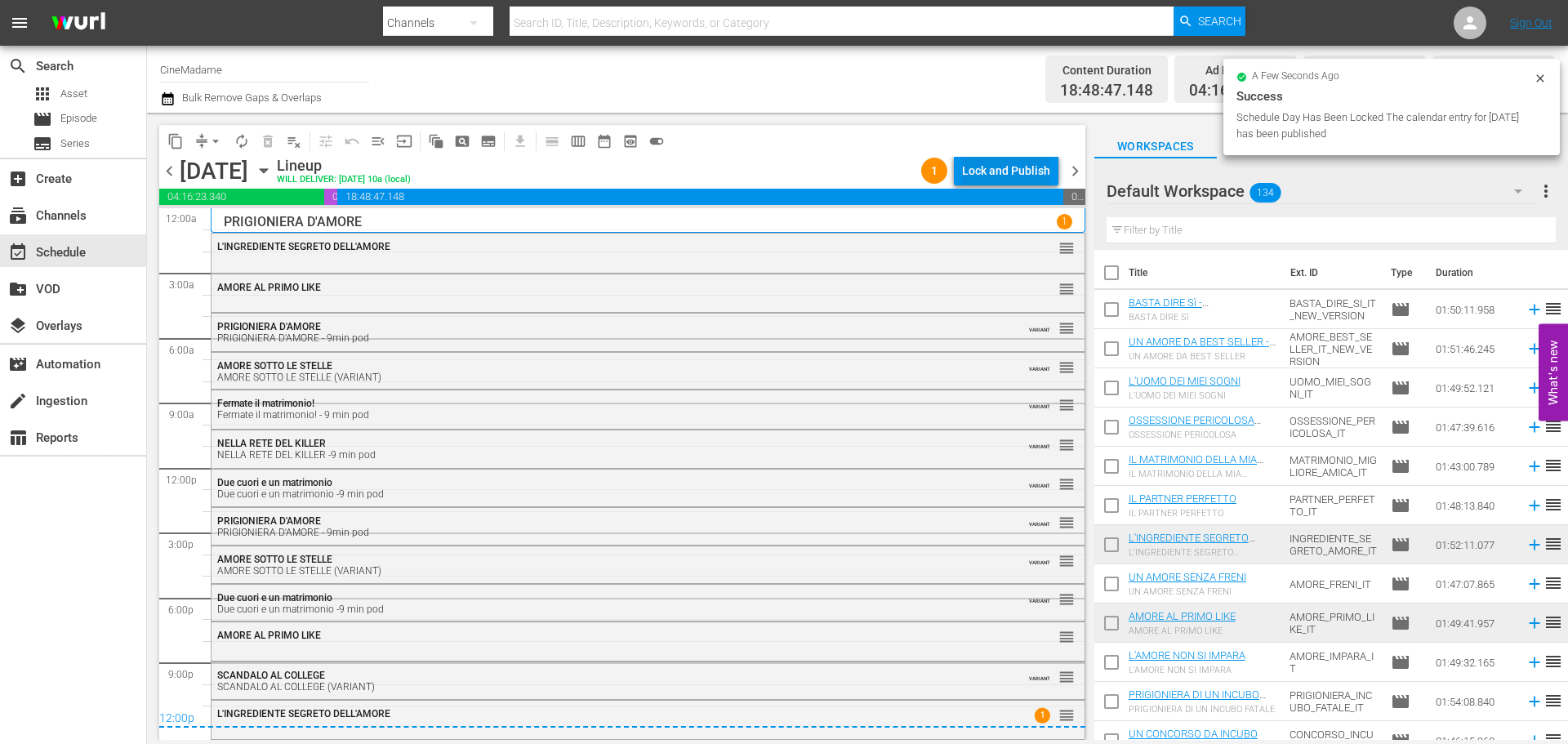
click at [1017, 169] on div "Lock and Publish" at bounding box center [1005, 170] width 88 height 29
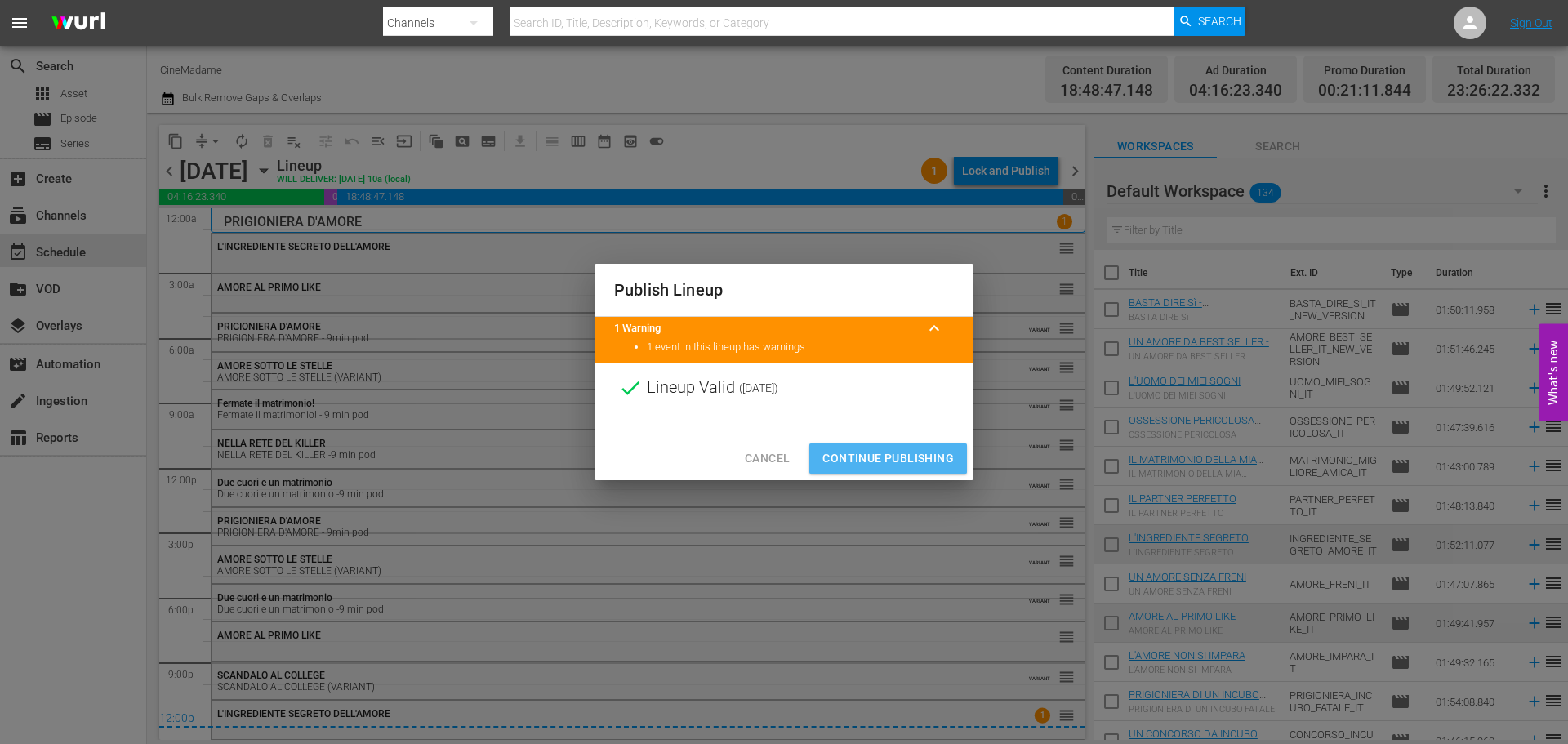
click at [873, 456] on span "Continue Publishing" at bounding box center [888, 458] width 132 height 20
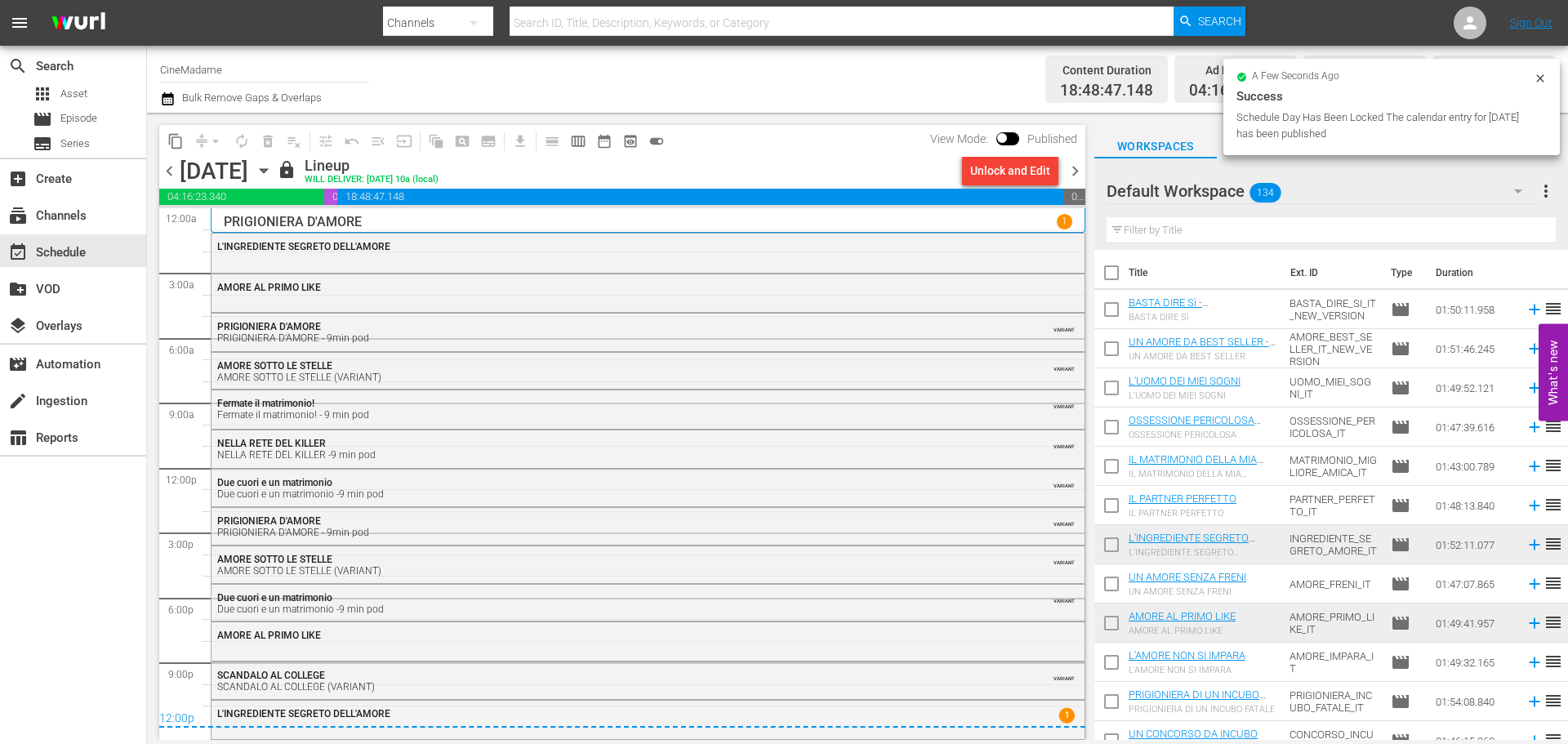
click at [1070, 170] on span "chevron_right" at bounding box center [1075, 170] width 20 height 20
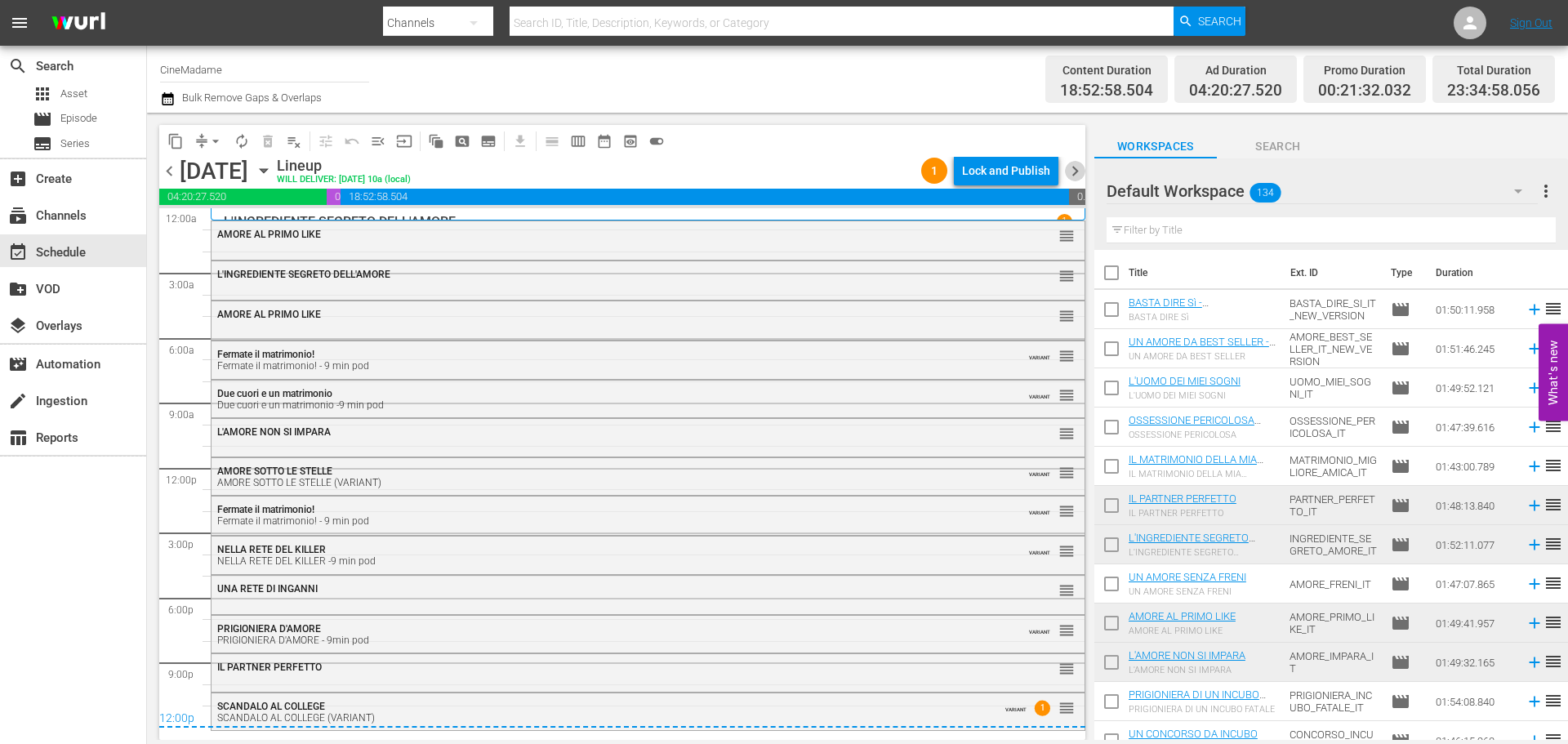
click at [1074, 169] on span "chevron_right" at bounding box center [1075, 170] width 20 height 20
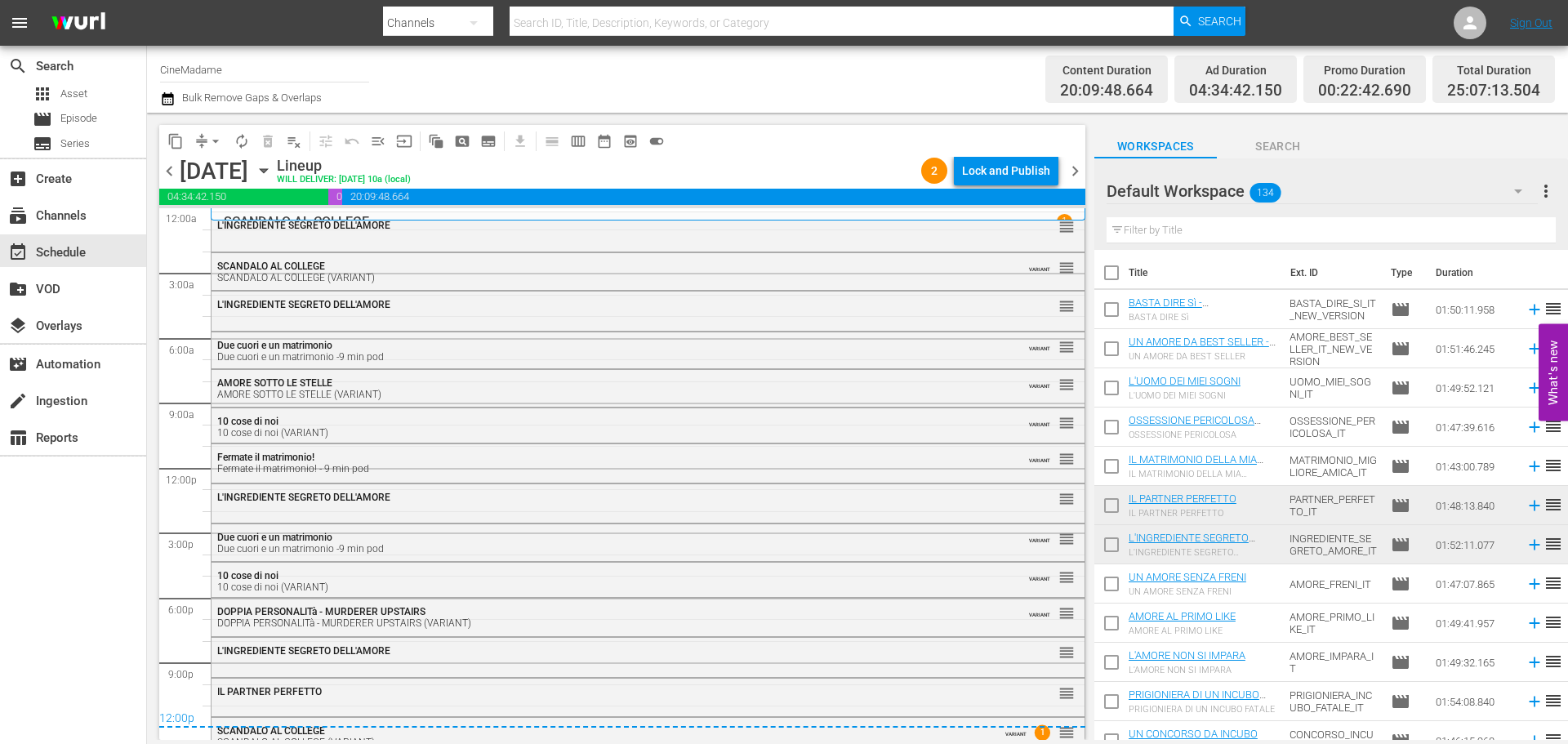
click at [173, 174] on span "chevron_left" at bounding box center [169, 170] width 20 height 20
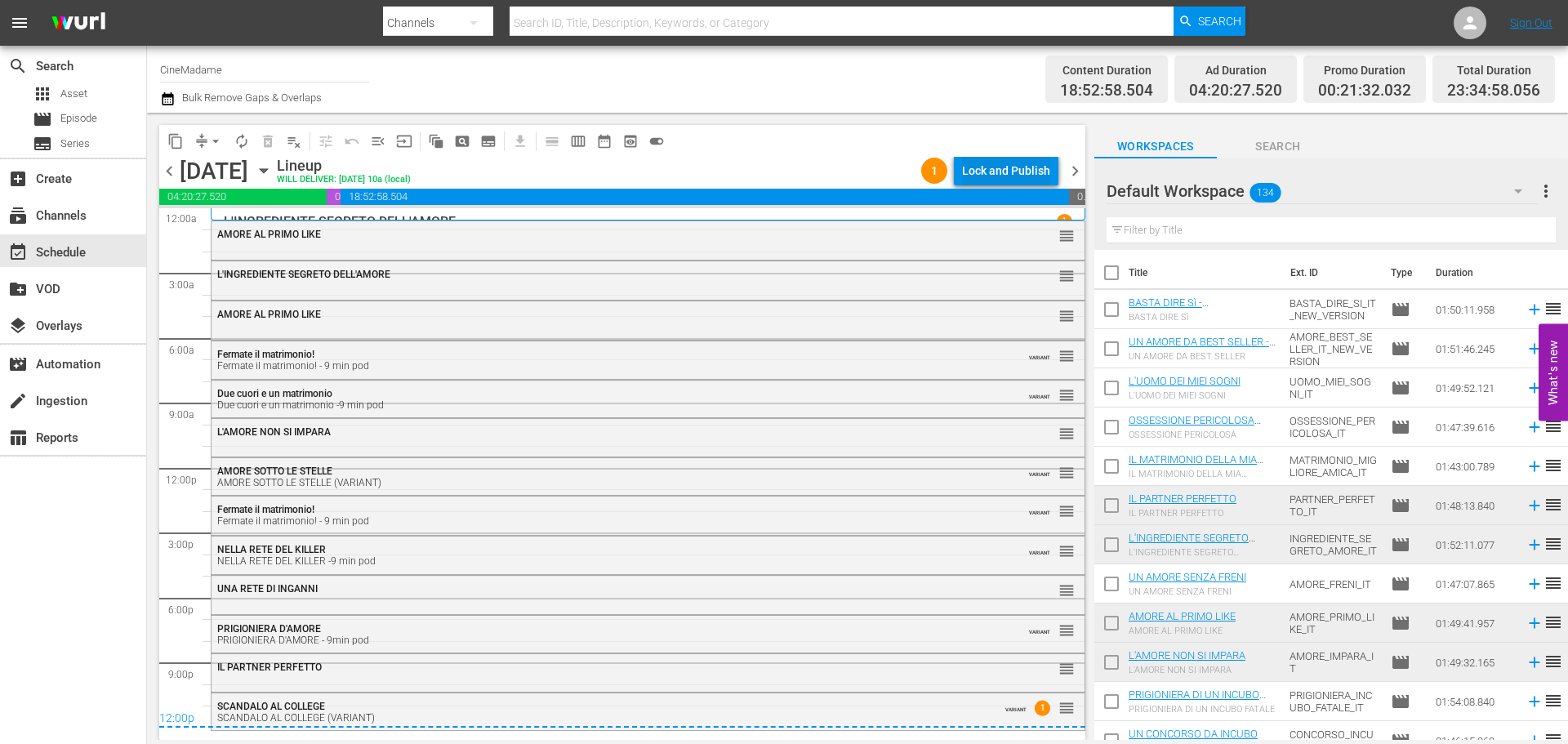
click at [1022, 167] on div "Lock and Publish" at bounding box center [1005, 170] width 88 height 29
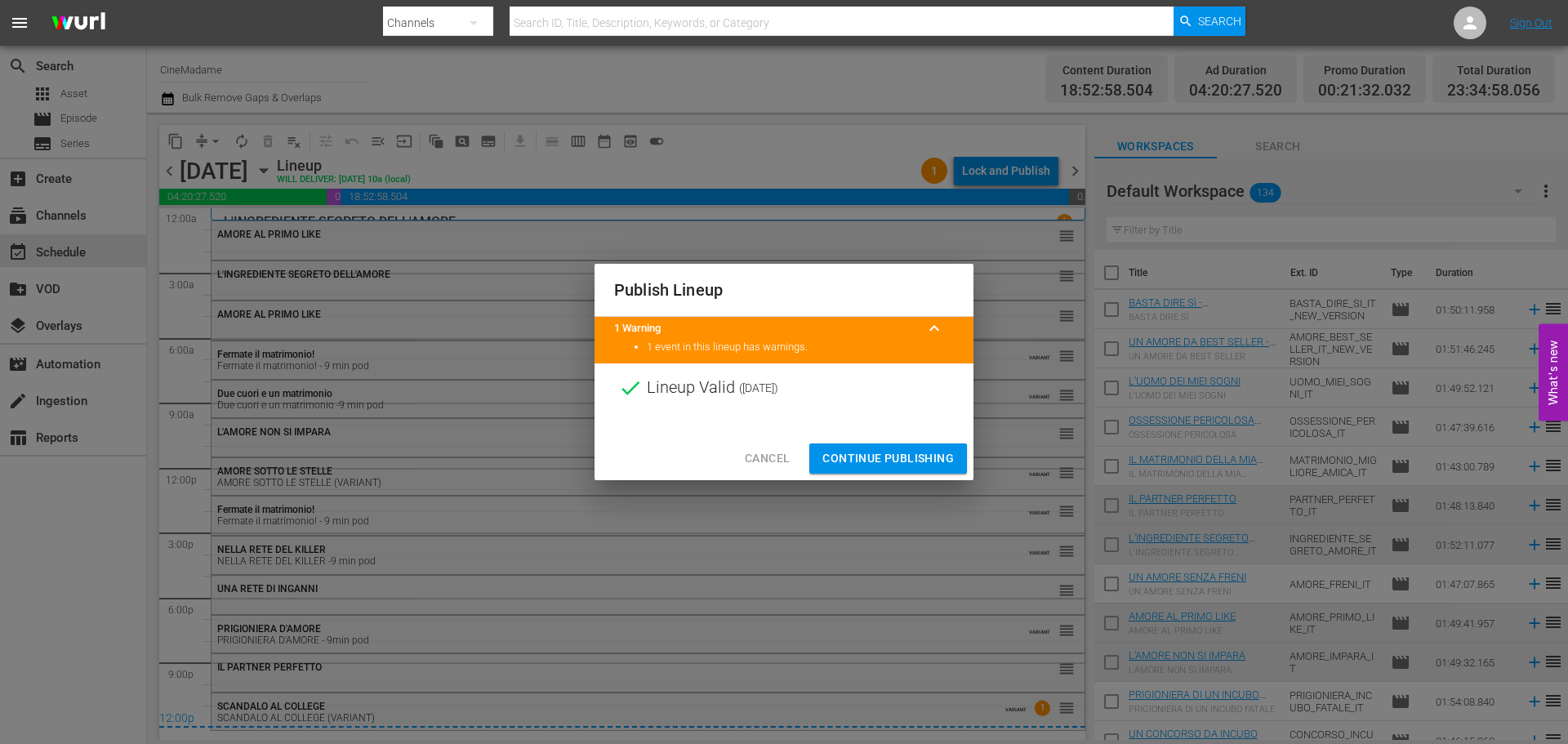
click at [890, 447] on button "Continue Publishing" at bounding box center [888, 458] width 158 height 30
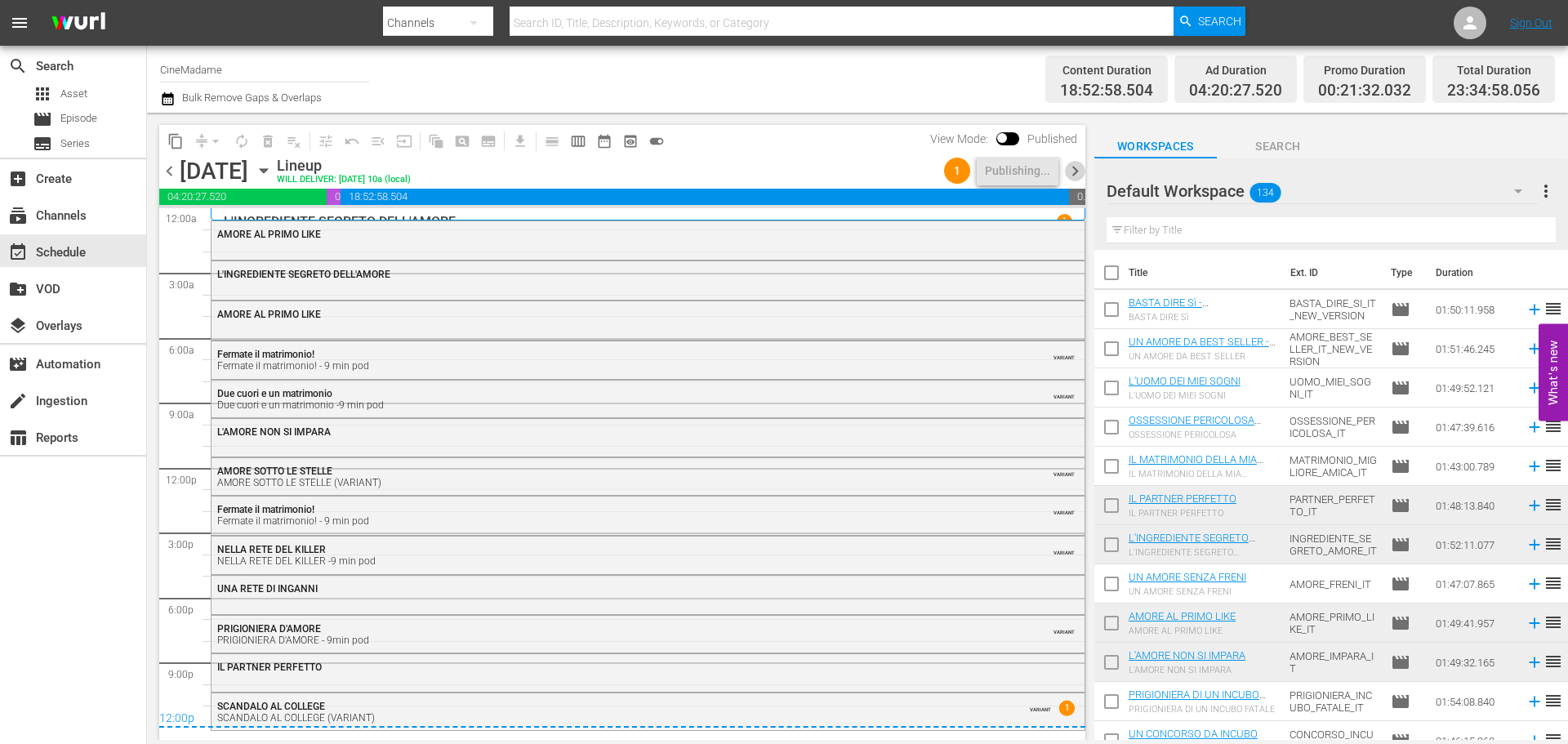
click at [1074, 173] on span "chevron_right" at bounding box center [1075, 170] width 20 height 20
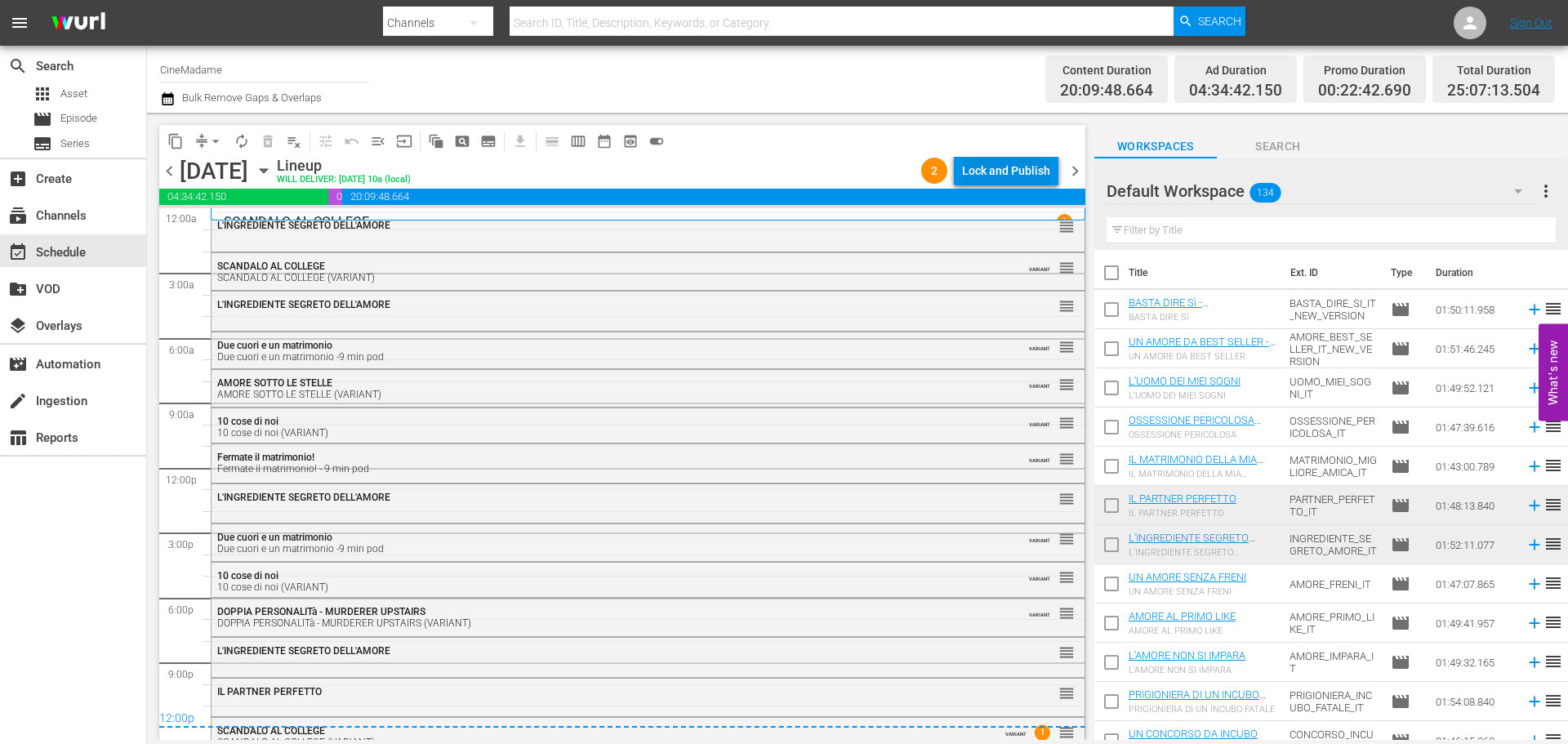
click at [1036, 167] on div "Lock and Publish" at bounding box center [1005, 170] width 88 height 29
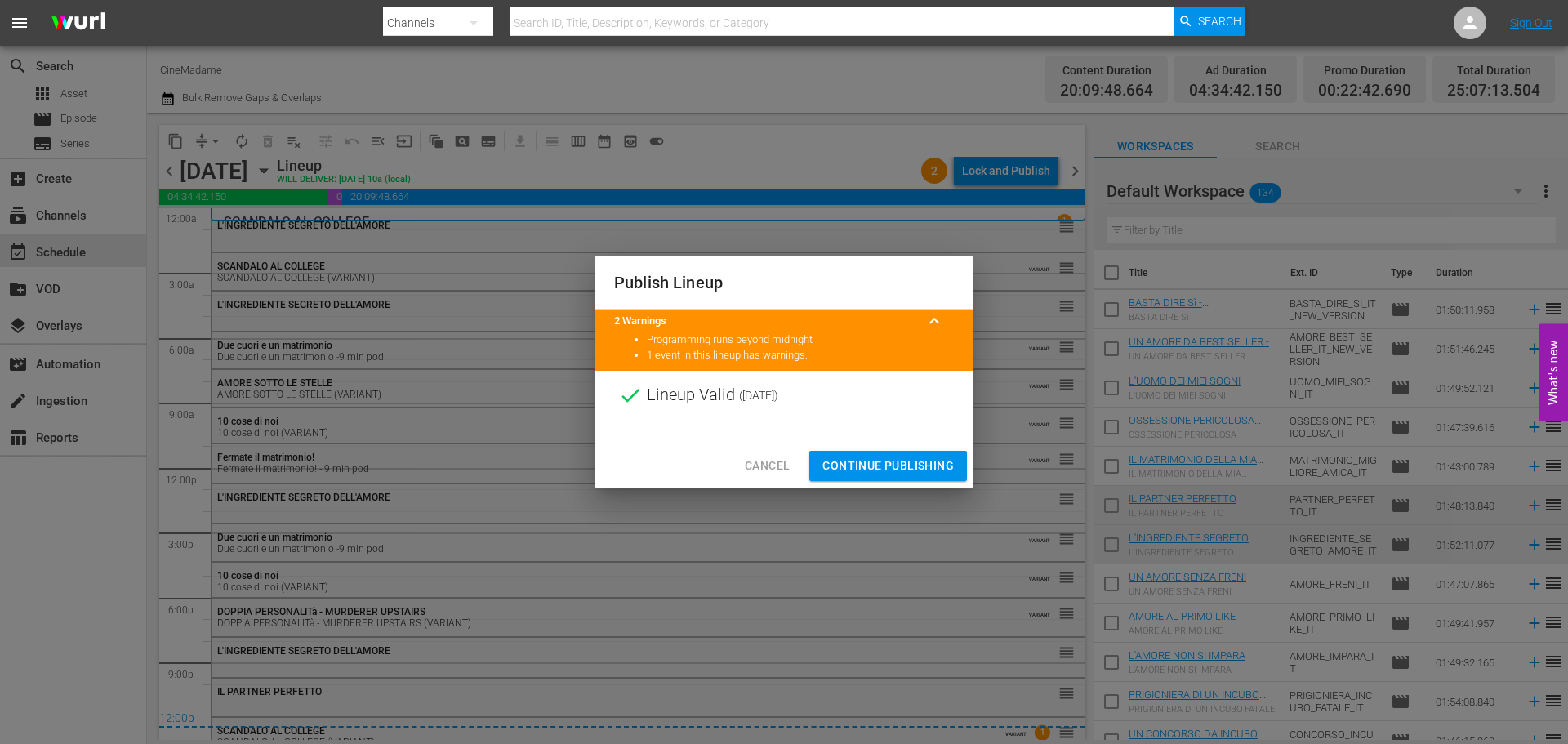
click at [878, 459] on span "Continue Publishing" at bounding box center [888, 466] width 132 height 20
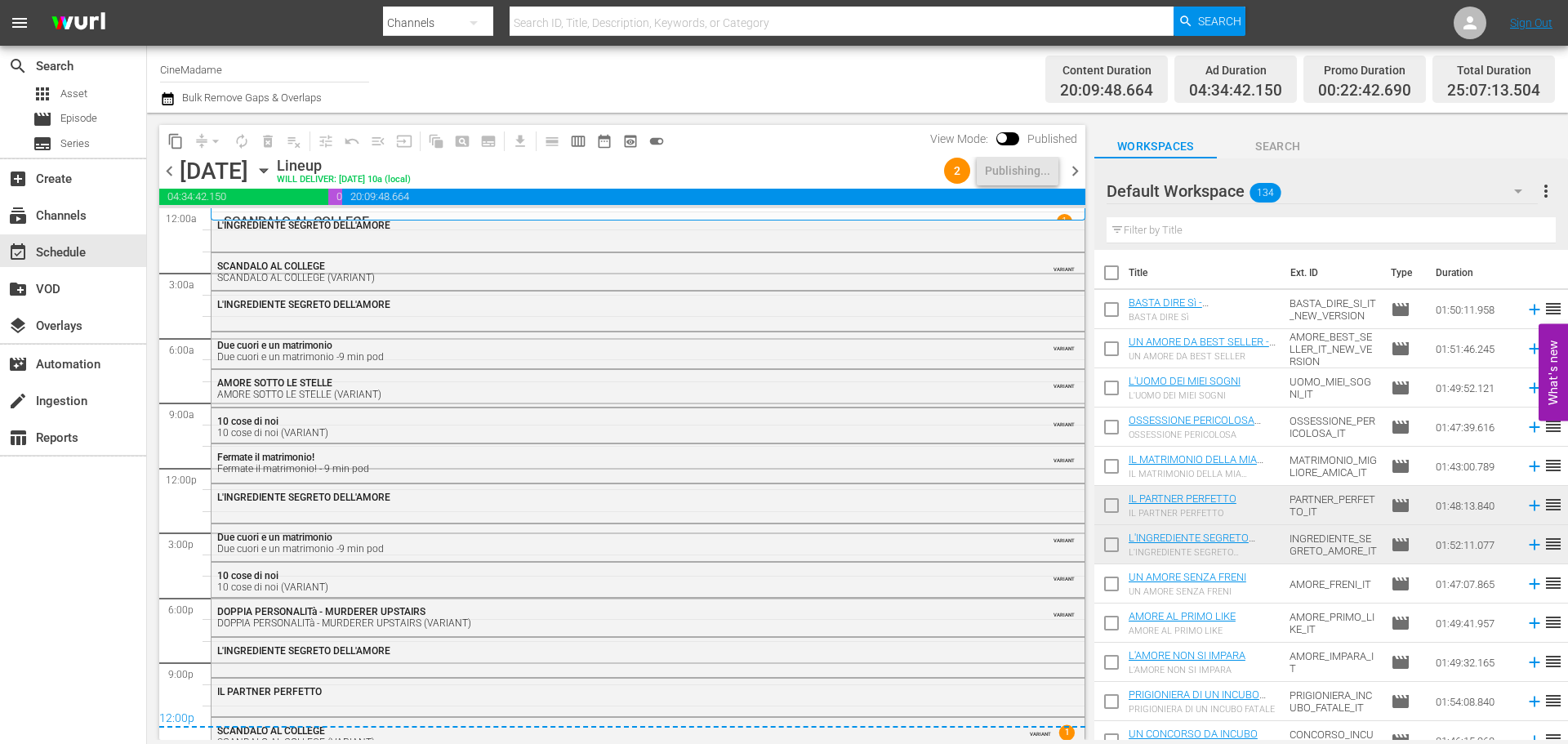
click at [1082, 166] on span "chevron_right" at bounding box center [1075, 170] width 20 height 20
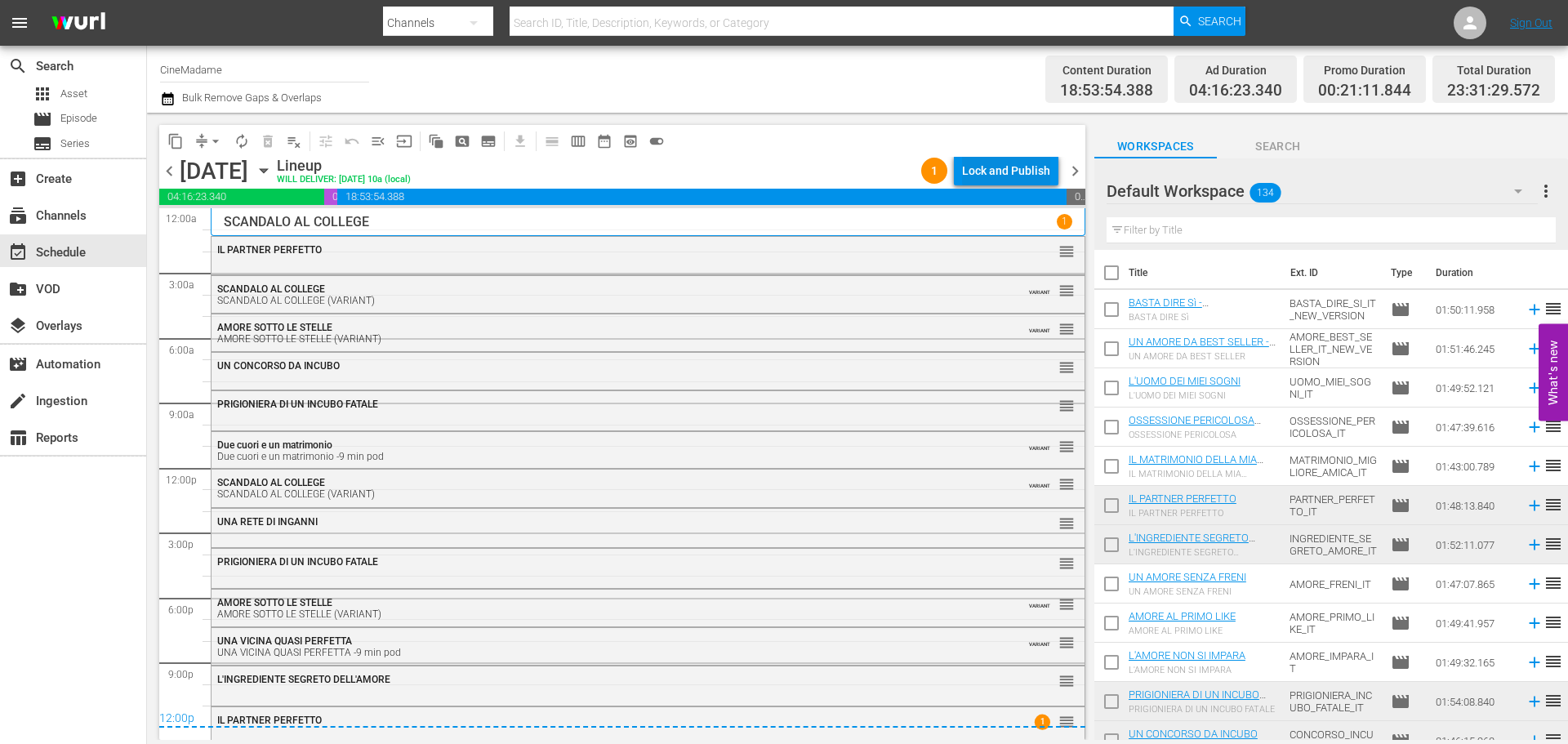
click at [1019, 171] on div "Lock and Publish" at bounding box center [1005, 170] width 88 height 29
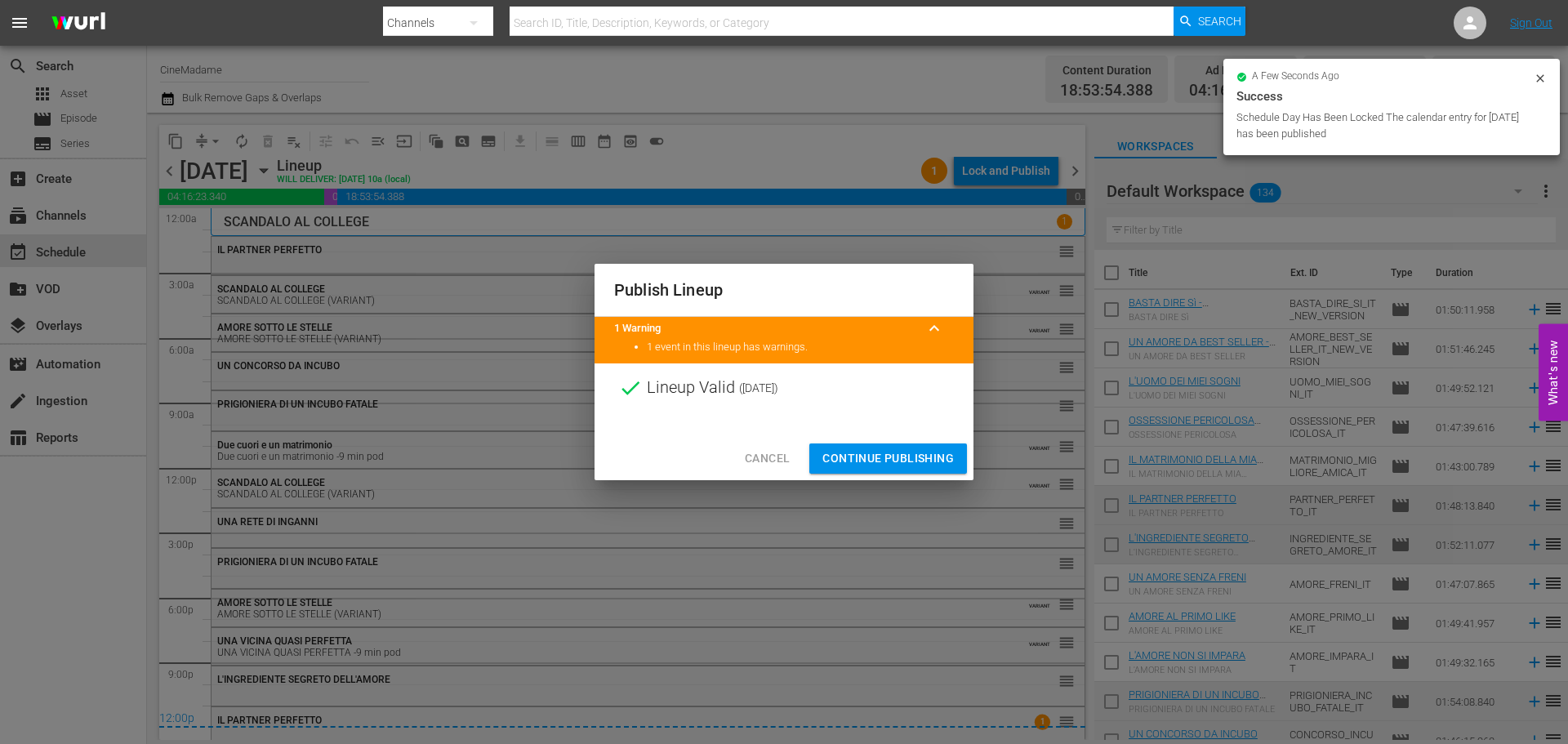
click at [888, 462] on span "Continue Publishing" at bounding box center [888, 458] width 132 height 20
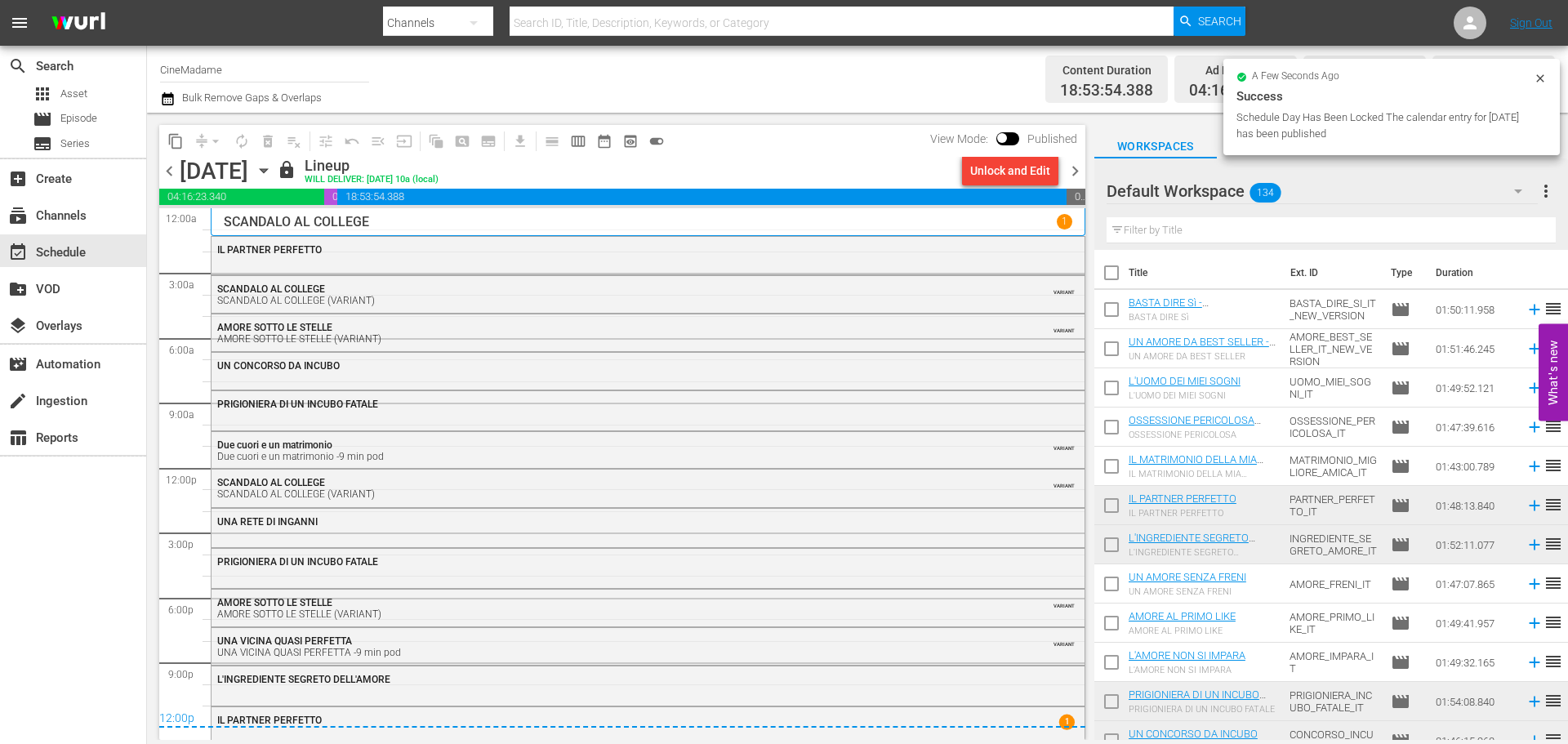
click at [1076, 167] on span "chevron_right" at bounding box center [1075, 170] width 20 height 20
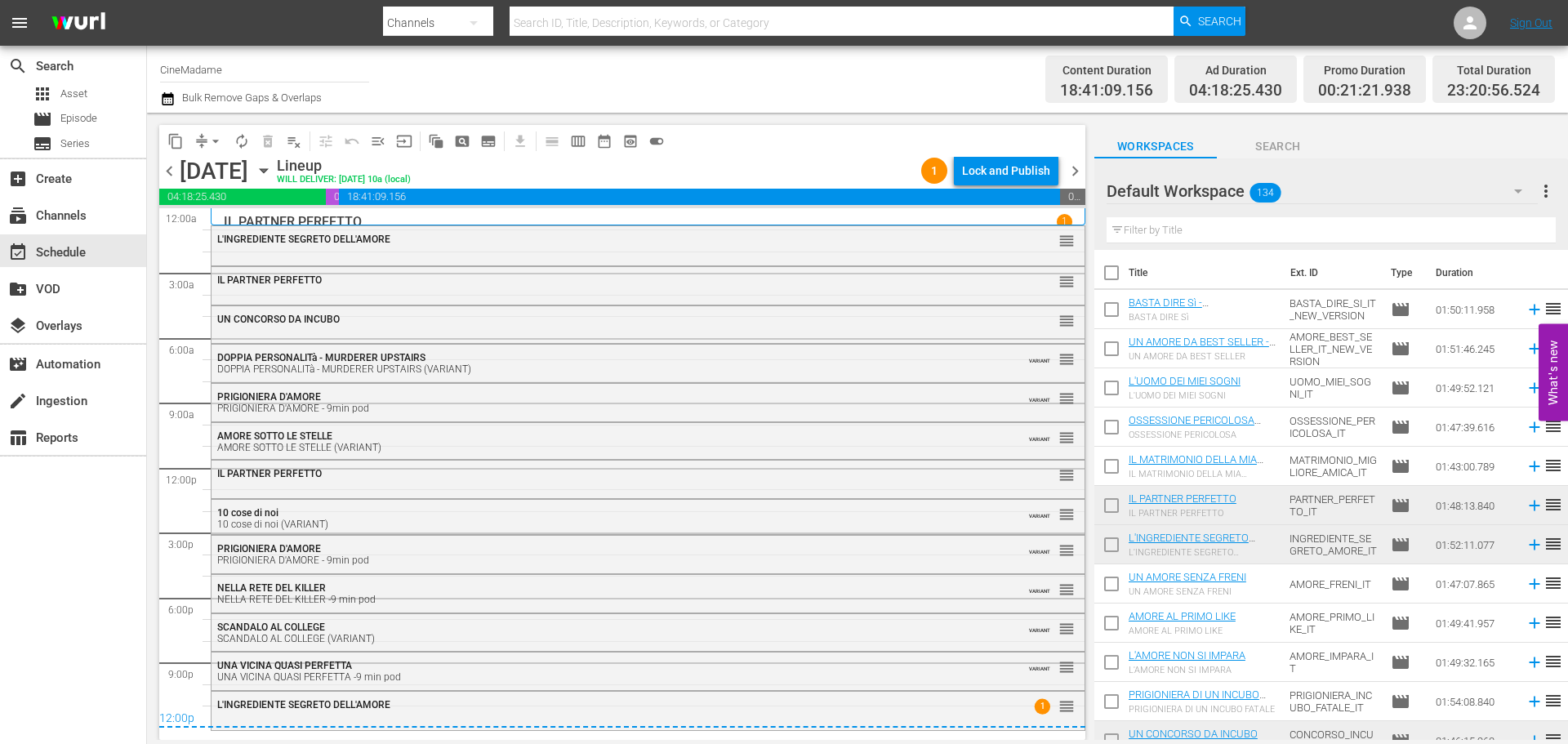
click at [991, 188] on div "chevron_left [DATE] [DATE] Lineup WILL DELIVER: [DATE] 10a (local) 1 Lock and P…" at bounding box center [622, 172] width 926 height 32
click at [997, 180] on div "Lock and Publish" at bounding box center [1005, 170] width 88 height 29
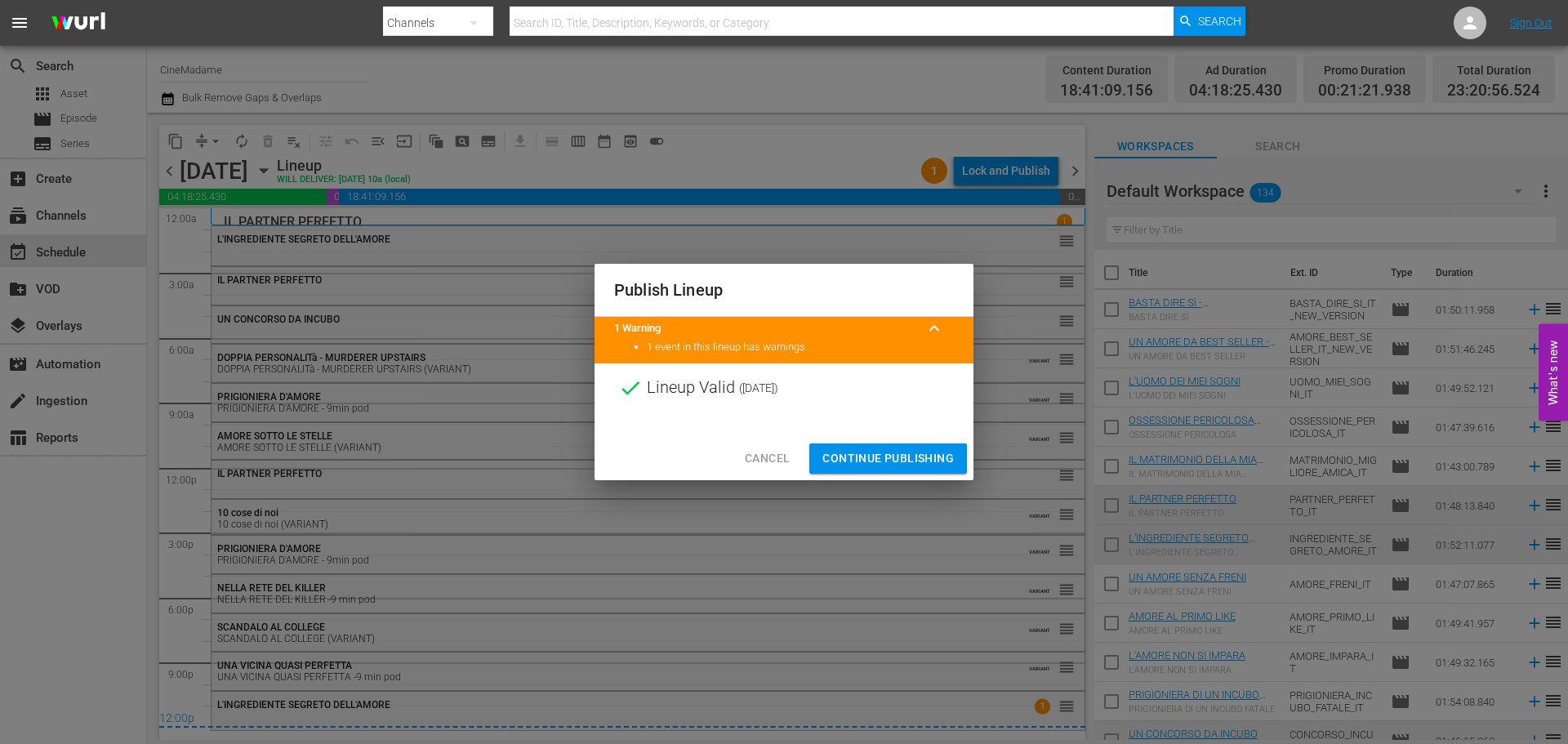
click at [913, 456] on span "Continue Publishing" at bounding box center [888, 458] width 132 height 20
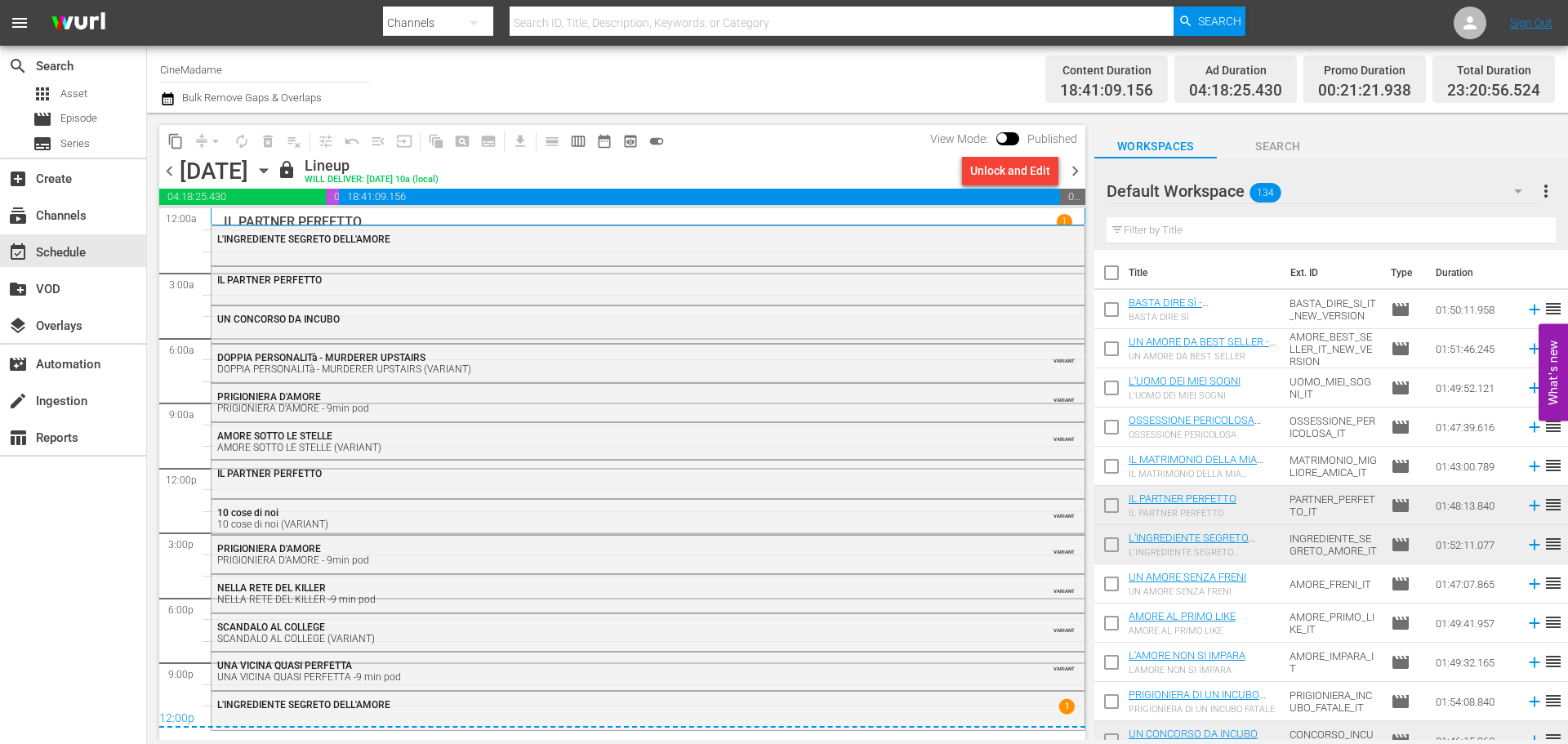
click at [1079, 164] on span "chevron_right" at bounding box center [1075, 170] width 20 height 20
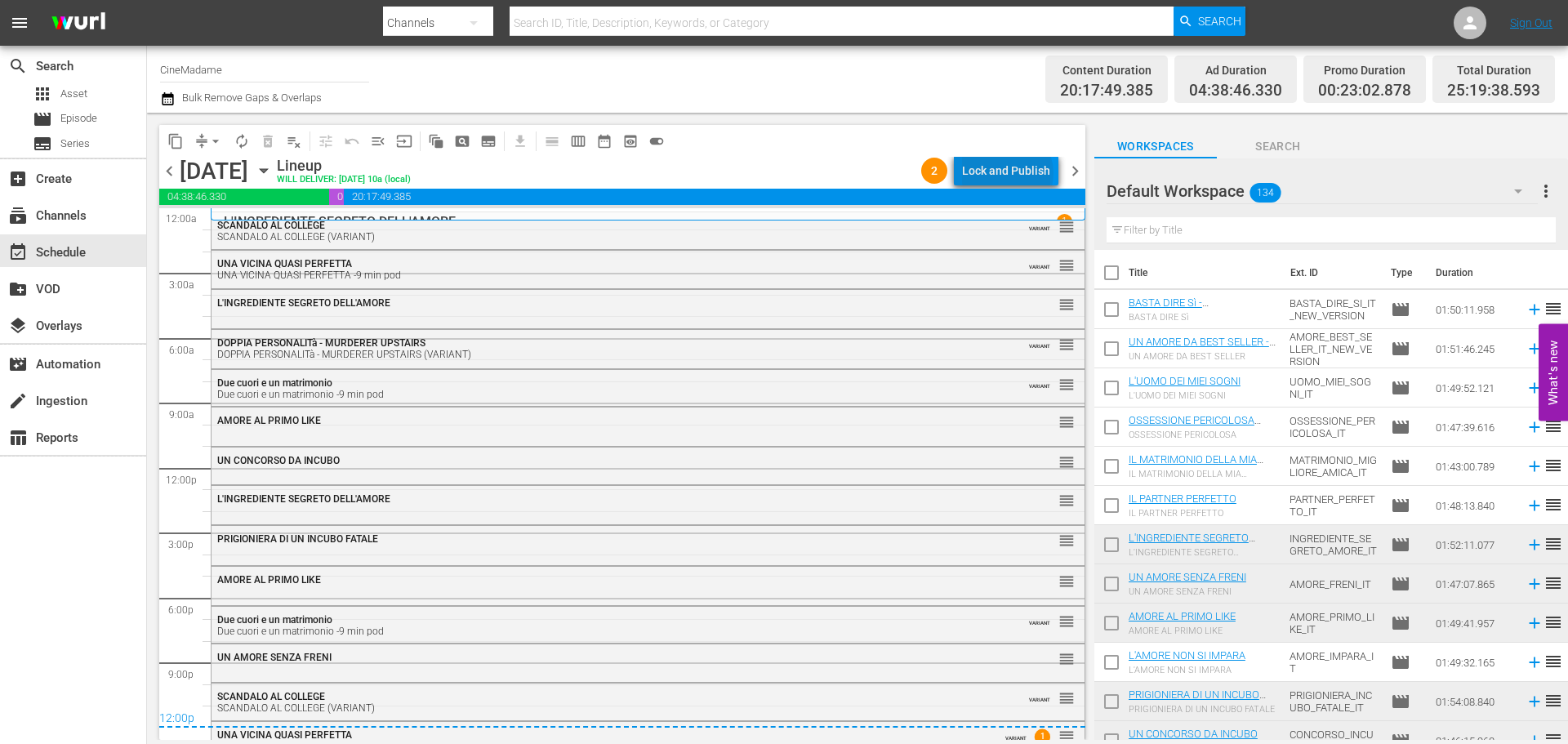
click at [1011, 173] on div "Lock and Publish" at bounding box center [1005, 170] width 88 height 29
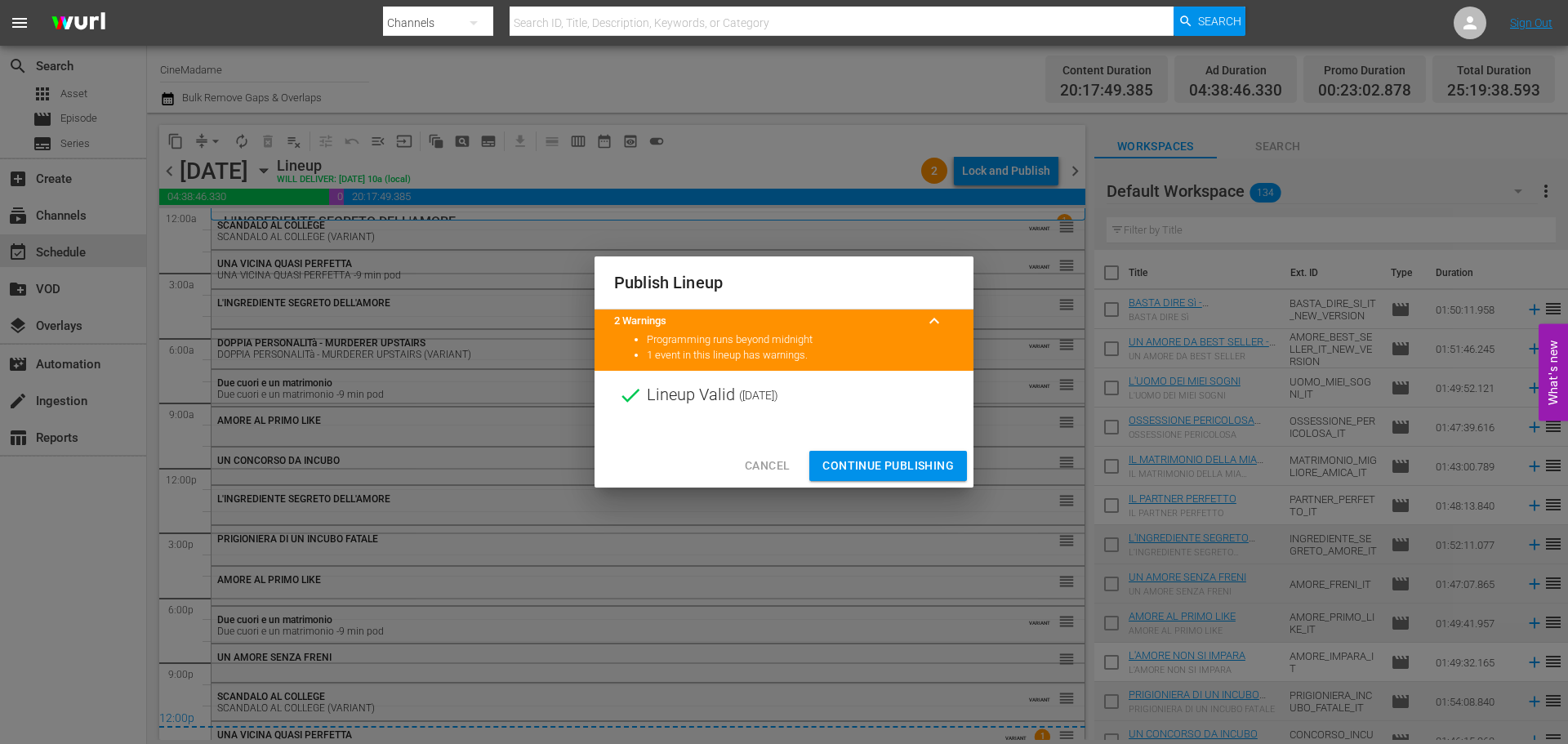
click at [935, 450] on div "Cancel Continue Publishing" at bounding box center [784, 466] width 379 height 44
click at [935, 460] on span "Continue Publishing" at bounding box center [888, 466] width 132 height 20
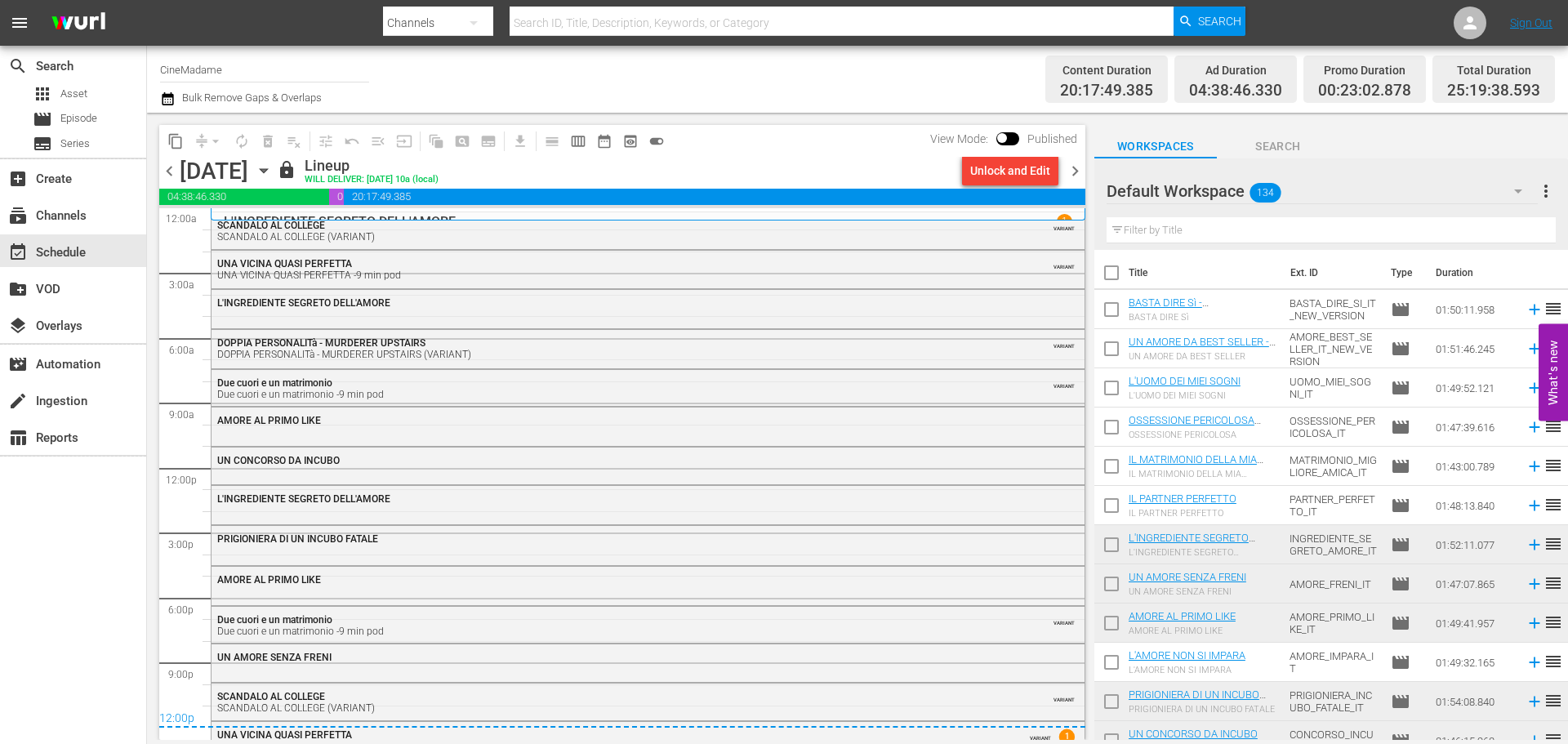
click at [1072, 167] on span "chevron_right" at bounding box center [1075, 170] width 20 height 20
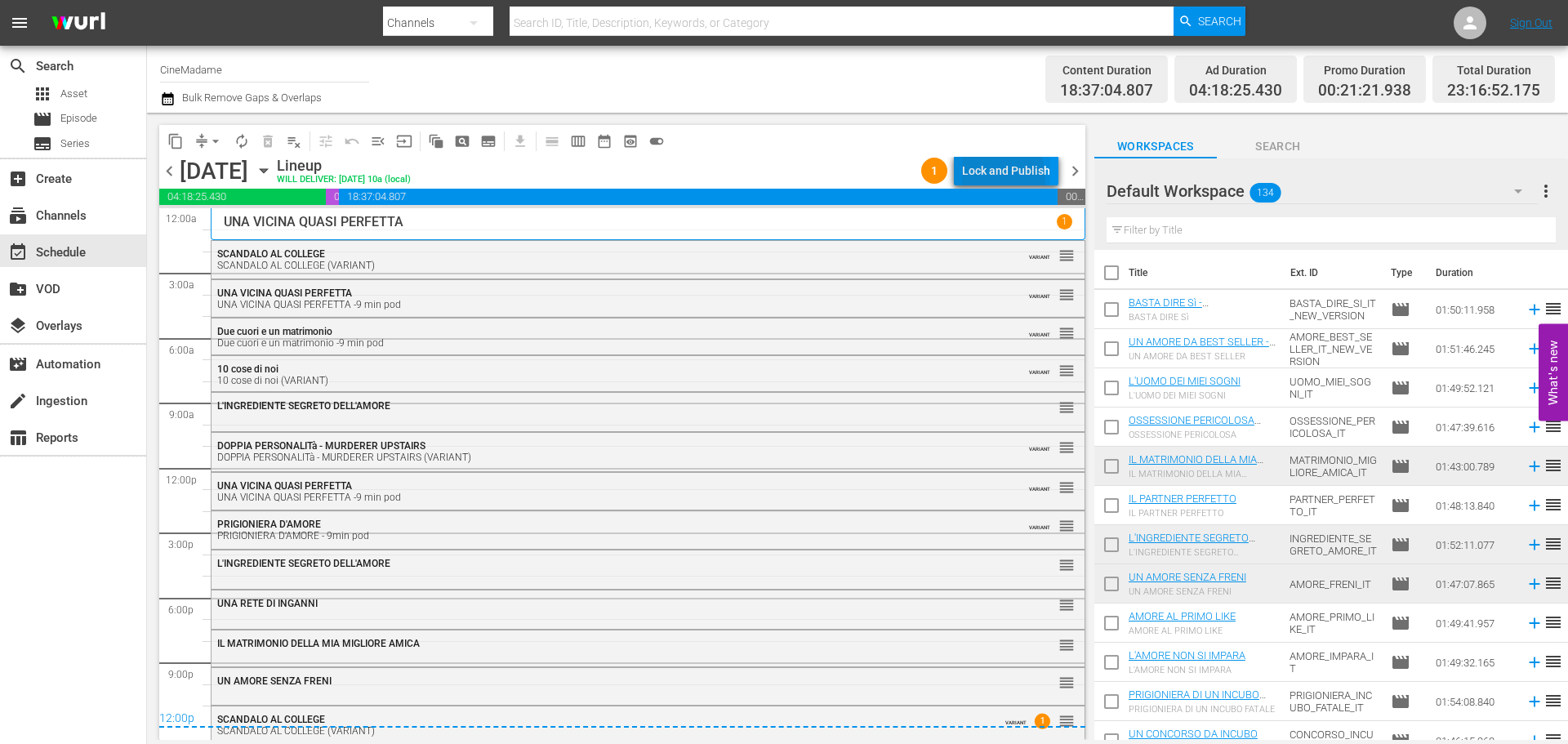
click at [993, 178] on div "Lock and Publish" at bounding box center [1005, 170] width 88 height 29
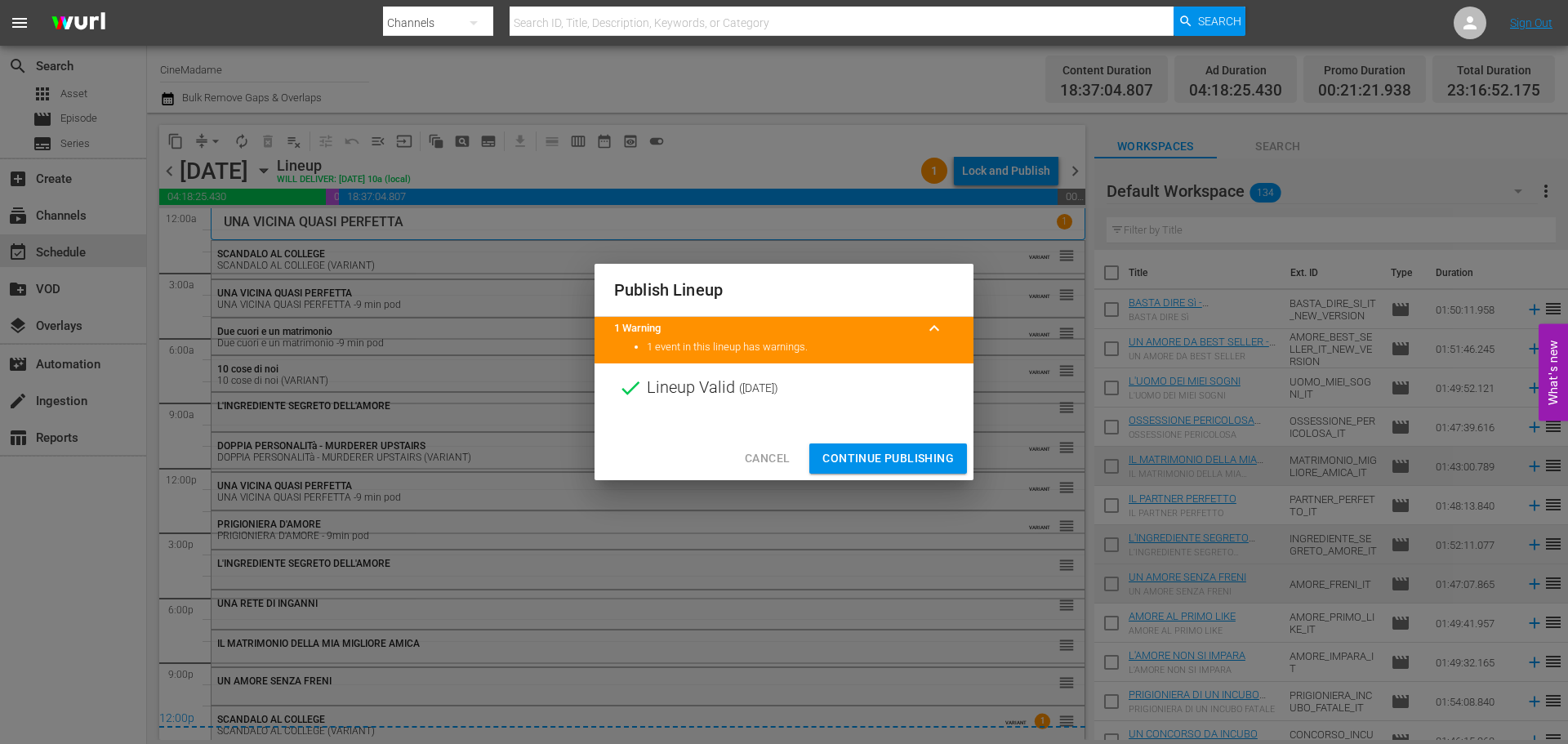
click at [909, 459] on span "Continue Publishing" at bounding box center [888, 458] width 132 height 20
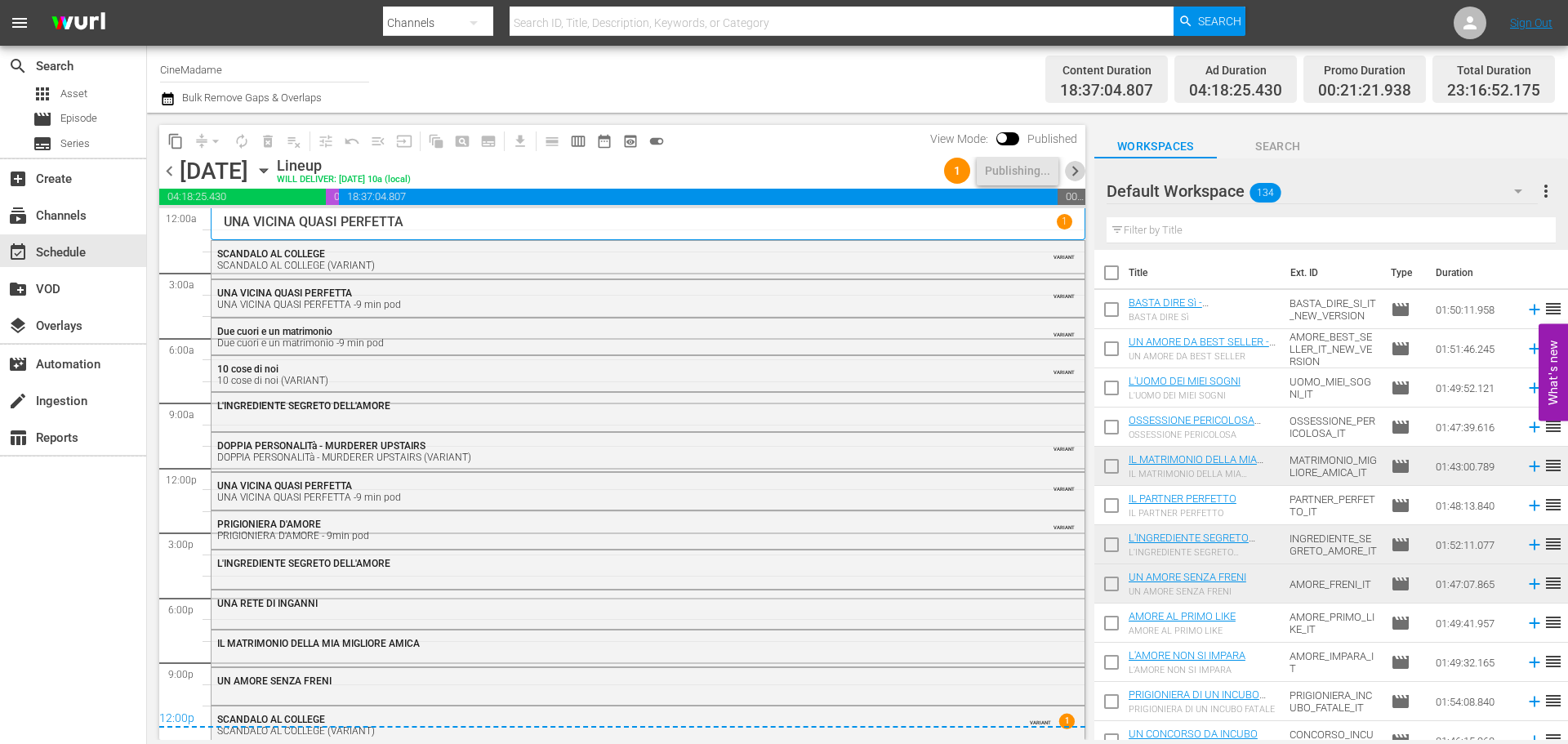
click at [1080, 174] on span "chevron_right" at bounding box center [1075, 170] width 20 height 20
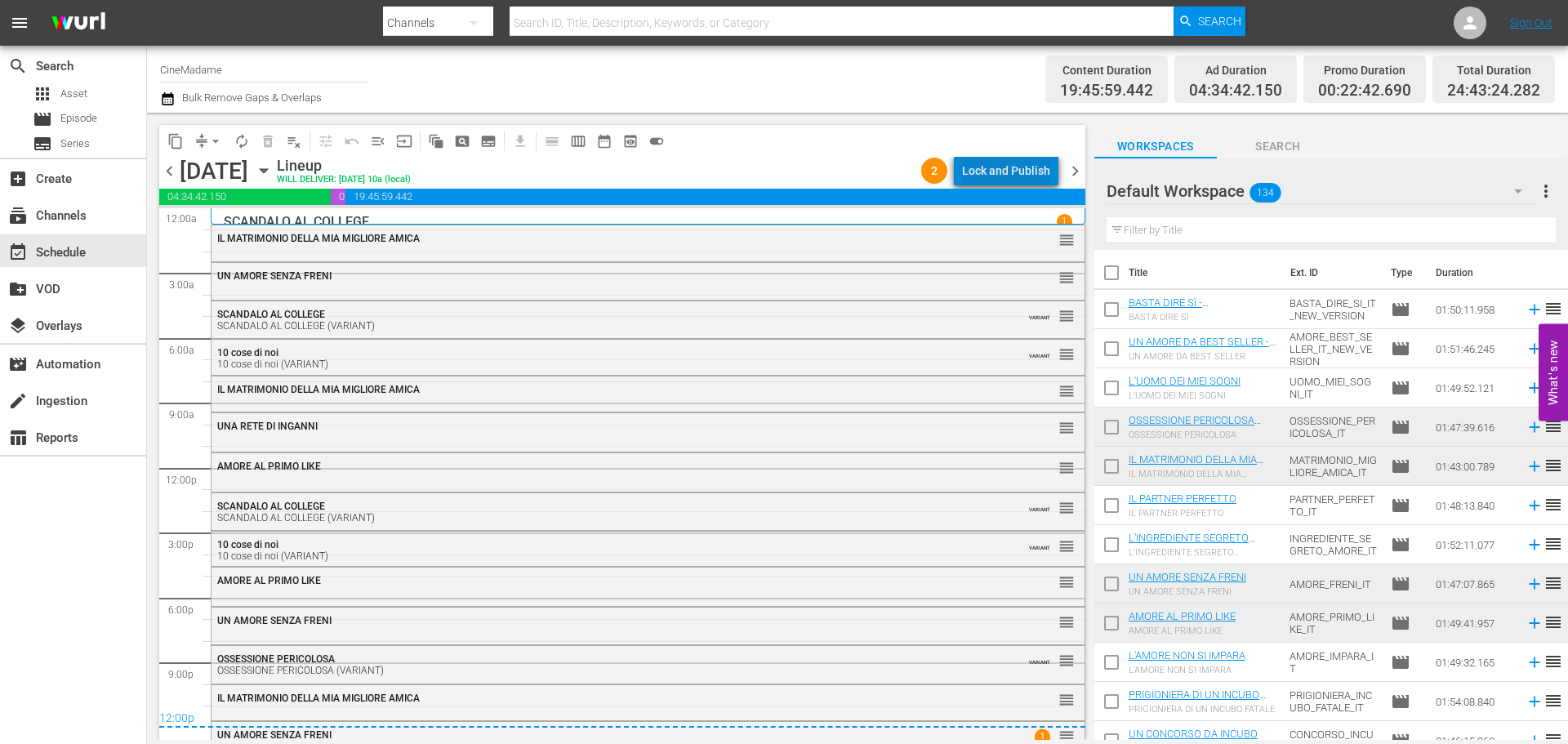
click at [1047, 164] on div "Lock and Publish" at bounding box center [1005, 170] width 88 height 29
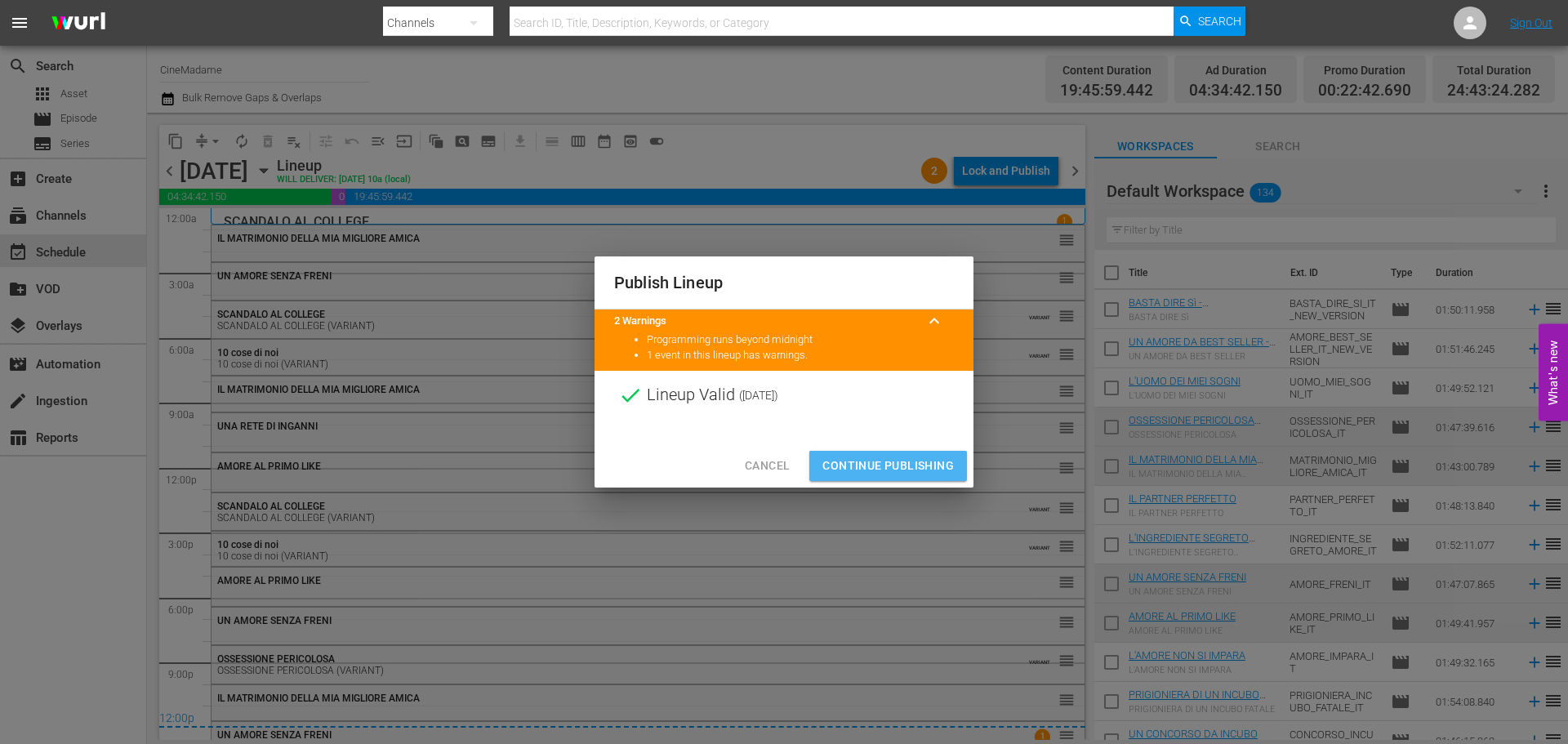
click at [906, 462] on span "Continue Publishing" at bounding box center [888, 466] width 132 height 20
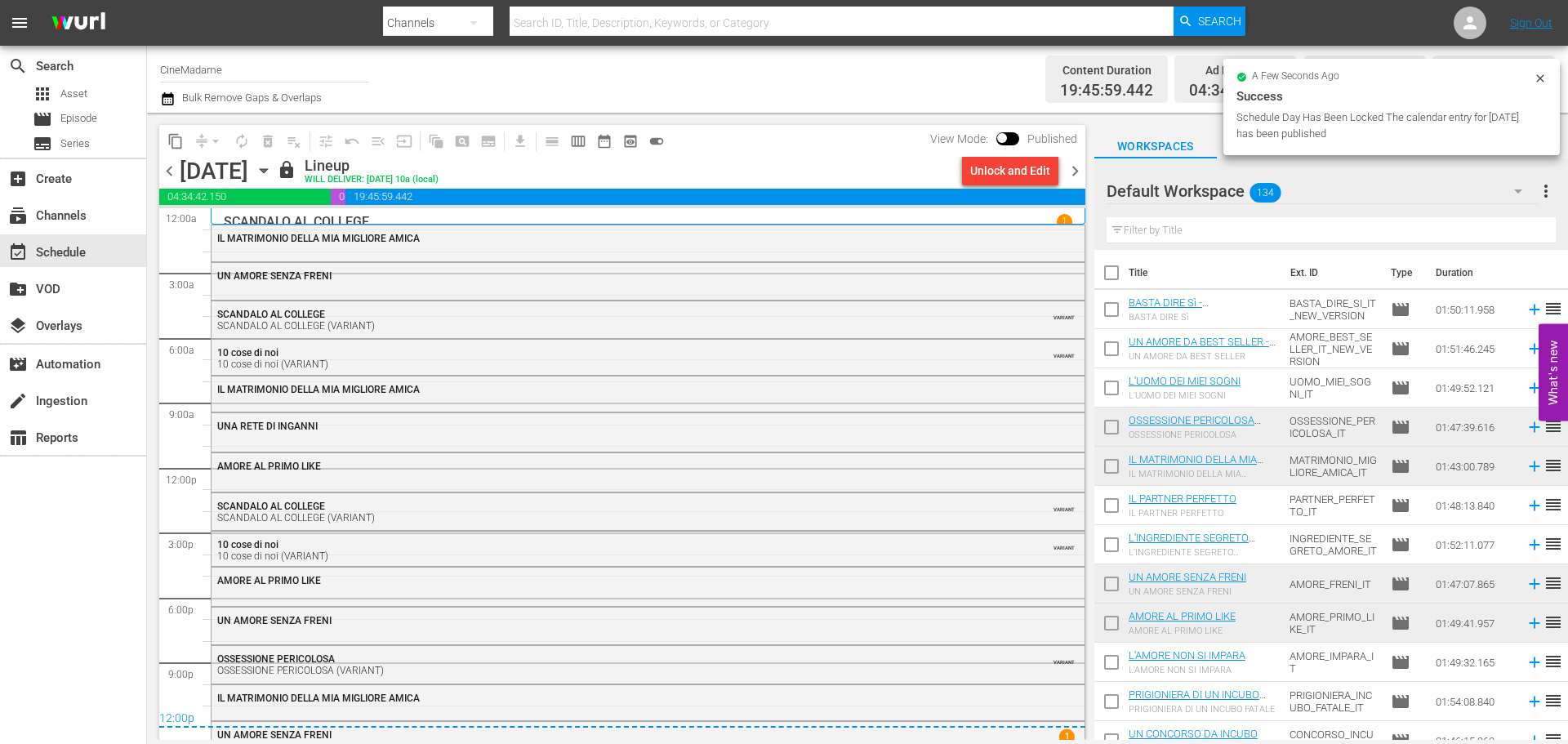
click at [1079, 172] on span "chevron_right" at bounding box center [1075, 170] width 20 height 20
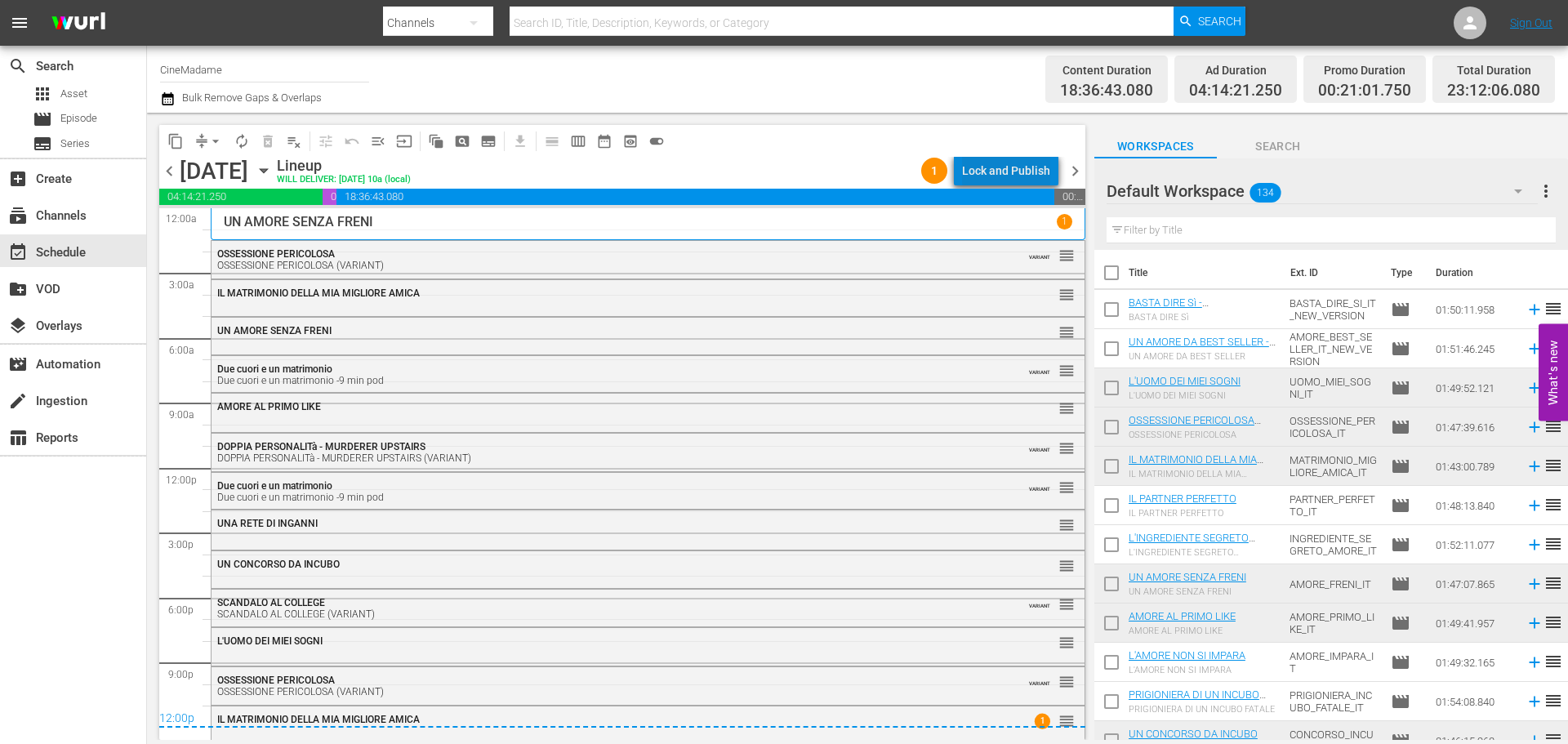
click at [1041, 163] on div "Lock and Publish" at bounding box center [1005, 170] width 88 height 29
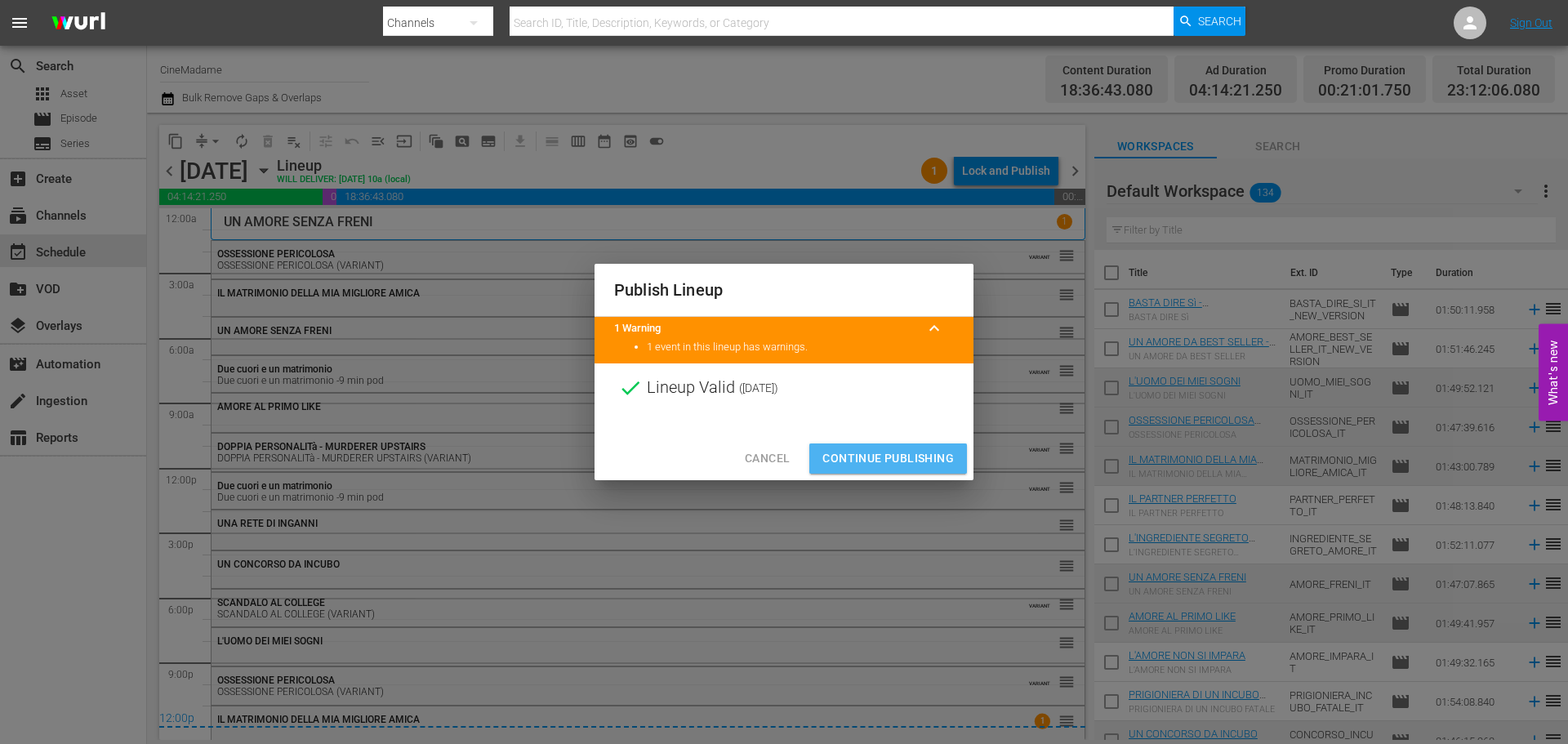
click at [896, 457] on span "Continue Publishing" at bounding box center [888, 458] width 132 height 20
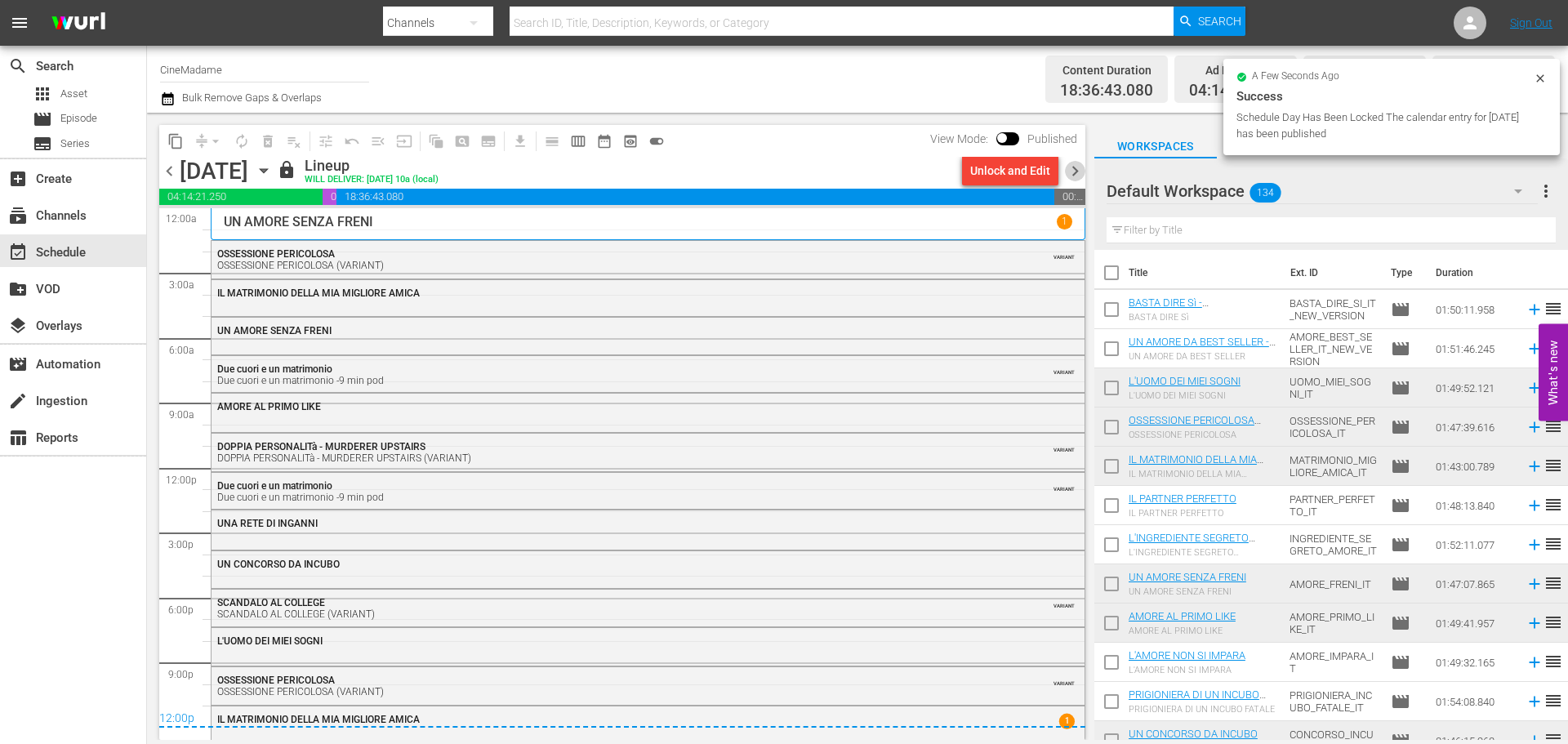
click at [1076, 170] on span "chevron_right" at bounding box center [1075, 170] width 20 height 20
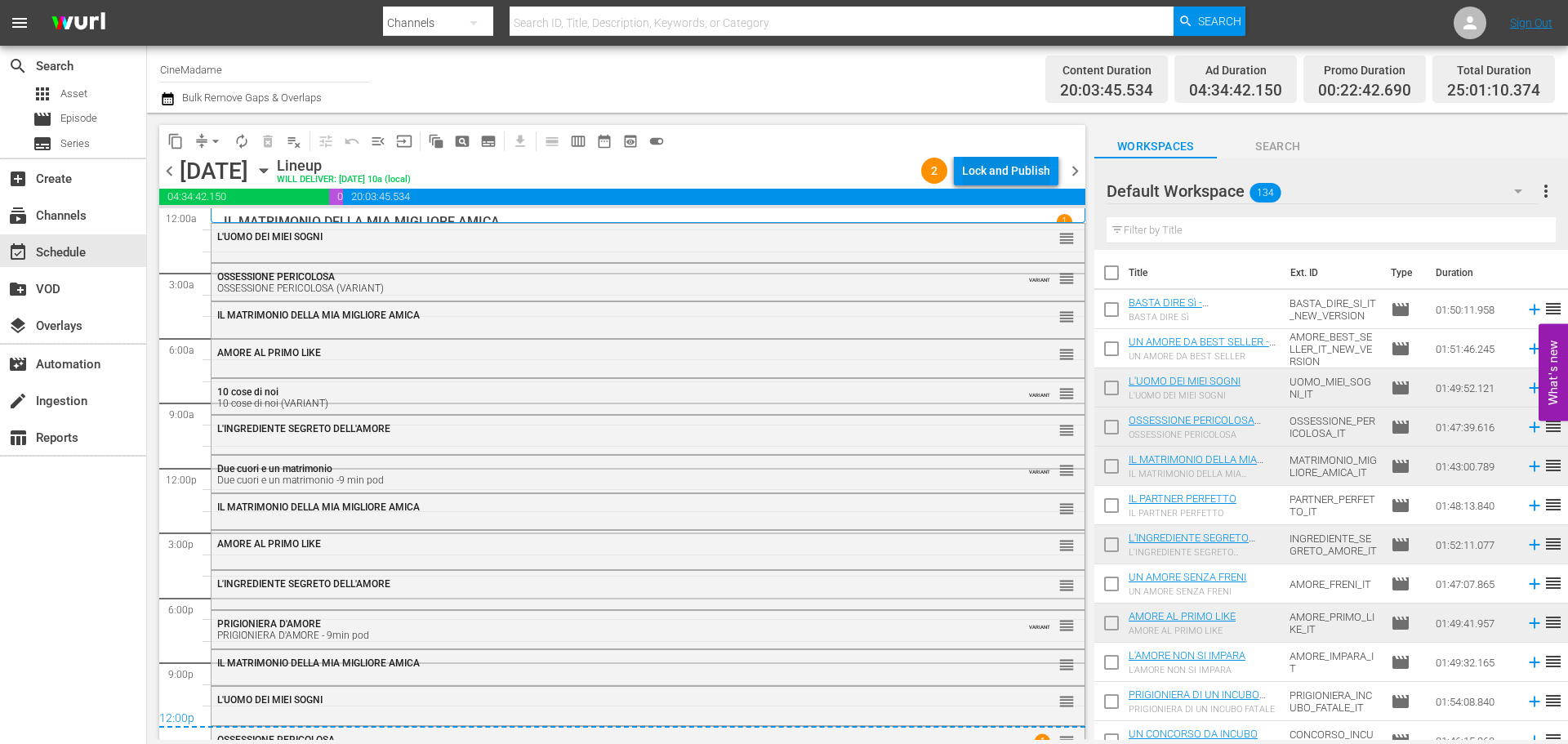
click at [1008, 170] on div "Lock and Publish" at bounding box center [1005, 170] width 88 height 29
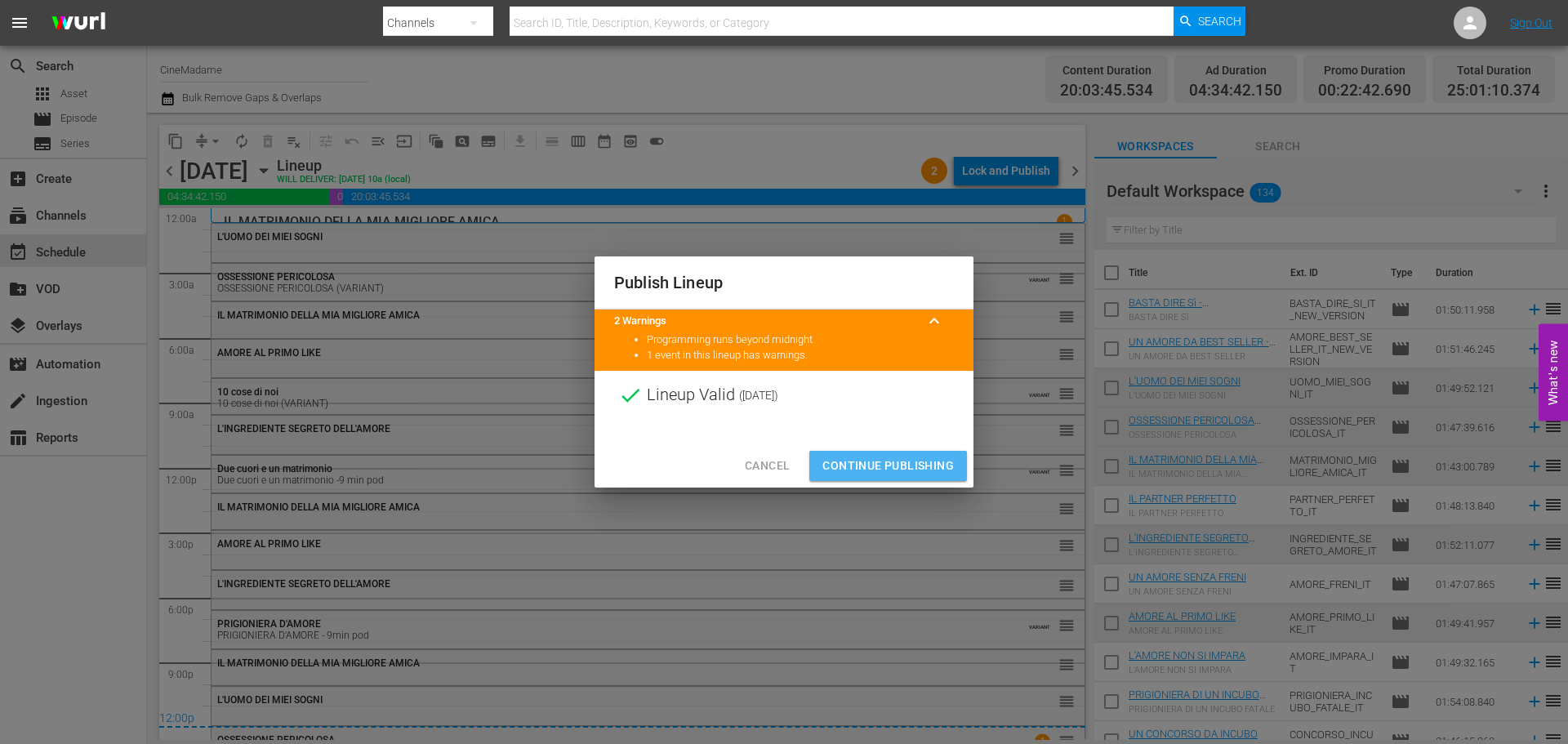
click at [893, 460] on span "Continue Publishing" at bounding box center [888, 466] width 132 height 20
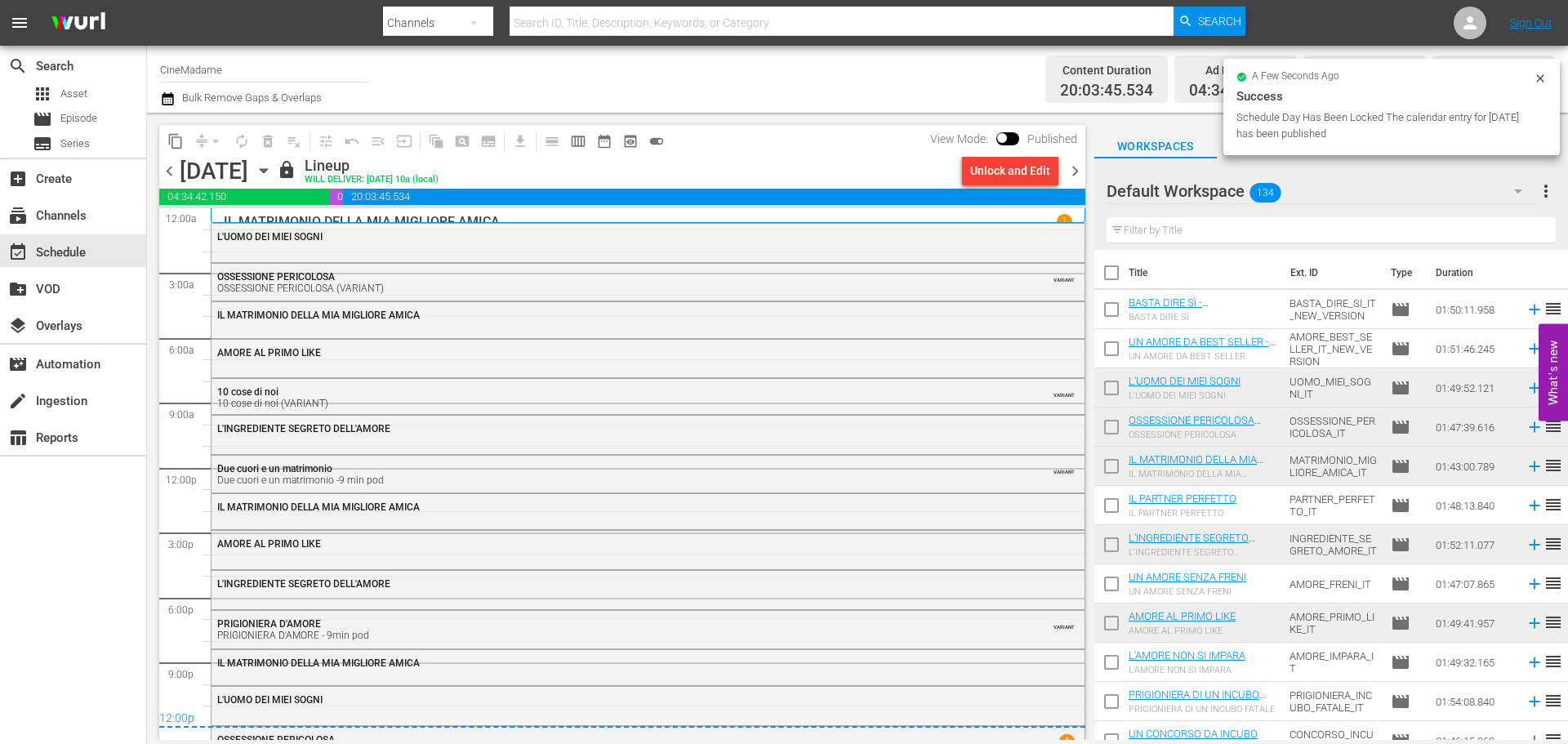
click at [1069, 167] on span "chevron_right" at bounding box center [1075, 170] width 20 height 20
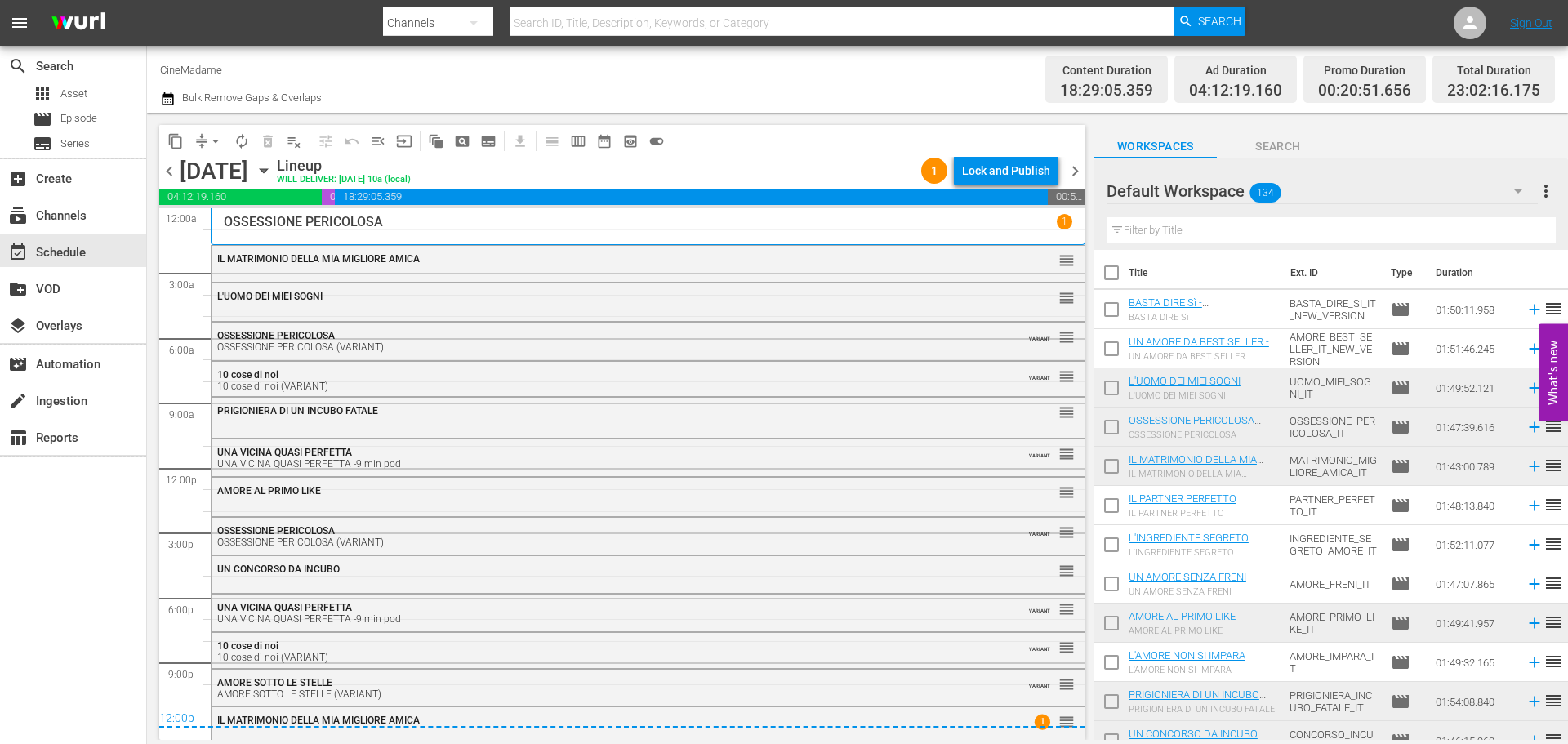
click at [999, 170] on div "Lock and Publish" at bounding box center [1005, 170] width 88 height 29
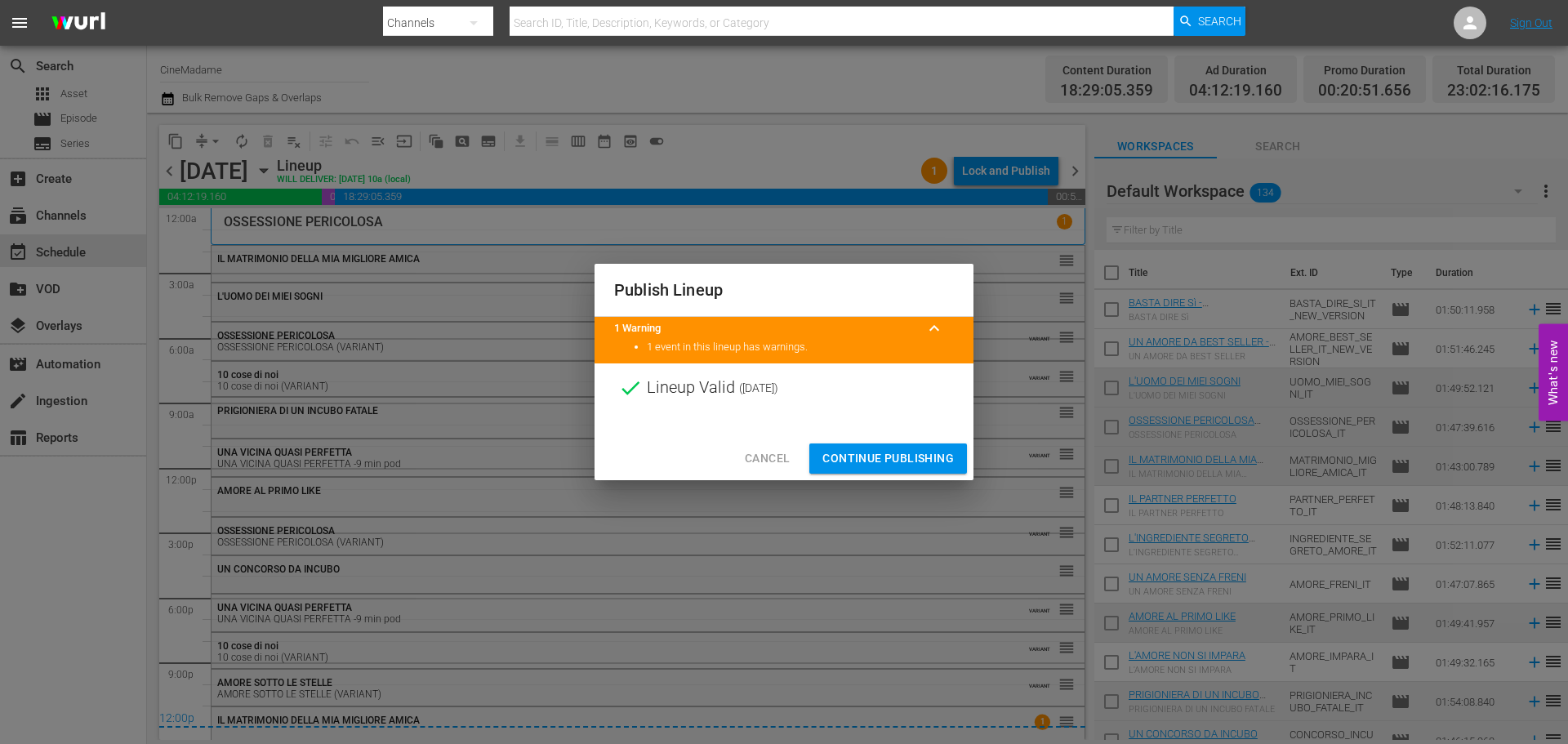
click at [897, 451] on span "Continue Publishing" at bounding box center [888, 458] width 132 height 20
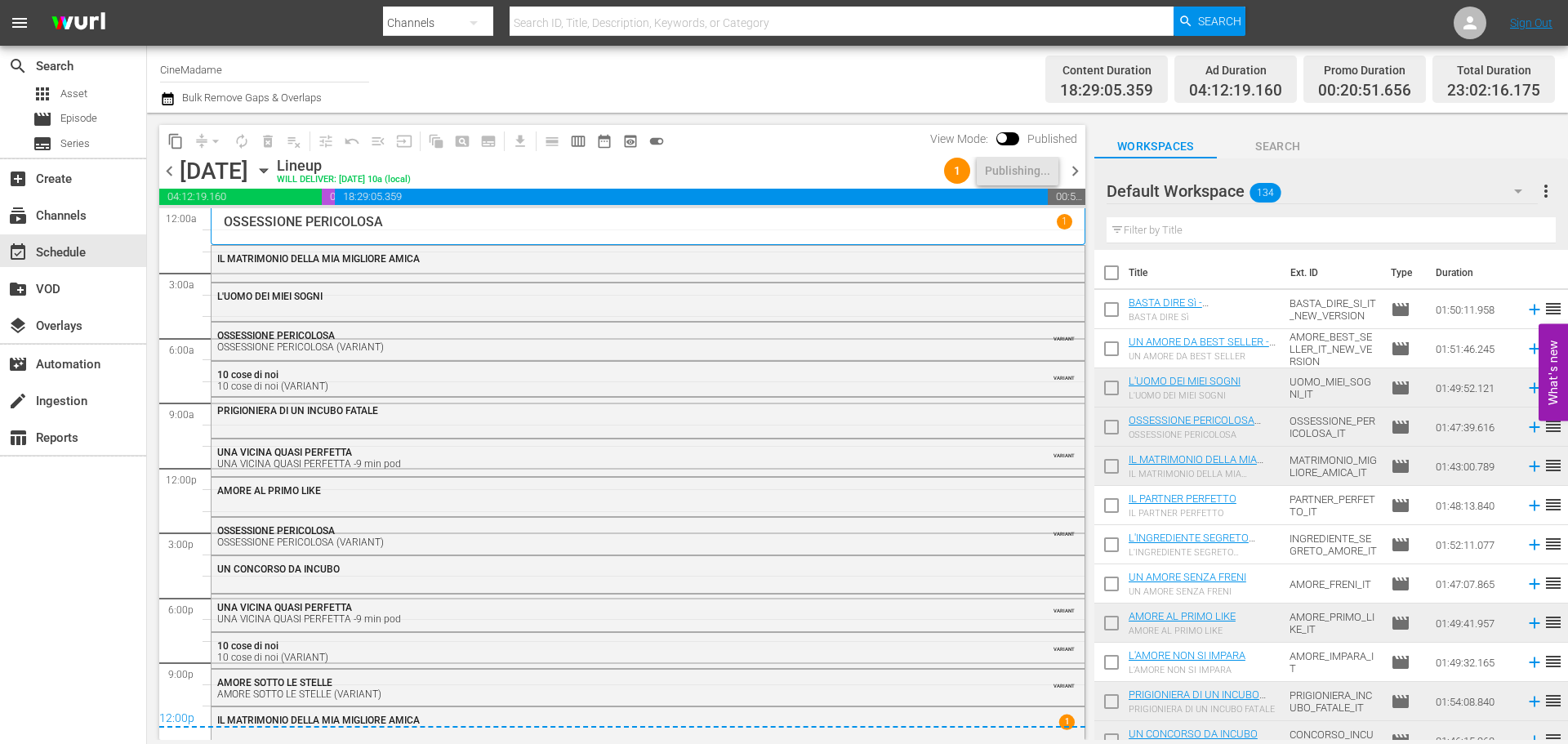
click at [1075, 164] on span "chevron_right" at bounding box center [1075, 170] width 20 height 20
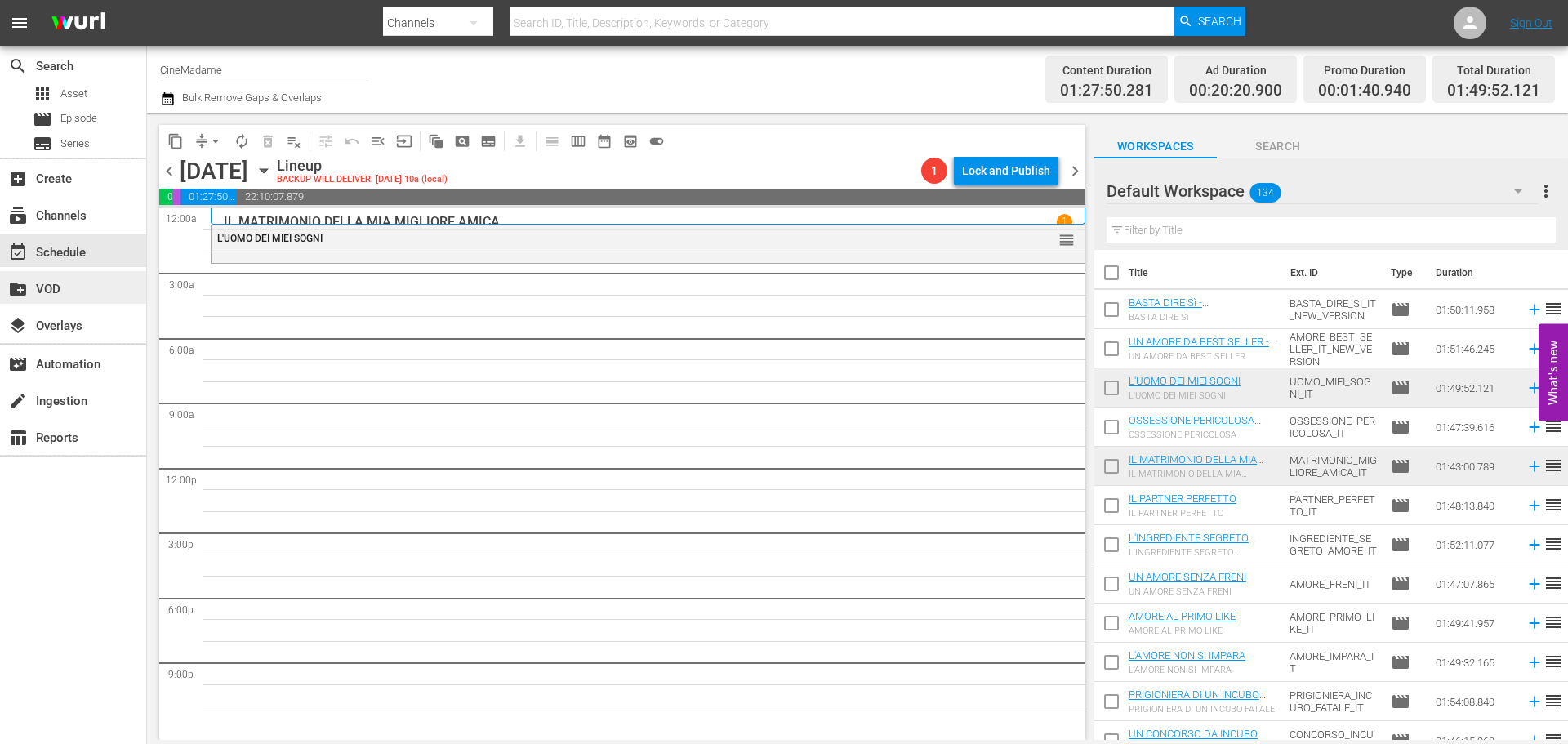
click at [45, 290] on div "create_new_folder VOD" at bounding box center [46, 286] width 91 height 15
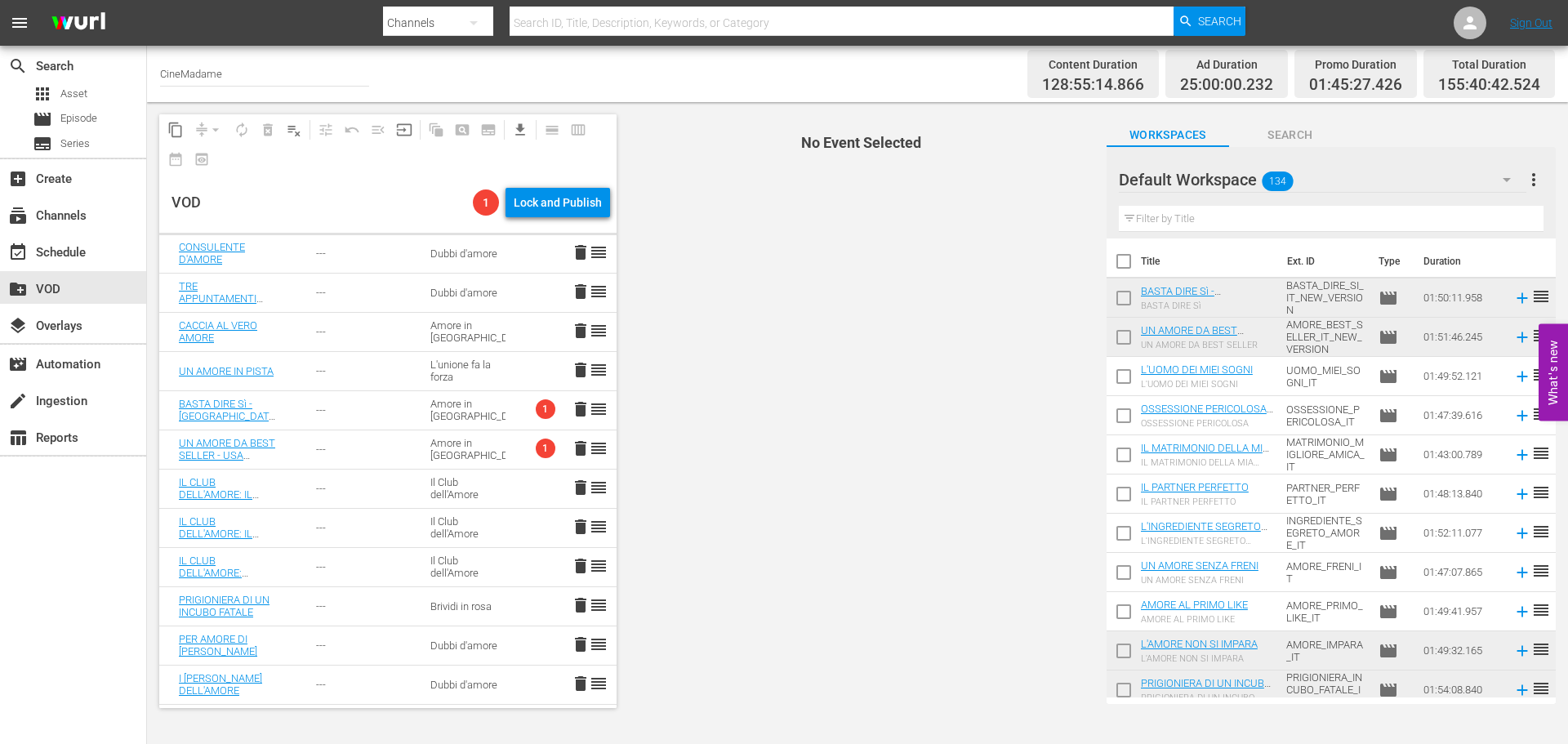
scroll to position [980, 0]
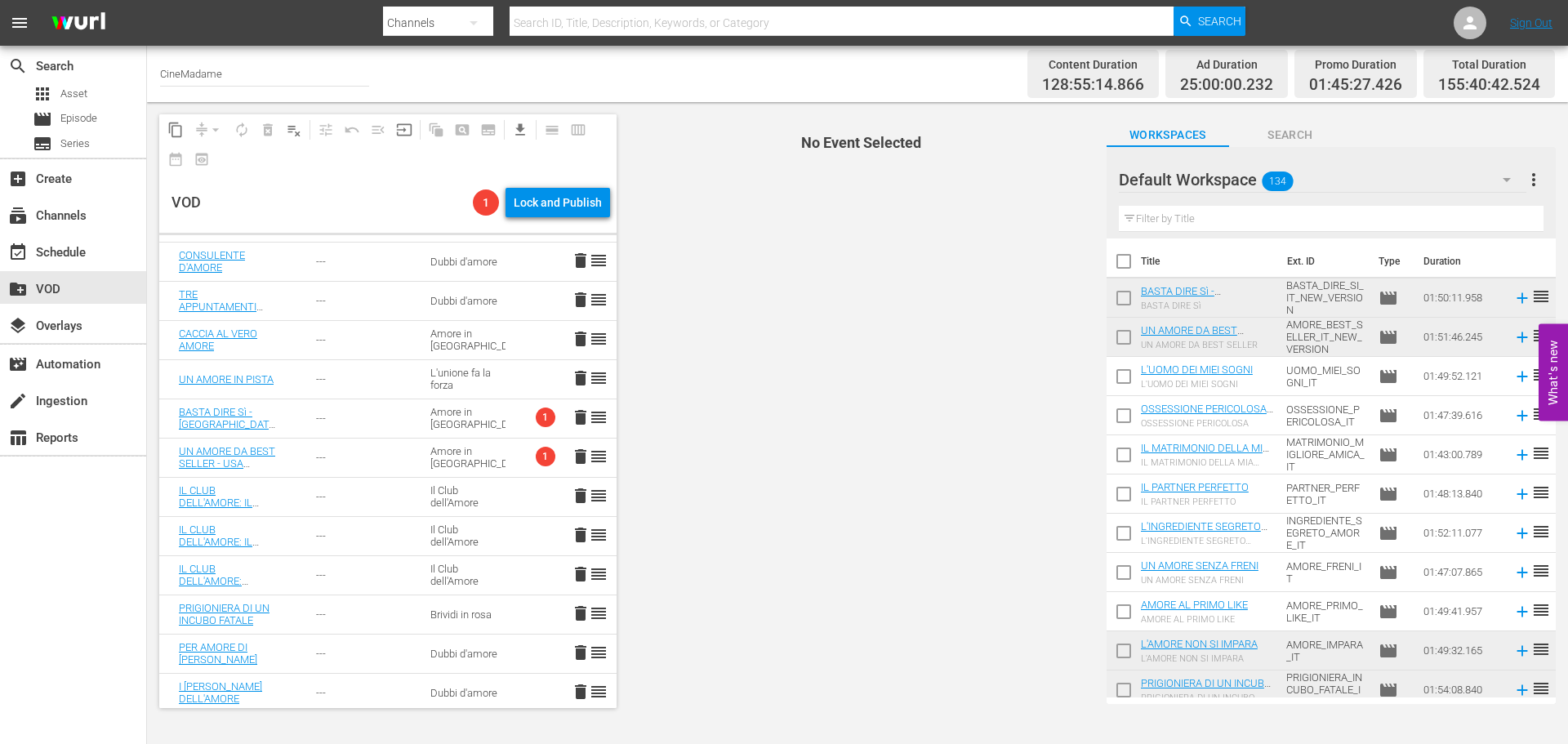
click at [500, 415] on td "Amore in [GEOGRAPHIC_DATA]" at bounding box center [468, 418] width 114 height 39
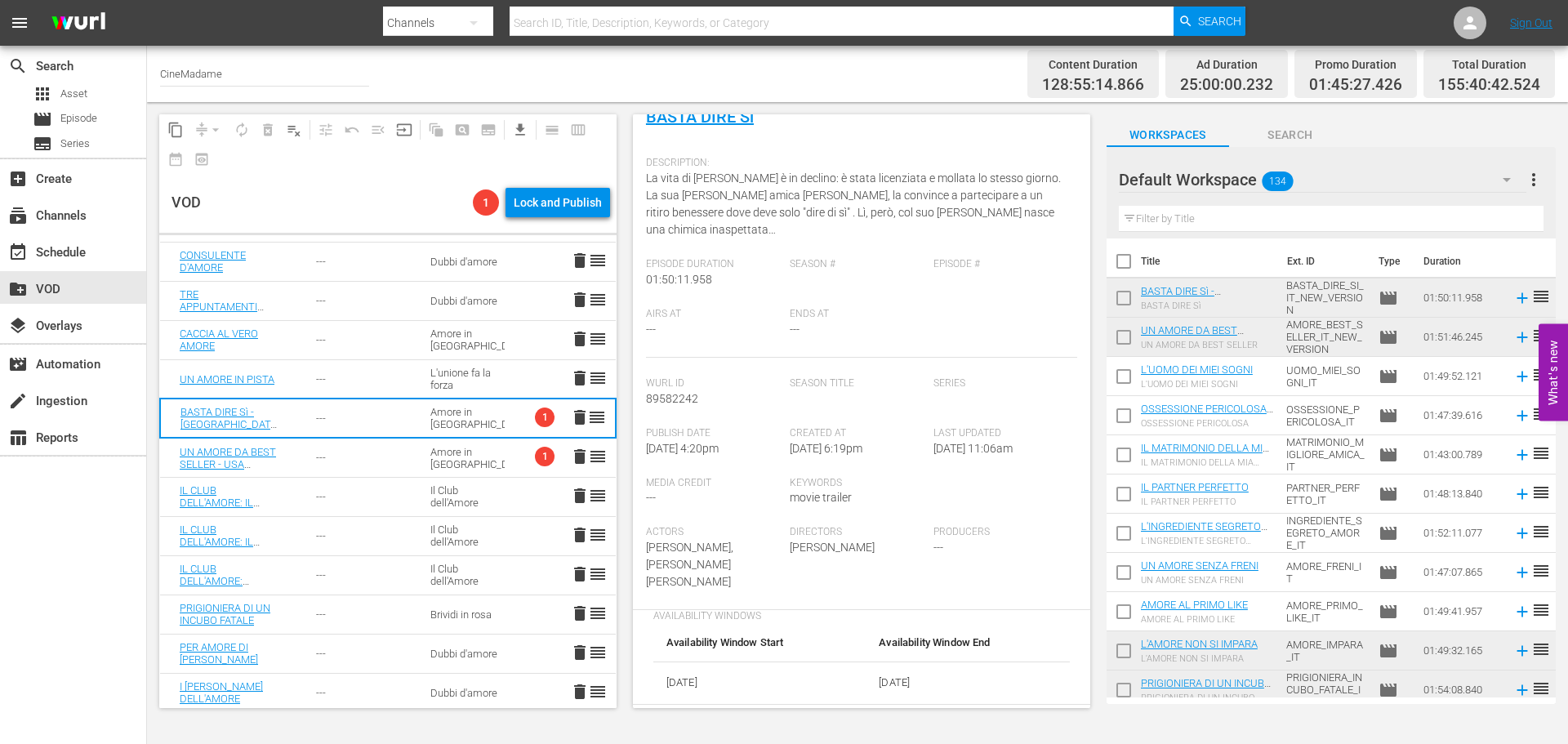
scroll to position [0, 0]
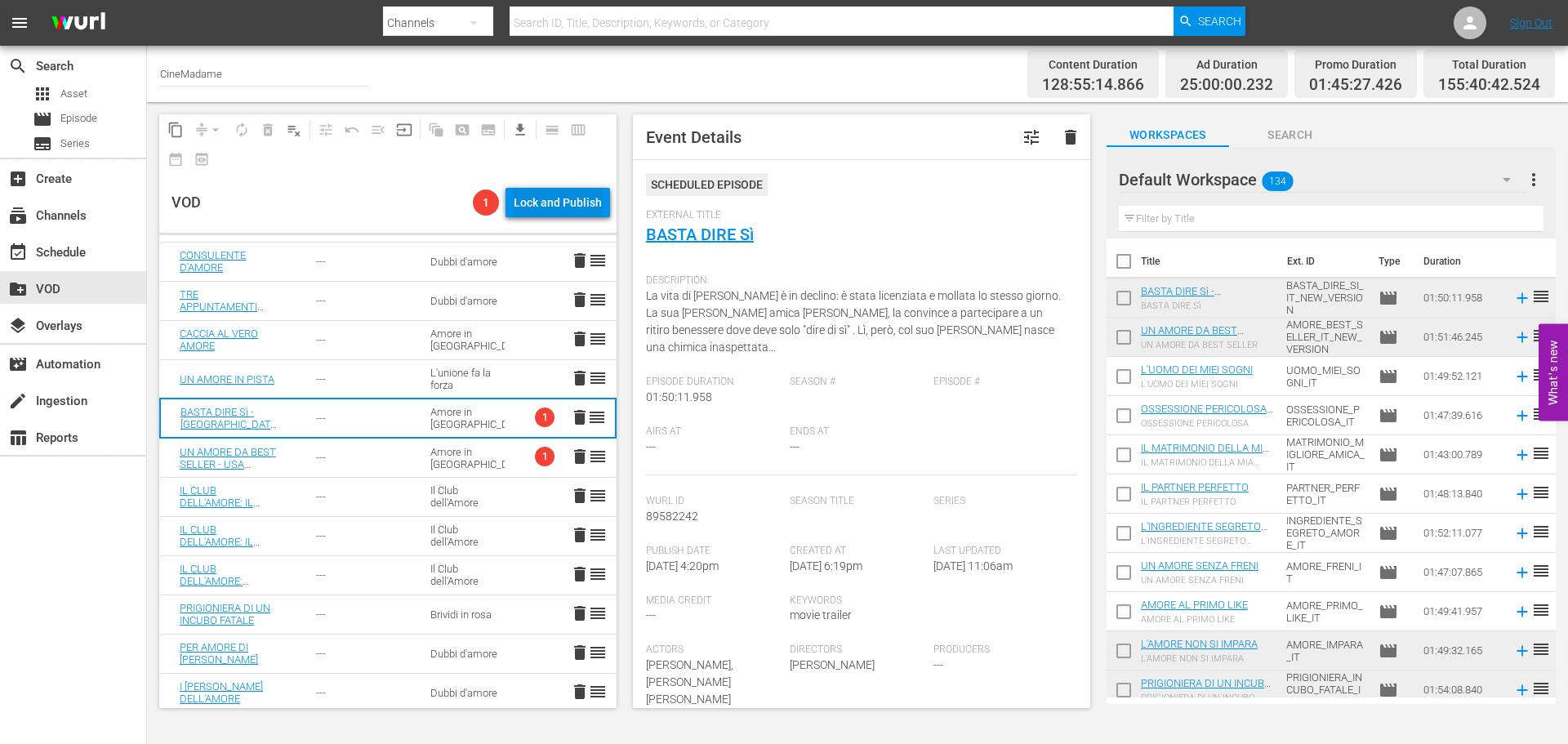
click at [584, 204] on div "Lock and Publish" at bounding box center [557, 202] width 88 height 29
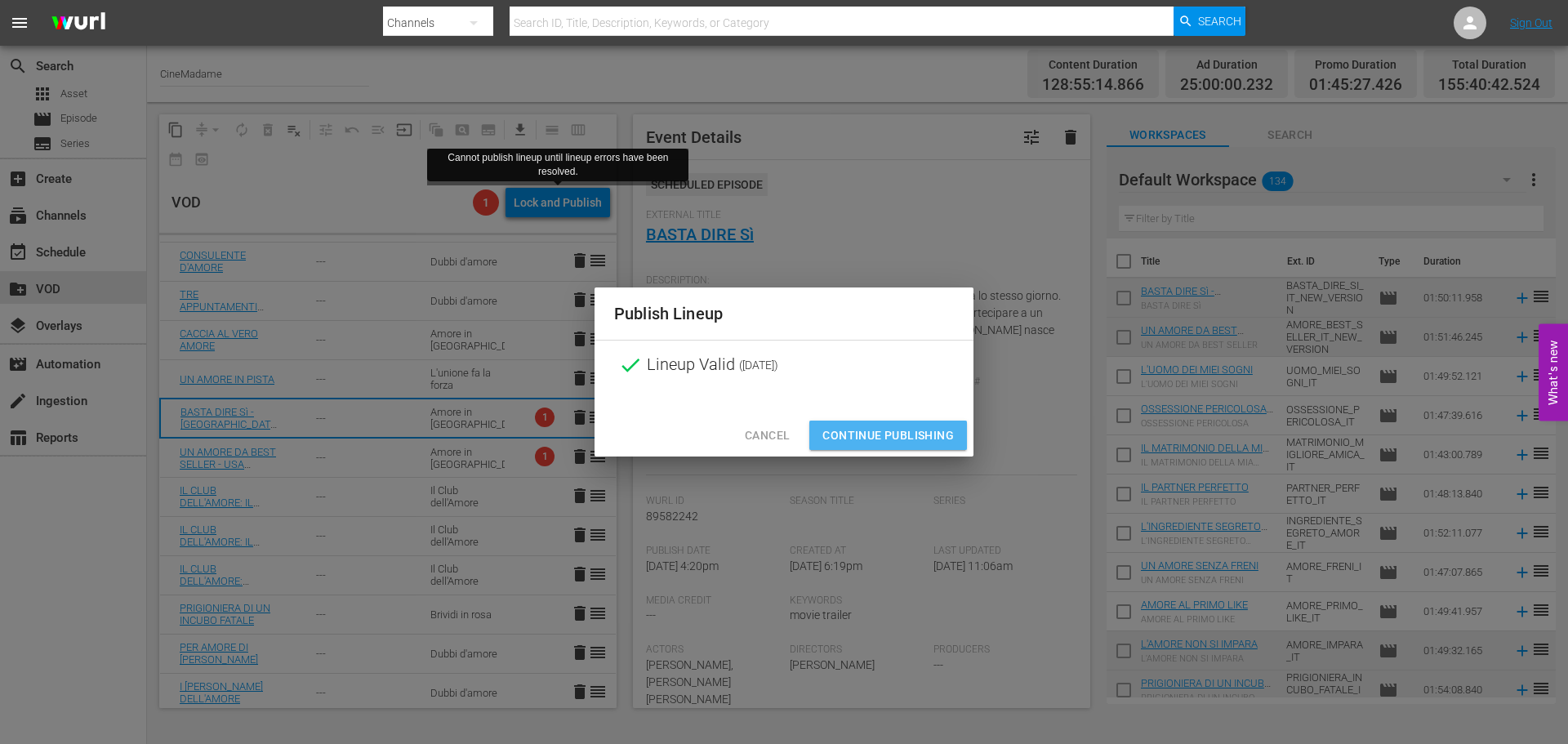
click at [921, 432] on span "Continue Publishing" at bounding box center [888, 435] width 132 height 20
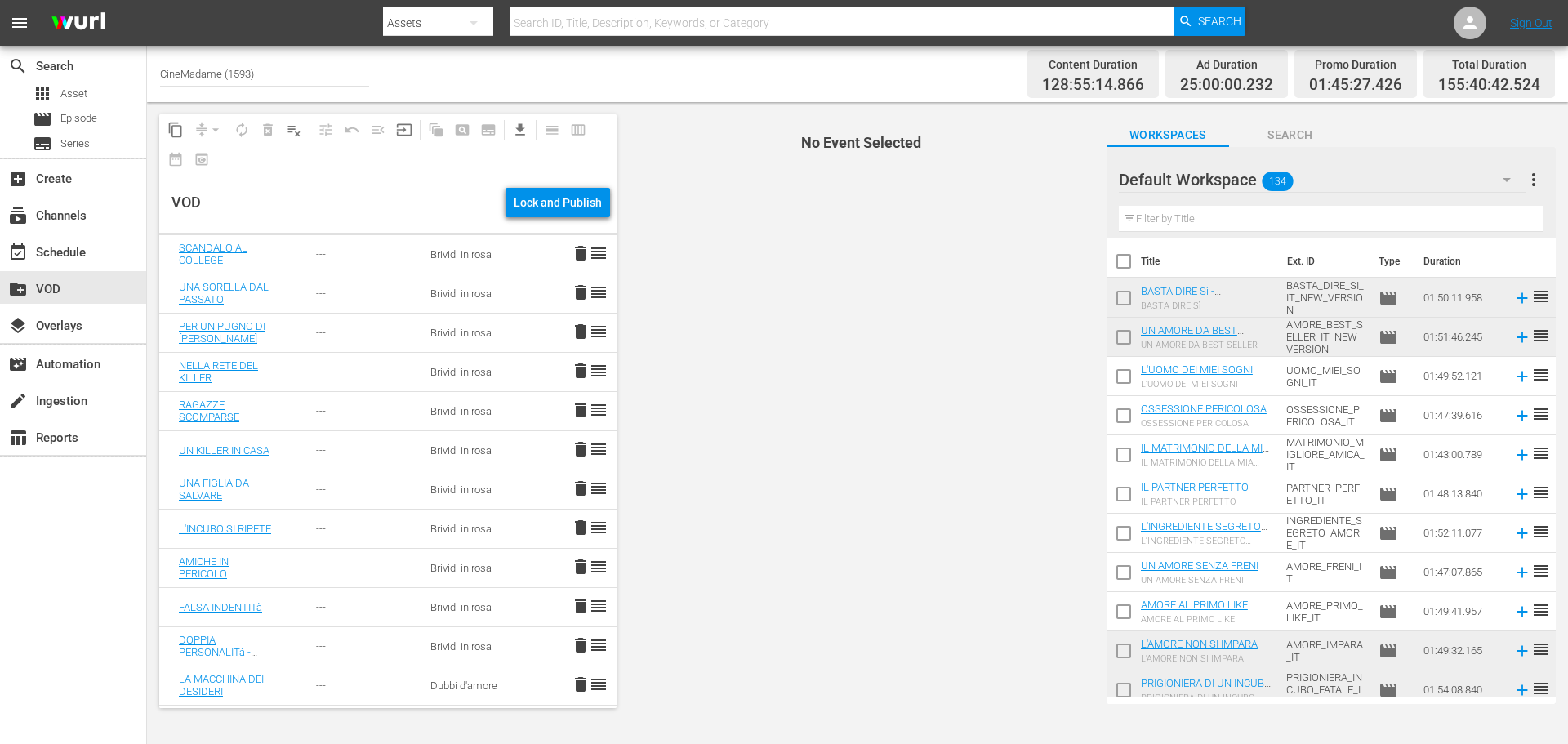
scroll to position [2451, 0]
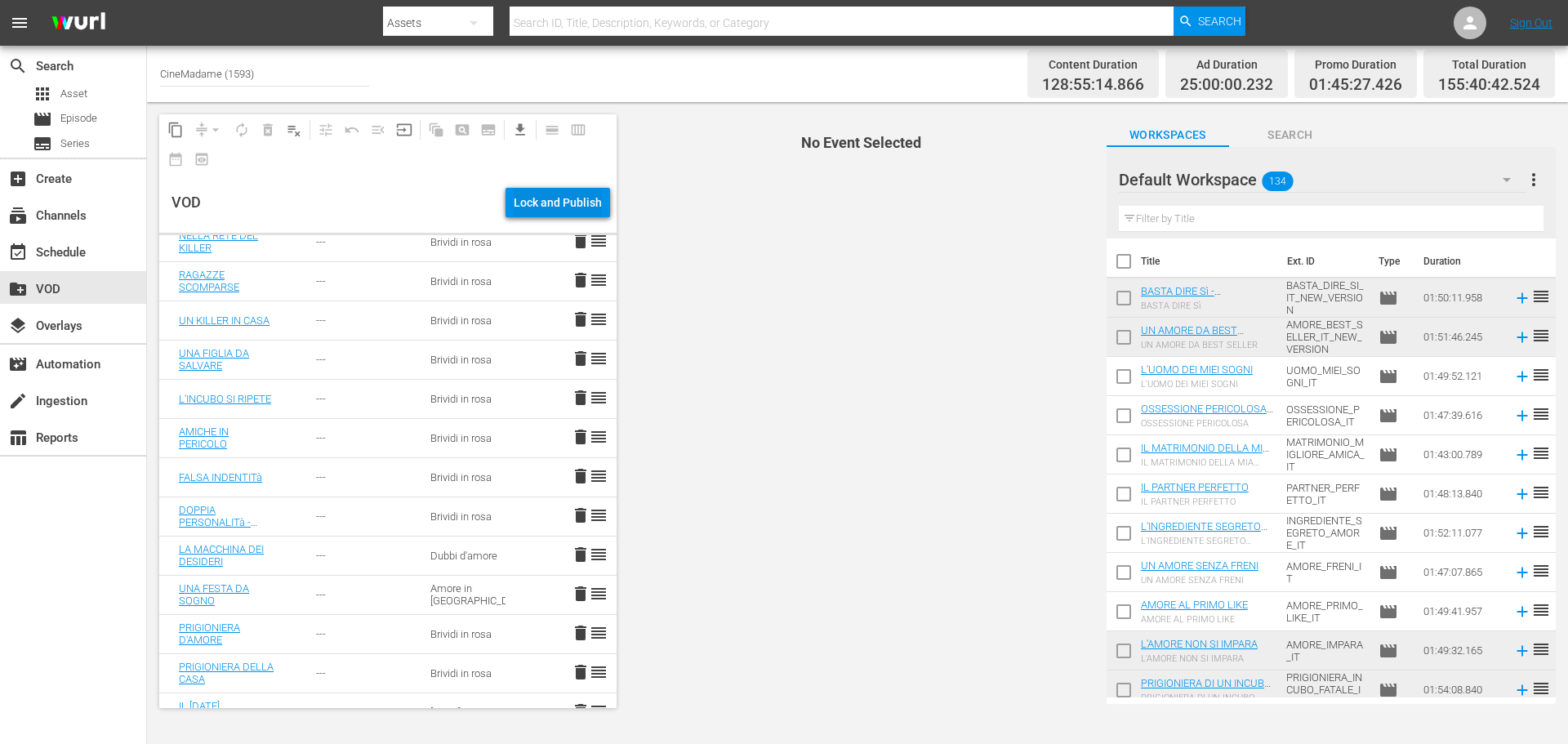
click at [561, 202] on div "Lock and Publish" at bounding box center [557, 202] width 88 height 29
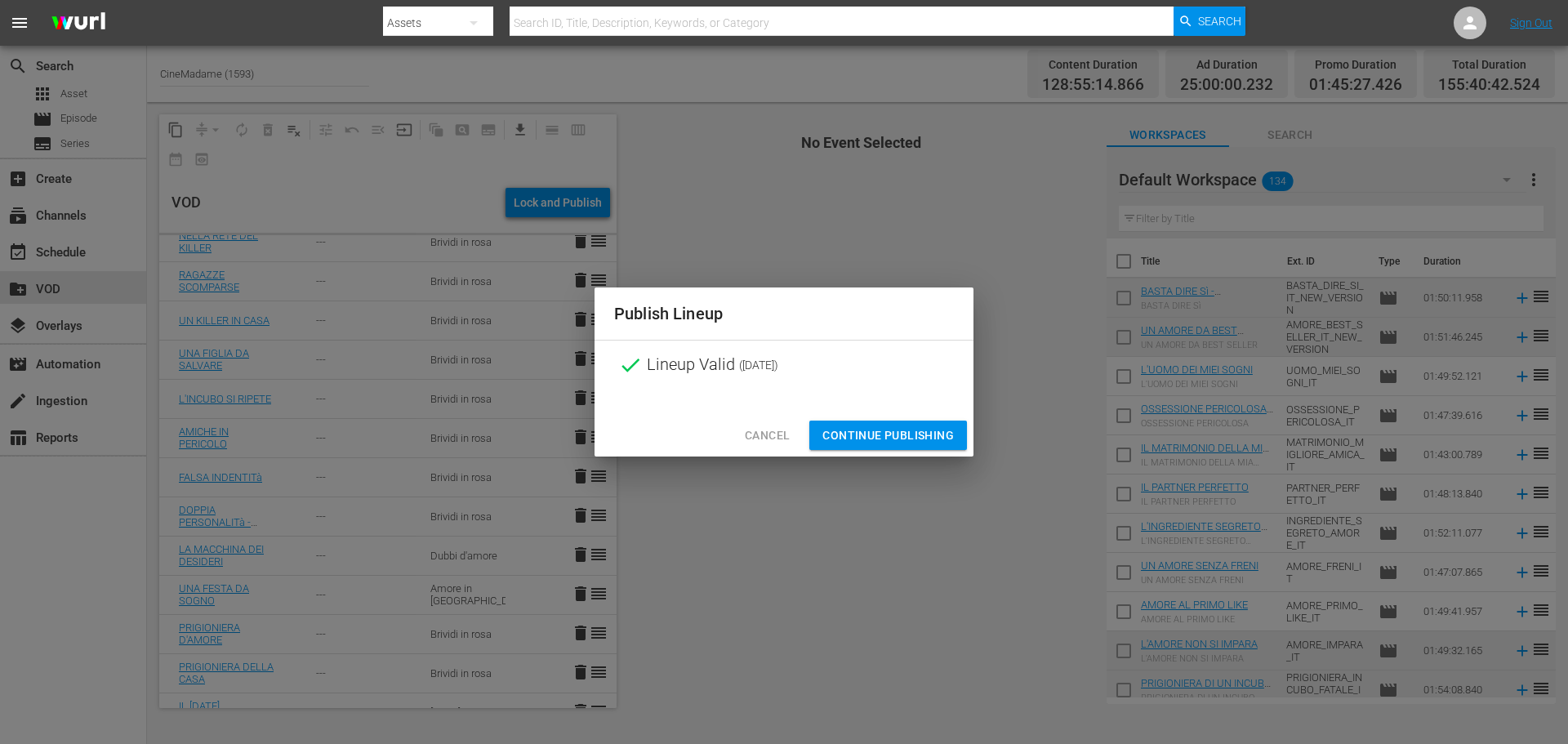
click at [883, 438] on span "Continue Publishing" at bounding box center [888, 435] width 132 height 20
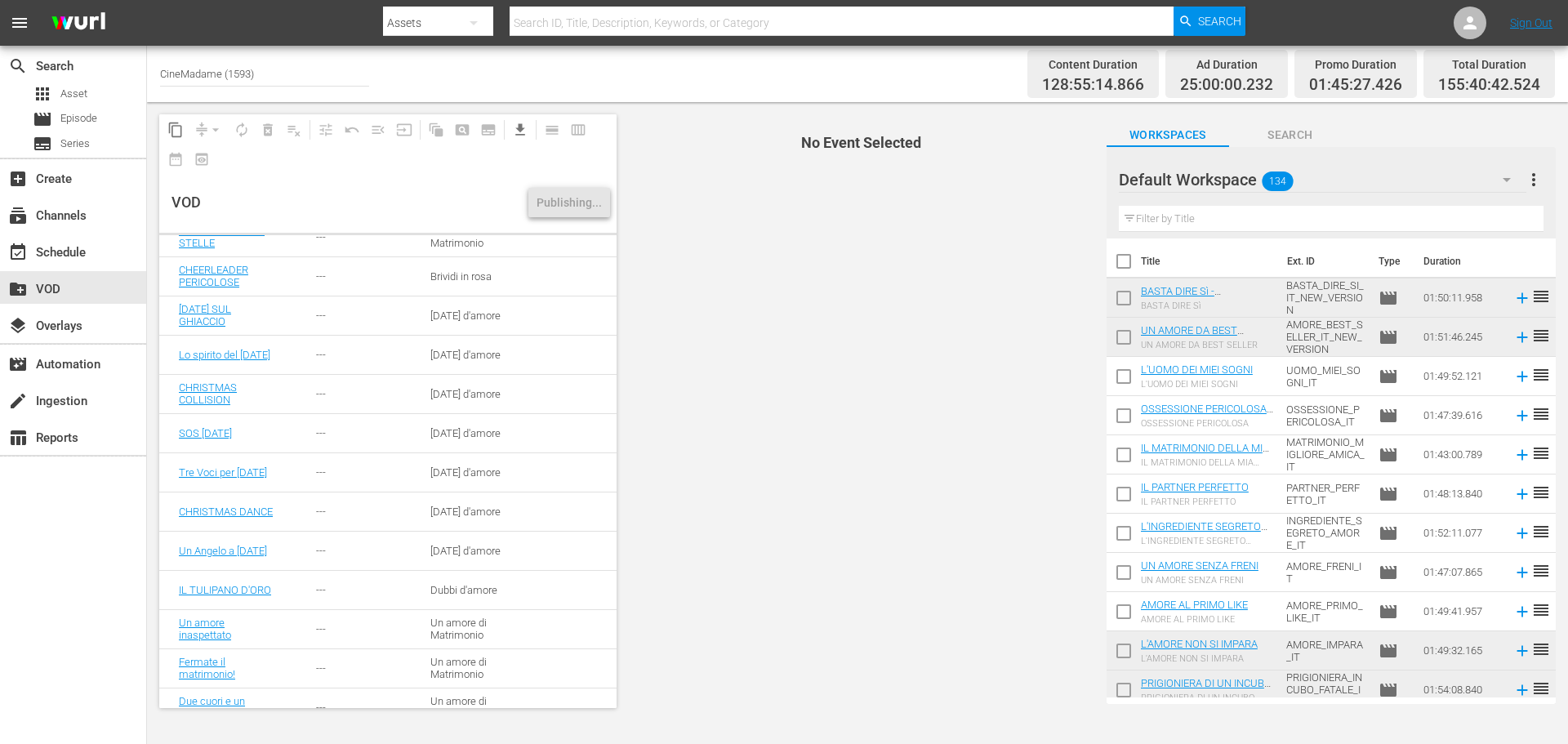
scroll to position [0, 0]
